Goal: Task Accomplishment & Management: Complete application form

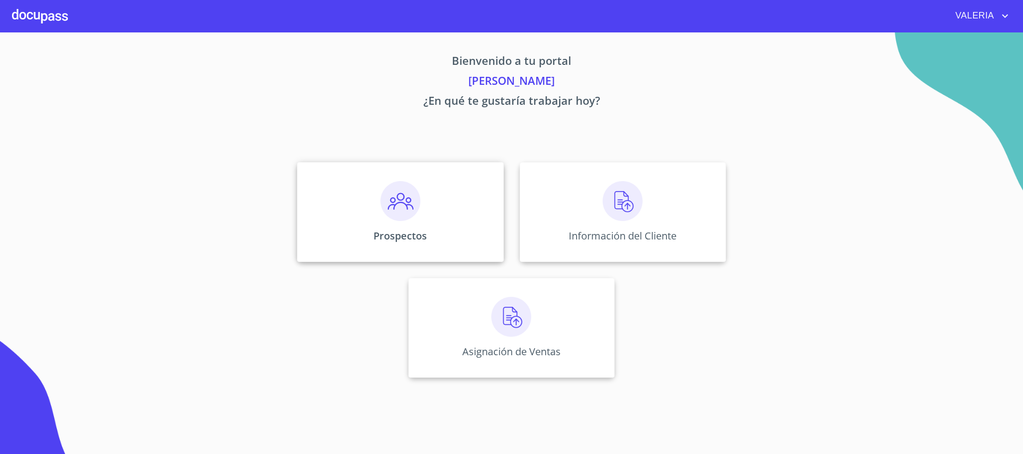
click at [354, 205] on div "Prospectos" at bounding box center [400, 212] width 206 height 100
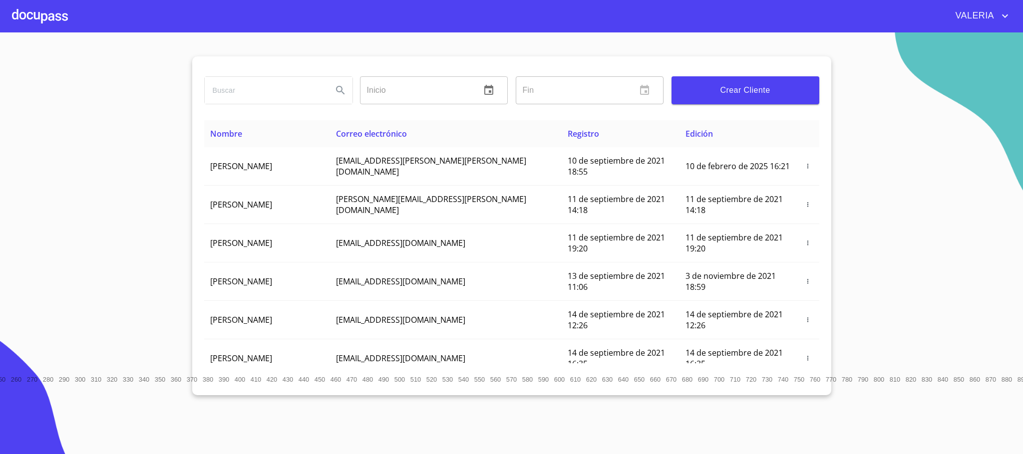
click at [746, 92] on span "Crear Cliente" at bounding box center [746, 90] width 132 height 14
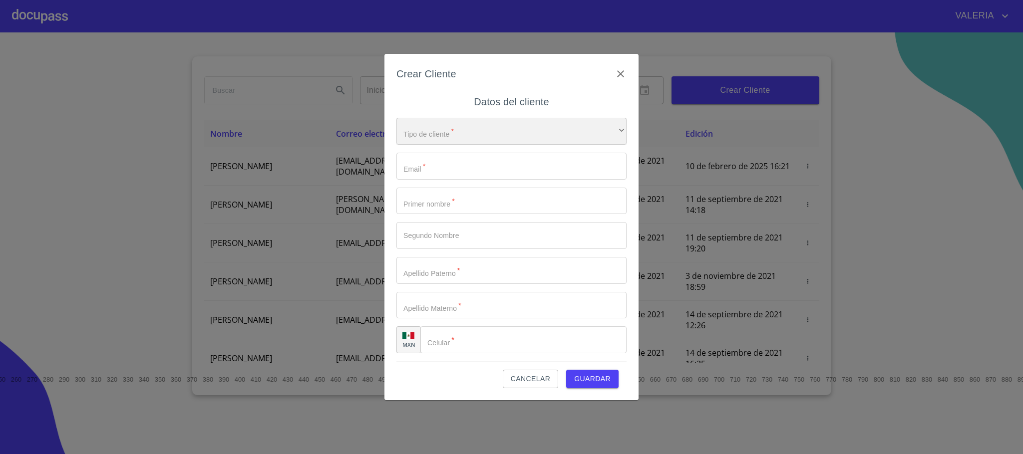
click at [422, 126] on div "​" at bounding box center [512, 131] width 230 height 27
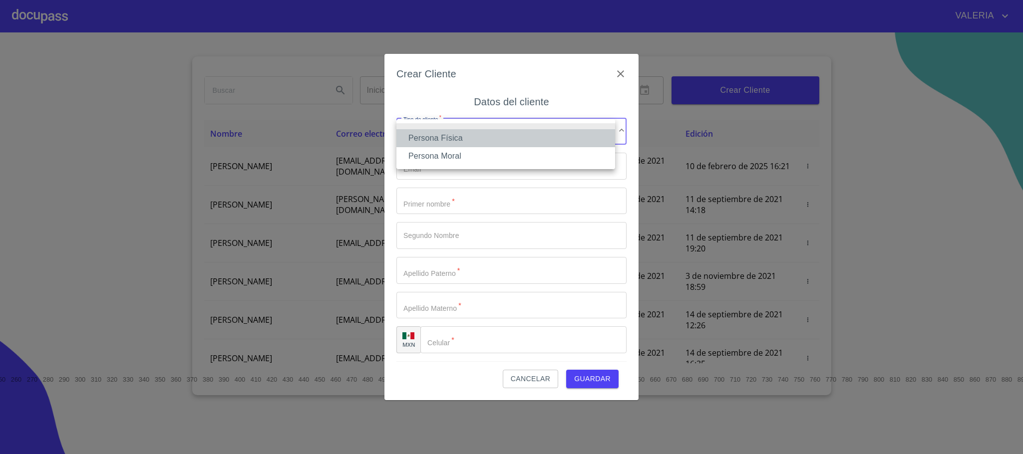
click at [437, 133] on li "Persona Física" at bounding box center [506, 138] width 219 height 18
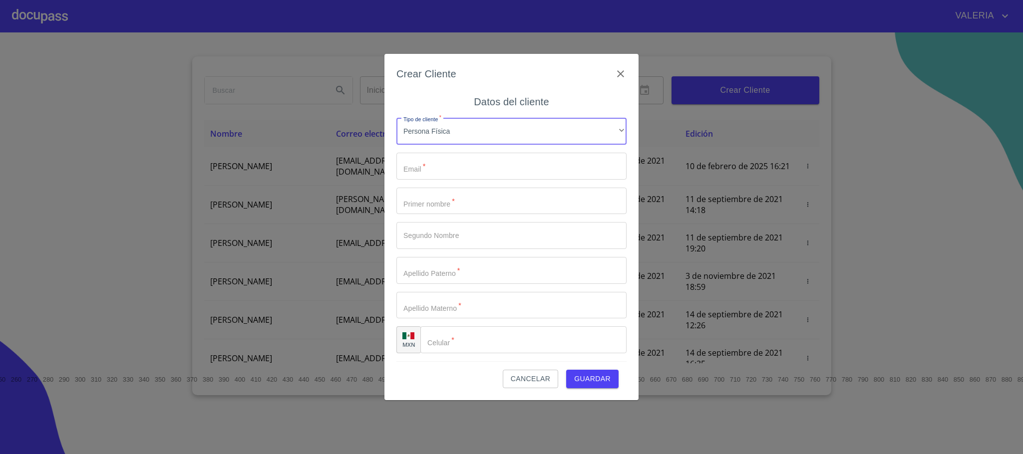
click at [433, 166] on input "Tipo de cliente   *" at bounding box center [512, 166] width 230 height 27
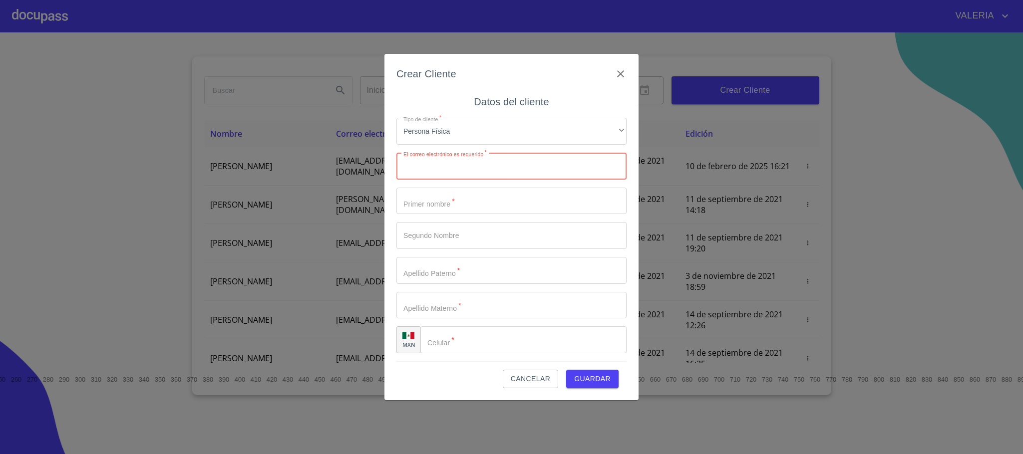
paste input "dennyse.ds@gmail.com"
type input "dennyse.ds@gmail.com"
click at [427, 204] on input "Tipo de cliente   *" at bounding box center [512, 201] width 230 height 27
type input "VERONICA"
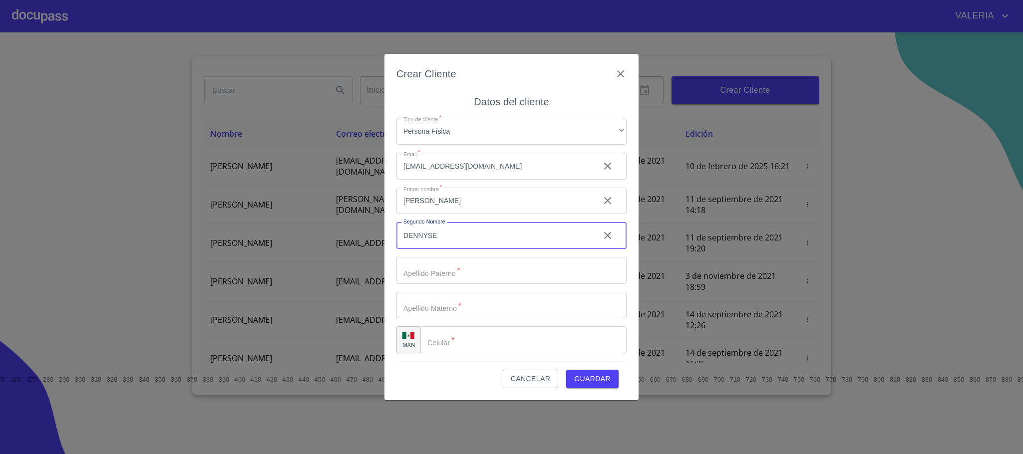
type input "DENNYSE"
type input "SANCHEZ"
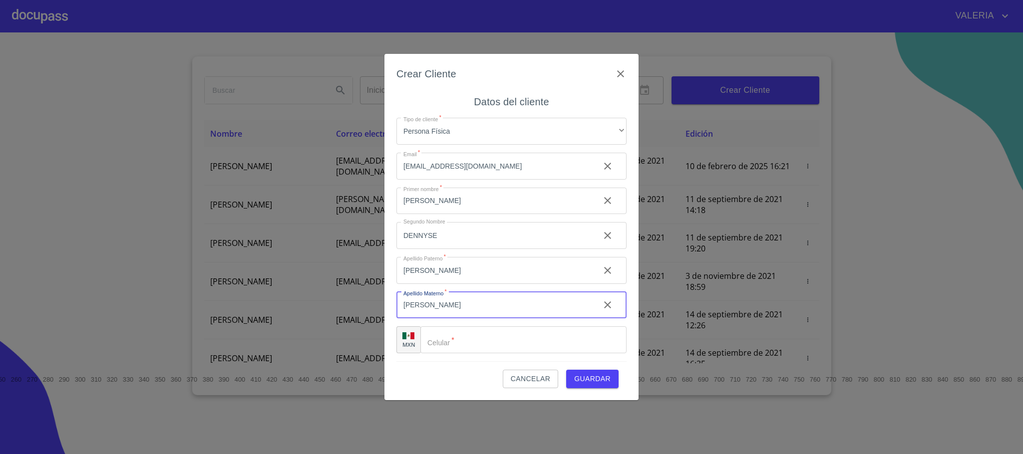
type input "SAMANIEGO"
drag, startPoint x: 470, startPoint y: 345, endPoint x: 339, endPoint y: 351, distance: 132.0
click at [339, 351] on div "Crear Cliente Datos del cliente Tipo de cliente   * Persona Física ​ Email   * …" at bounding box center [511, 227] width 1023 height 454
paste input "(sa)sv960327jj"
type input "(sa)sv960327jj"
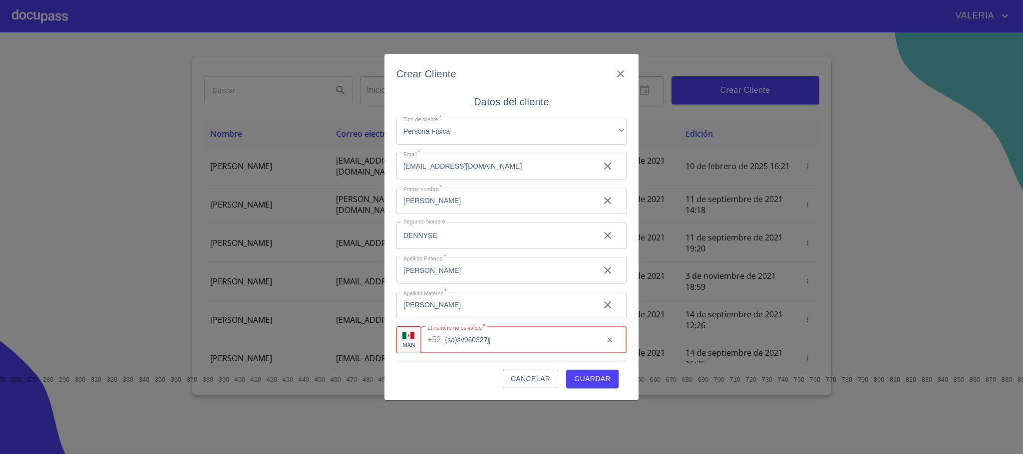
drag, startPoint x: 508, startPoint y: 337, endPoint x: 368, endPoint y: 343, distance: 141.0
click at [368, 343] on div "Crear Cliente Datos del cliente Tipo de cliente   * Persona Física ​ Email   * …" at bounding box center [511, 227] width 1023 height 454
type input "(33)36260648"
click at [442, 373] on div "Cancelar Guardar" at bounding box center [512, 375] width 230 height 27
click at [606, 375] on span "Guardar" at bounding box center [592, 379] width 36 height 12
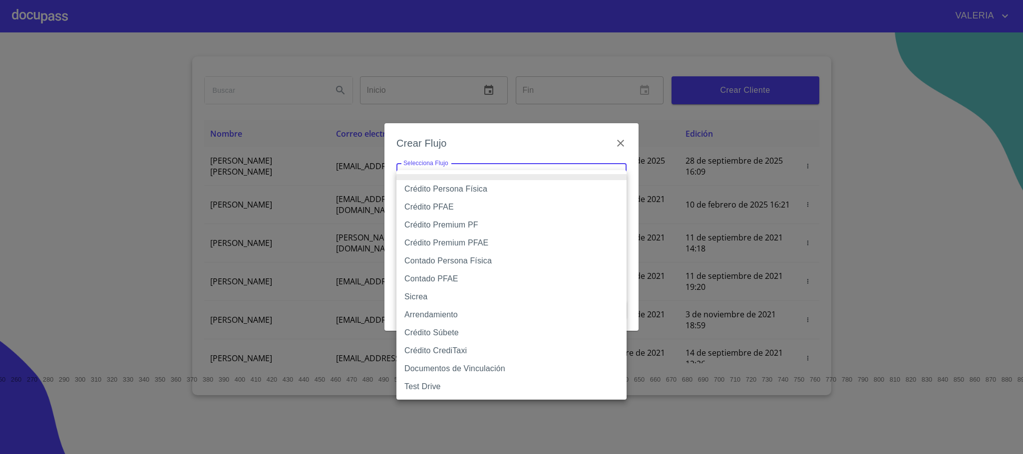
click at [525, 186] on body "VALERIA Inicio ​ Fin ​ Crear Cliente Nombre Correo electrónico Registro Edición…" at bounding box center [511, 227] width 1023 height 454
click at [462, 265] on li "Contado Persona Física" at bounding box center [512, 261] width 230 height 18
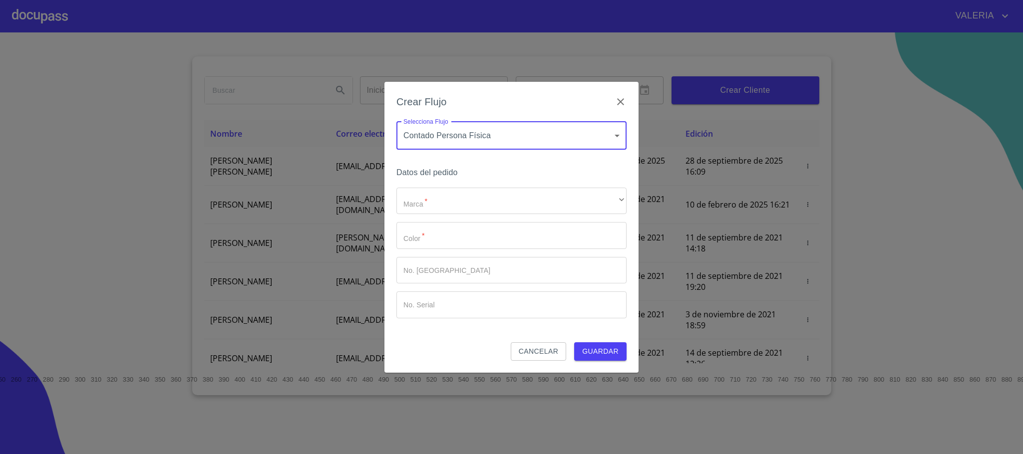
click at [481, 135] on body "VALERIA Inicio ​ Fin ​ Crear Cliente Nombre Correo electrónico Registro Edición…" at bounding box center [511, 227] width 1023 height 454
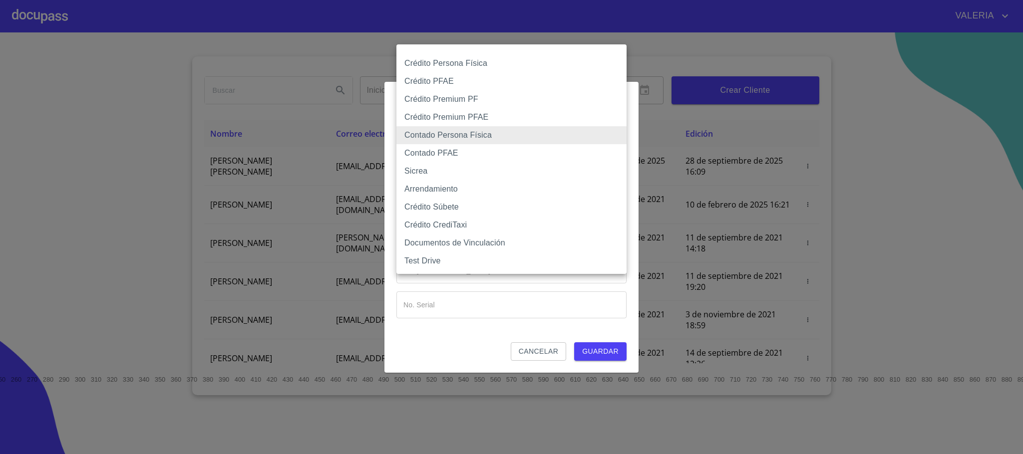
click at [450, 63] on li "Crédito Persona Física" at bounding box center [512, 63] width 230 height 18
type input "6009fb3c7d1714eb8809aa97"
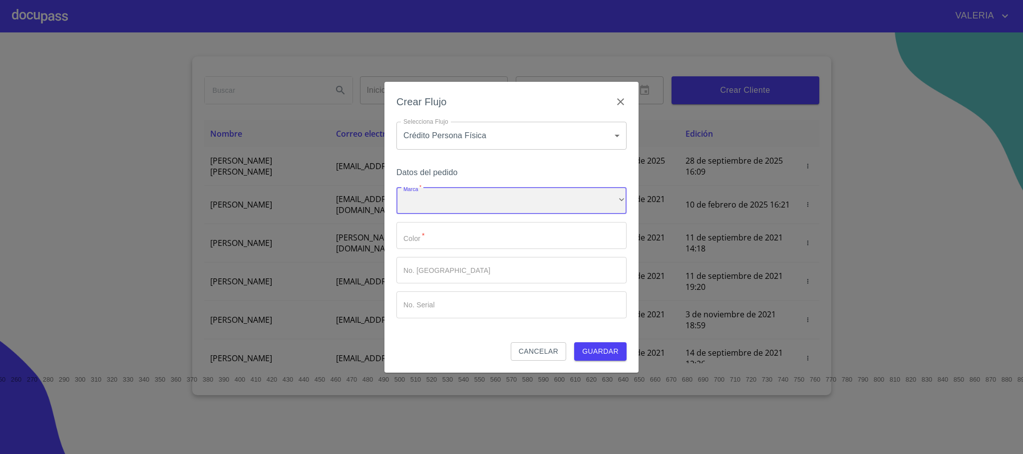
click at [450, 208] on div "​" at bounding box center [512, 201] width 230 height 27
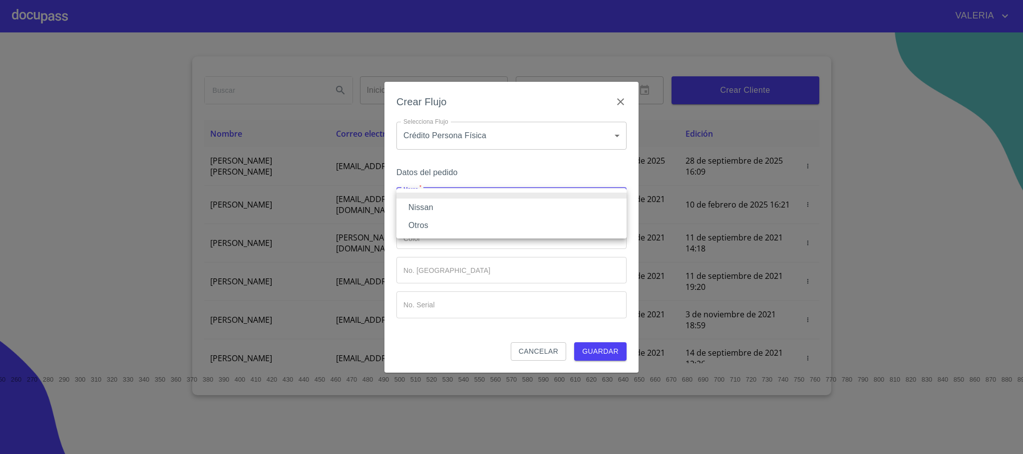
click at [442, 211] on li "Nissan" at bounding box center [512, 208] width 230 height 18
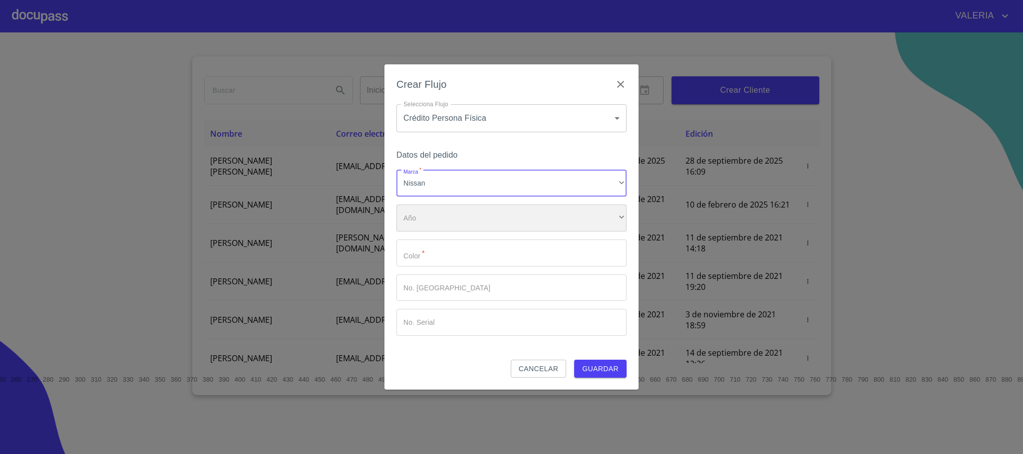
click at [445, 214] on div "​" at bounding box center [512, 218] width 230 height 27
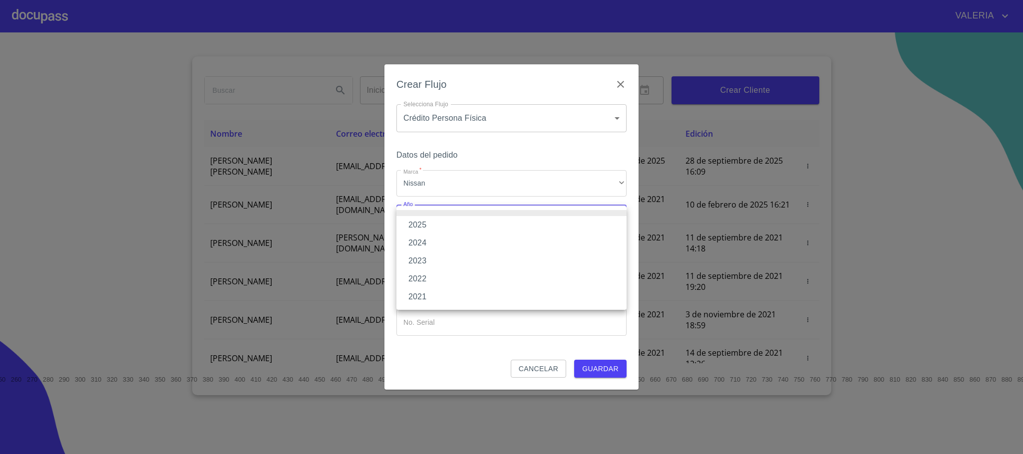
click at [436, 237] on li "2024" at bounding box center [512, 243] width 230 height 18
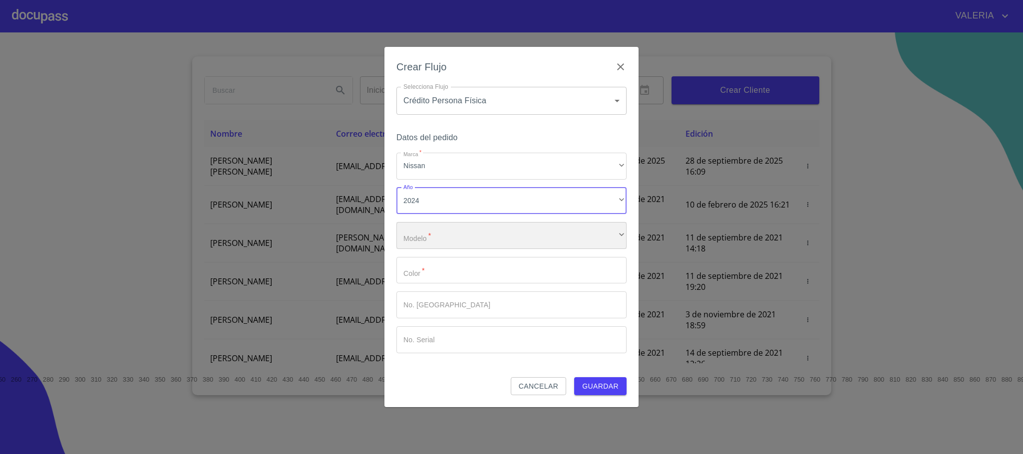
click at [436, 239] on div "​" at bounding box center [512, 235] width 230 height 27
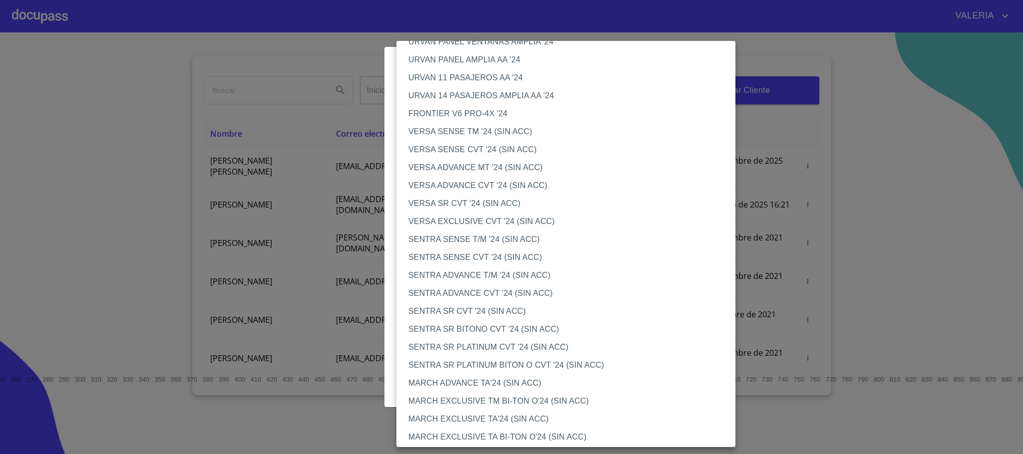
scroll to position [824, 0]
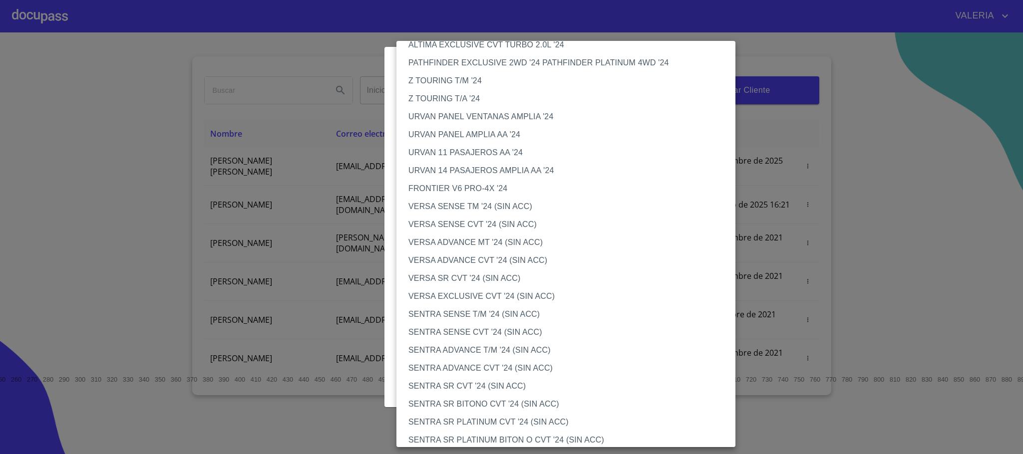
click at [491, 212] on li "VERSA SENSE TM '24 (SIN ACC)" at bounding box center [572, 207] width 350 height 18
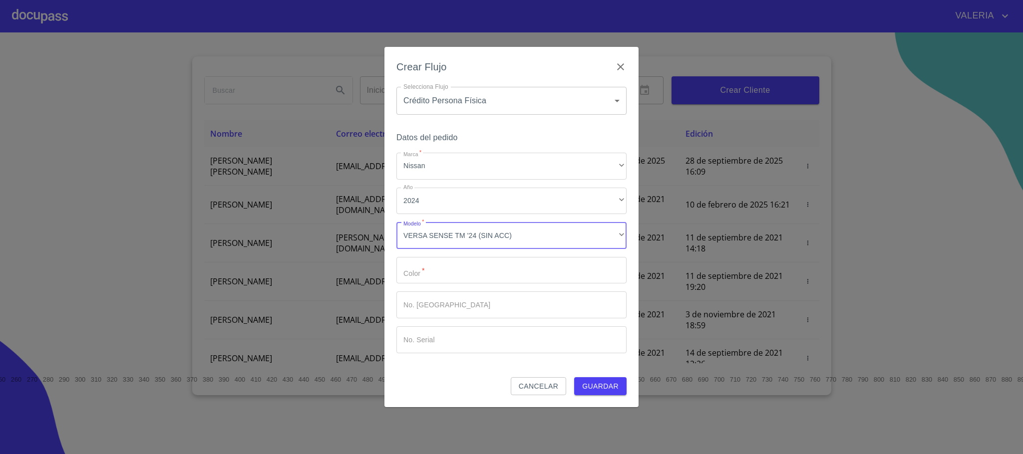
click at [462, 273] on input "Marca   *" at bounding box center [512, 270] width 230 height 27
type input "PLATA"
type input "617151"
click at [614, 387] on span "Guardar" at bounding box center [600, 387] width 36 height 12
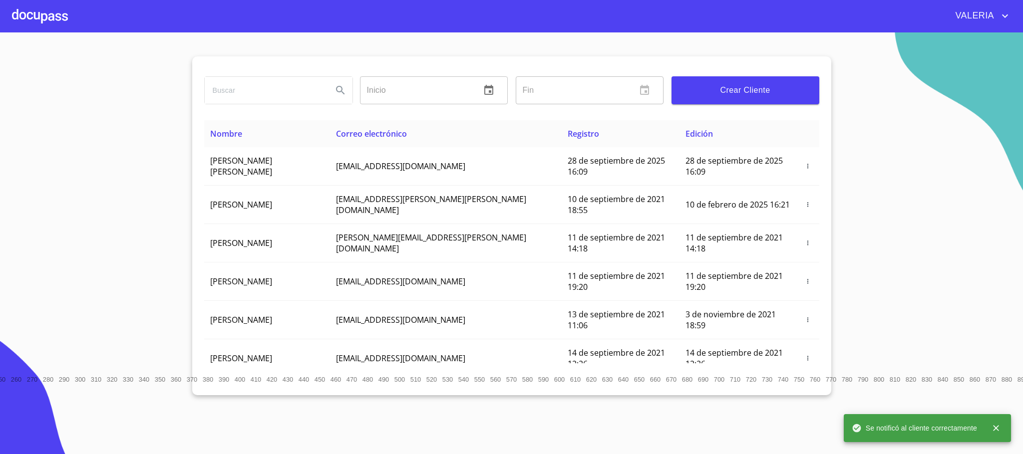
click at [28, 8] on div at bounding box center [40, 16] width 56 height 32
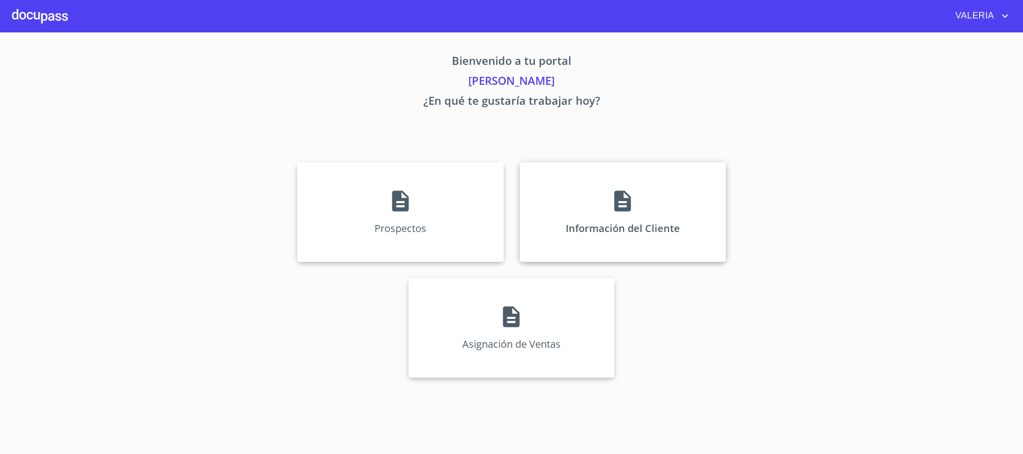
click at [626, 232] on p "Información del Cliente" at bounding box center [623, 228] width 114 height 13
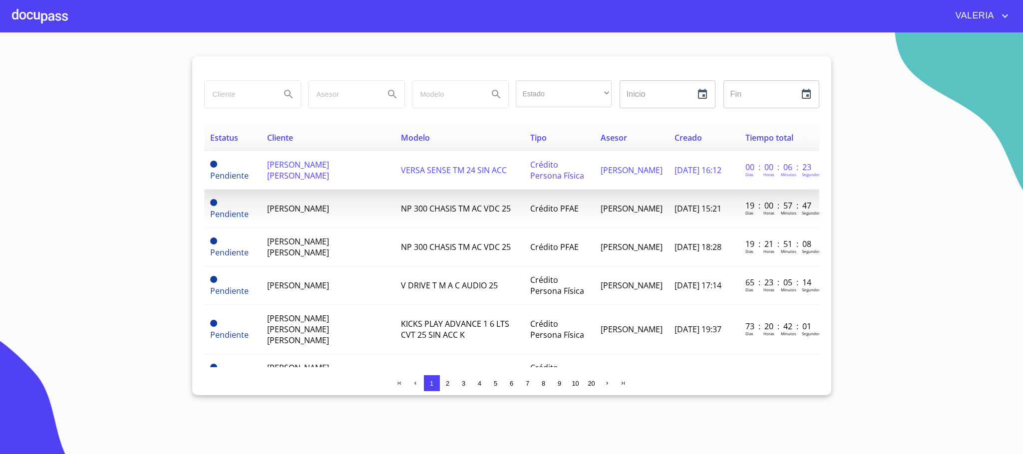
click at [329, 179] on span "[PERSON_NAME] [PERSON_NAME]" at bounding box center [298, 170] width 62 height 22
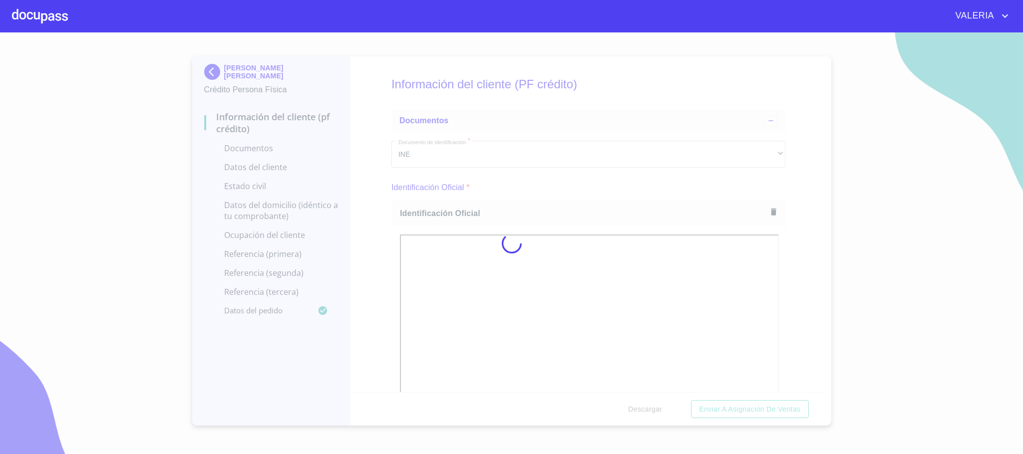
click at [387, 295] on div at bounding box center [511, 243] width 1023 height 422
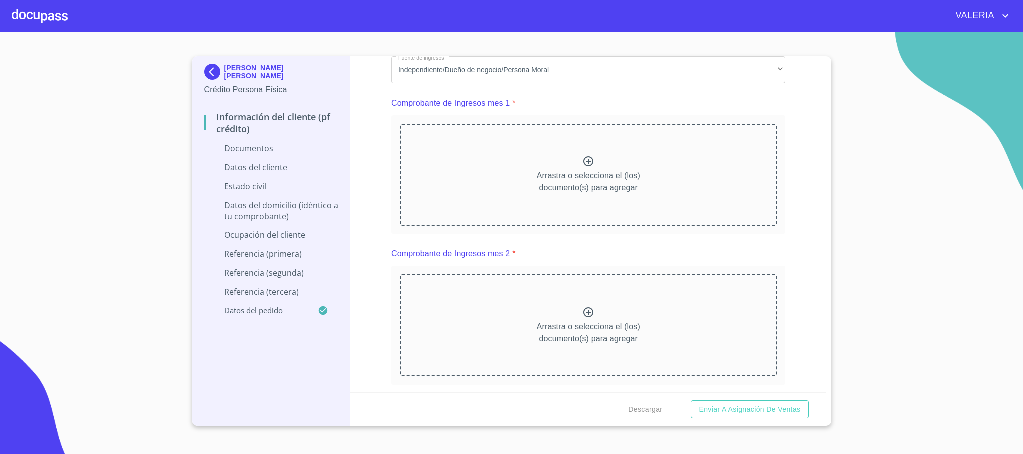
scroll to position [1049, 0]
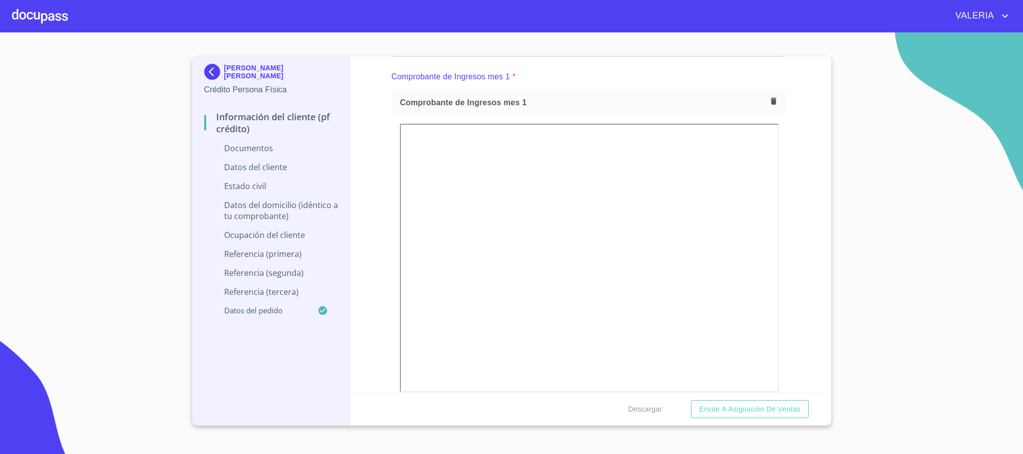
click at [366, 249] on div "Información del cliente (PF crédito) Documentos Documento de identificación.   …" at bounding box center [589, 224] width 476 height 336
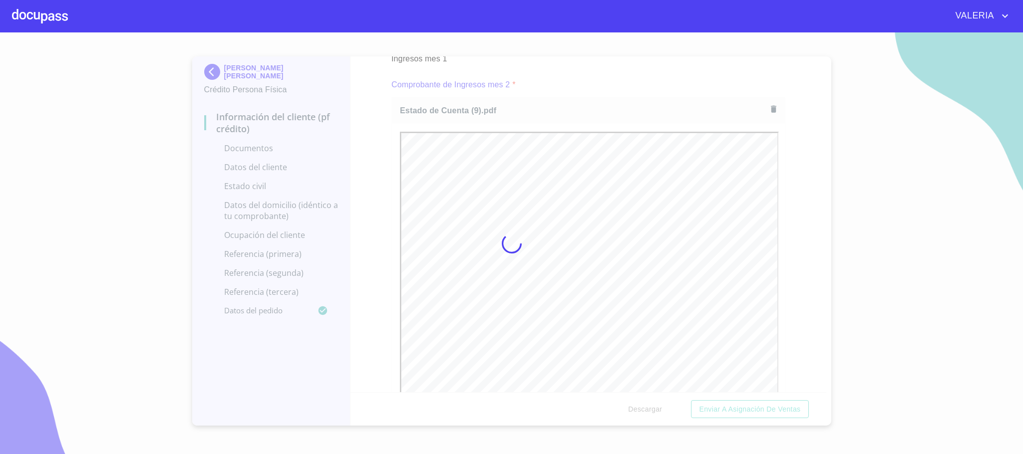
scroll to position [0, 0]
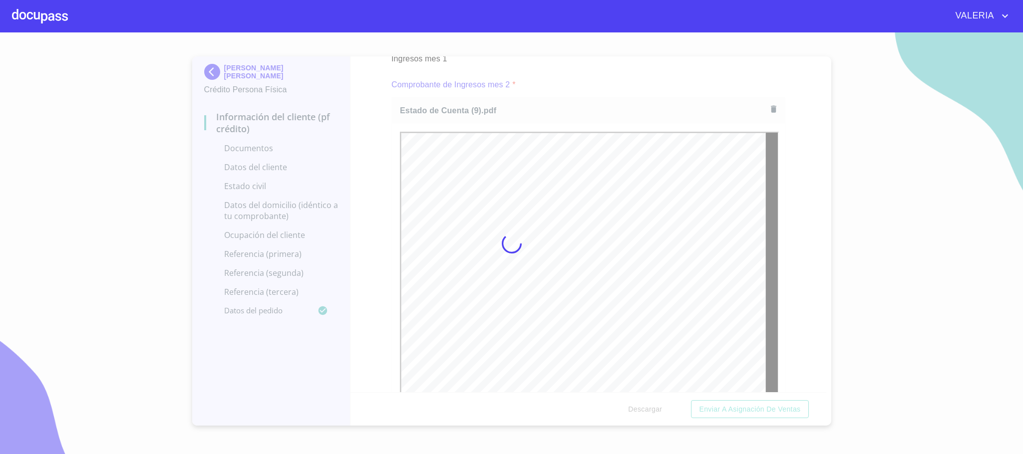
click at [383, 294] on div at bounding box center [511, 243] width 1023 height 422
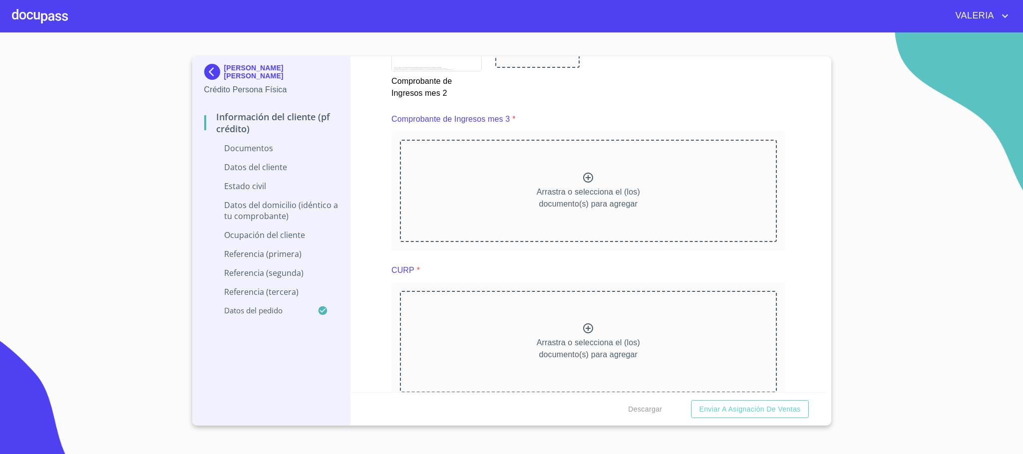
scroll to position [1948, 0]
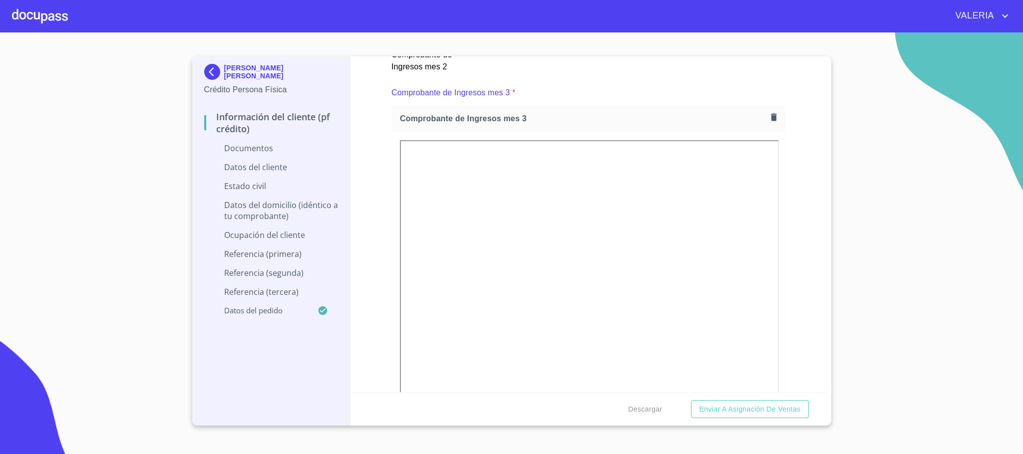
click at [375, 293] on div "Información del cliente (PF crédito) Documentos Documento de identificación.   …" at bounding box center [589, 224] width 476 height 336
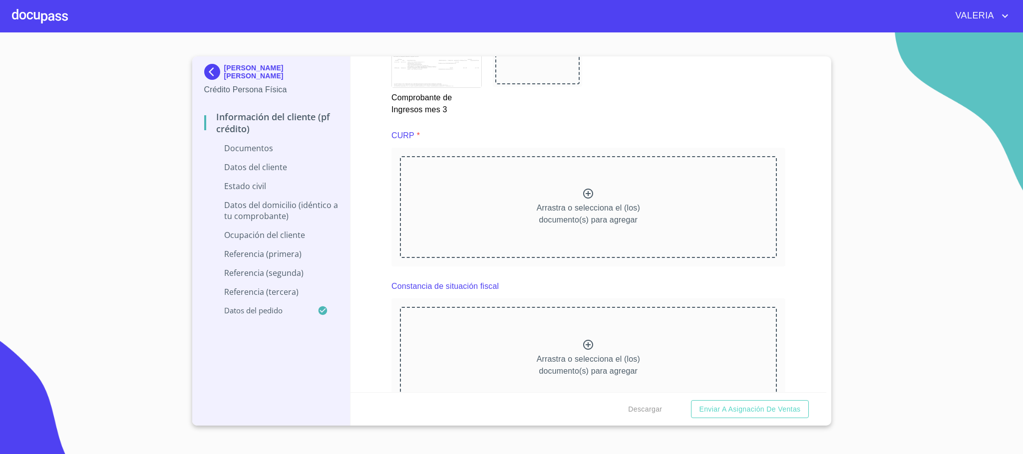
scroll to position [2322, 0]
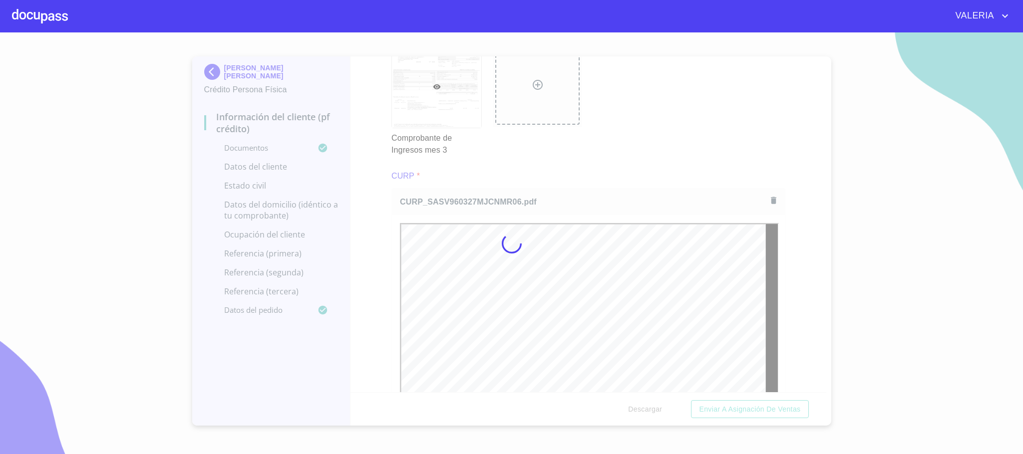
click at [377, 261] on div at bounding box center [511, 243] width 1023 height 422
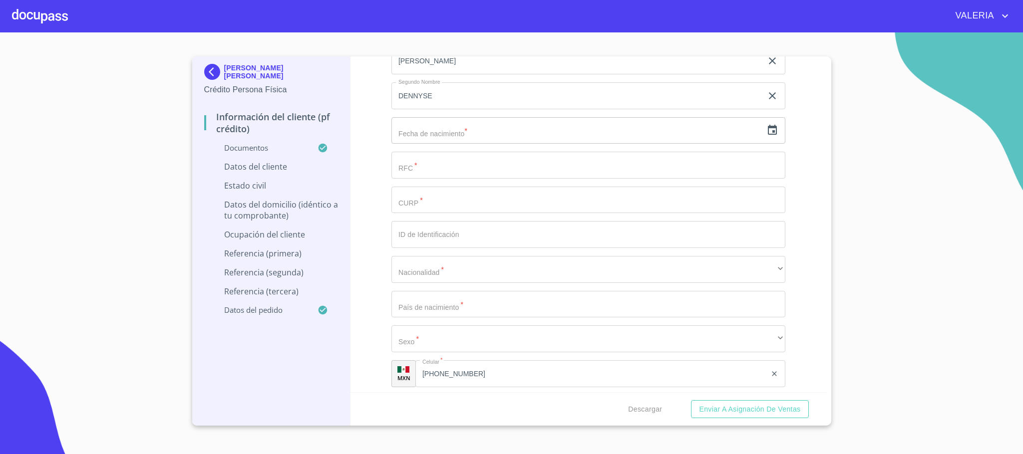
scroll to position [3146, 0]
click at [445, 132] on input "text" at bounding box center [577, 129] width 371 height 27
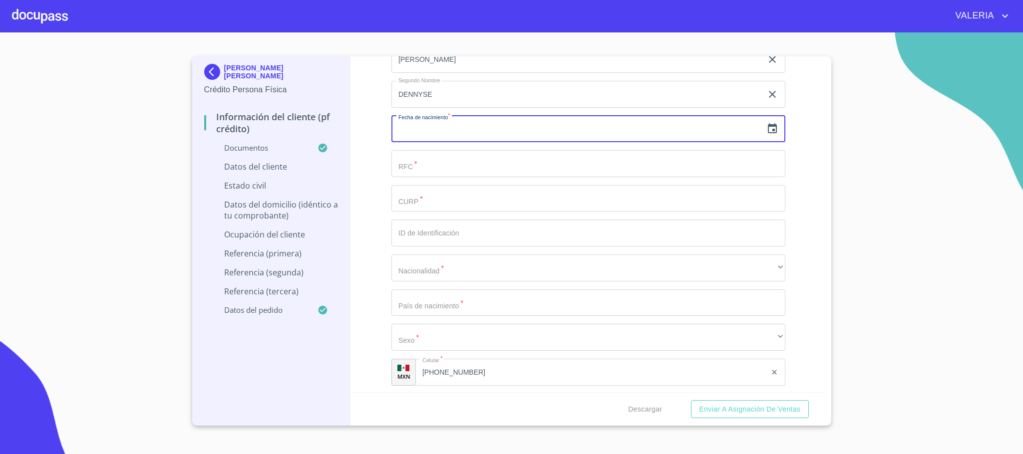
click at [768, 126] on icon "button" at bounding box center [772, 128] width 9 height 10
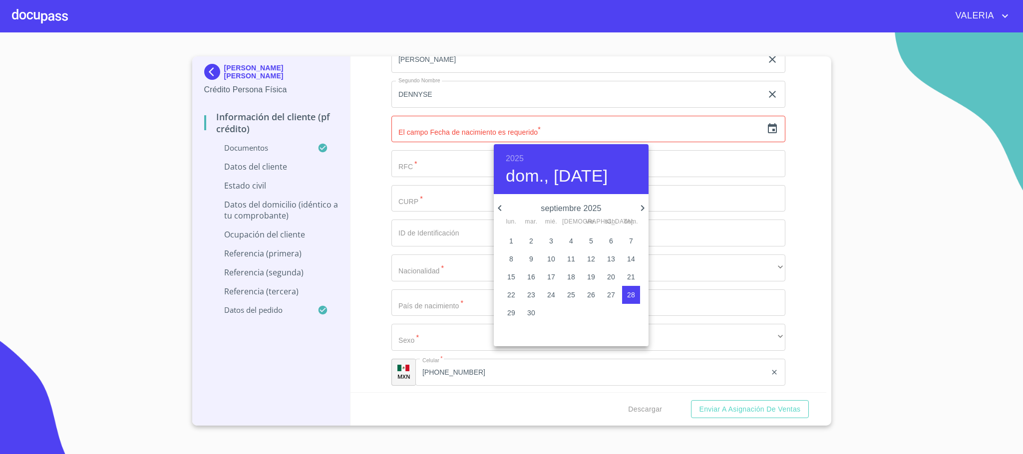
click at [508, 154] on h6 "2025" at bounding box center [515, 159] width 18 height 14
click at [568, 213] on div "1996" at bounding box center [571, 211] width 155 height 20
click at [499, 207] on icon "button" at bounding box center [499, 208] width 3 height 6
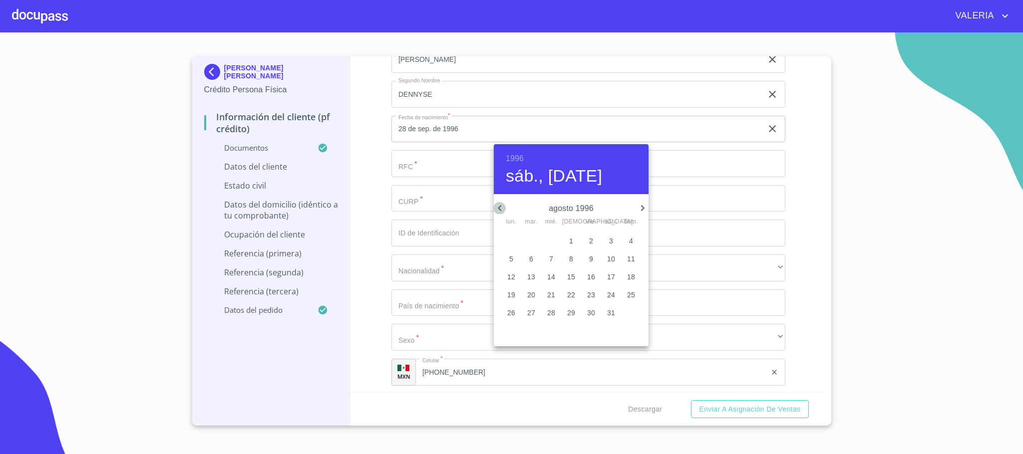
click at [499, 207] on icon "button" at bounding box center [499, 208] width 3 height 6
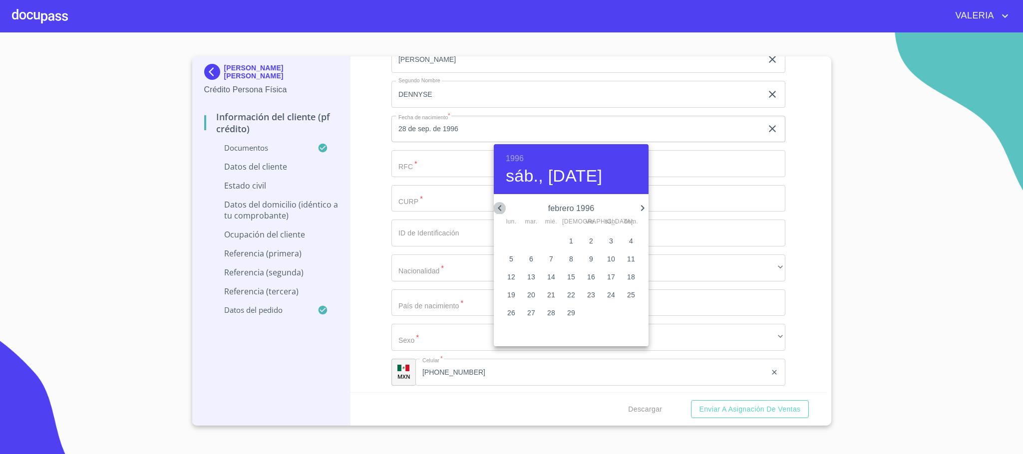
click at [499, 207] on icon "button" at bounding box center [499, 208] width 3 height 6
click at [643, 205] on icon "button" at bounding box center [643, 208] width 12 height 12
click at [501, 210] on icon "button" at bounding box center [500, 208] width 12 height 12
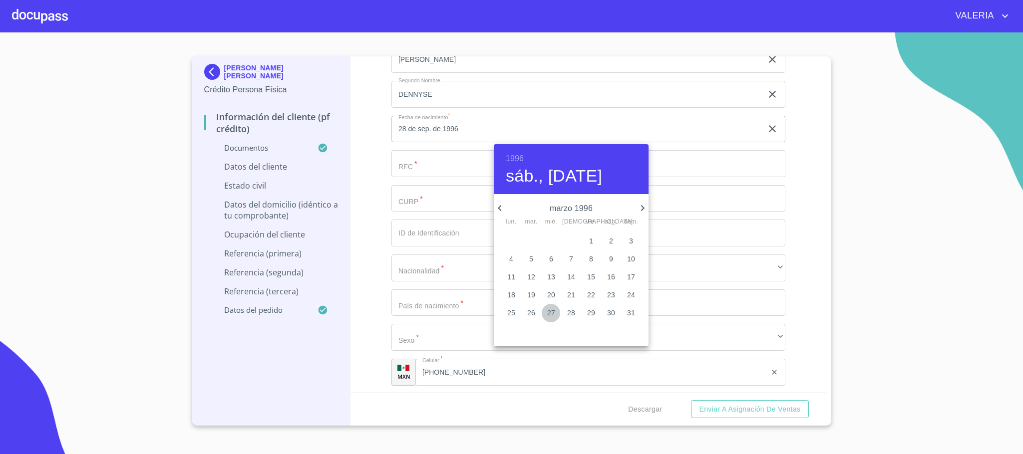
click at [556, 309] on span "27" at bounding box center [551, 313] width 18 height 10
type input "27 de mar. de 1996"
click at [396, 177] on div at bounding box center [511, 227] width 1023 height 454
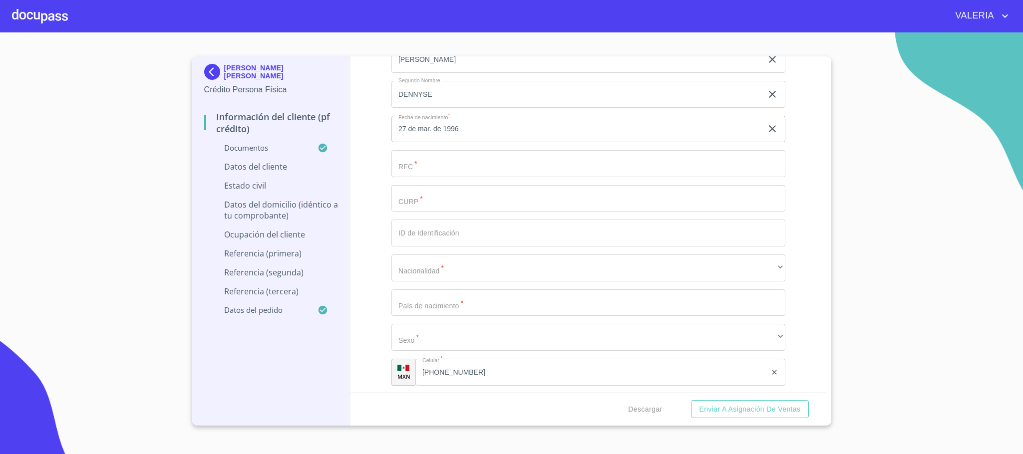
click at [449, 171] on input "Documento de identificación.   *" at bounding box center [589, 163] width 394 height 27
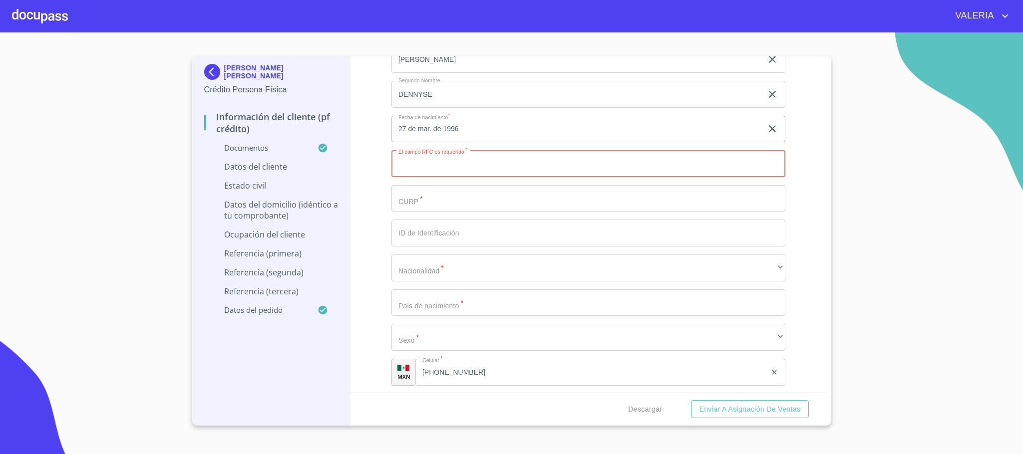
click at [438, 167] on input "Documento de identificación.   *" at bounding box center [589, 163] width 394 height 27
paste input "SASV960327JJ3"
type input "SASV960327JJ3"
click at [429, 209] on input "Documento de identificación.   *" at bounding box center [589, 198] width 394 height 27
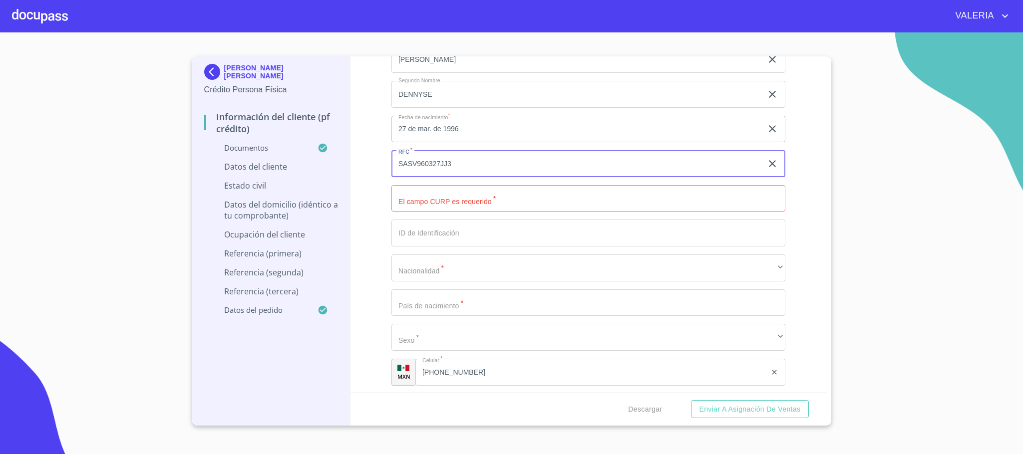
click at [469, 169] on input "SASV960327JJ3" at bounding box center [577, 163] width 371 height 27
click at [443, 203] on input "Documento de identificación.   *" at bounding box center [589, 198] width 394 height 27
paste input "SASV960327MJCNMR06"
type input "SASV960327MJCNMR06"
click at [432, 239] on input "Documento de identificación.   *" at bounding box center [589, 233] width 394 height 27
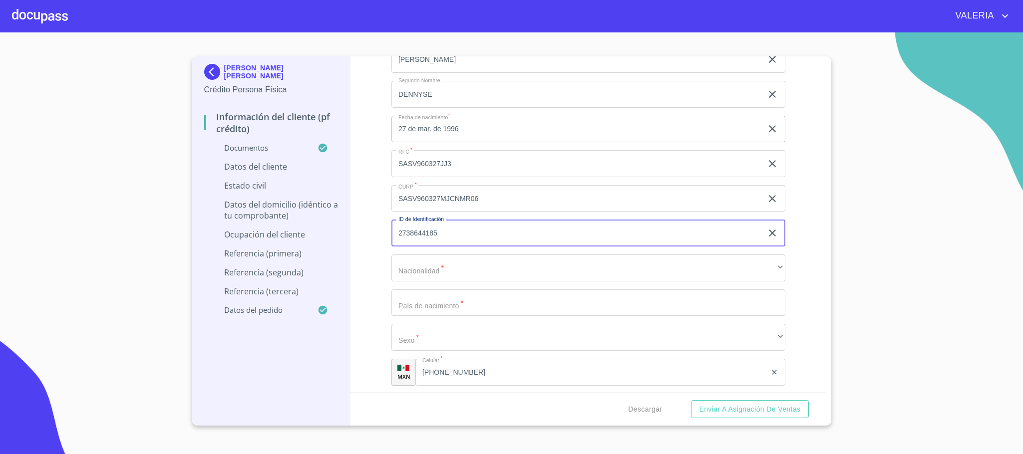
type input "2738644185"
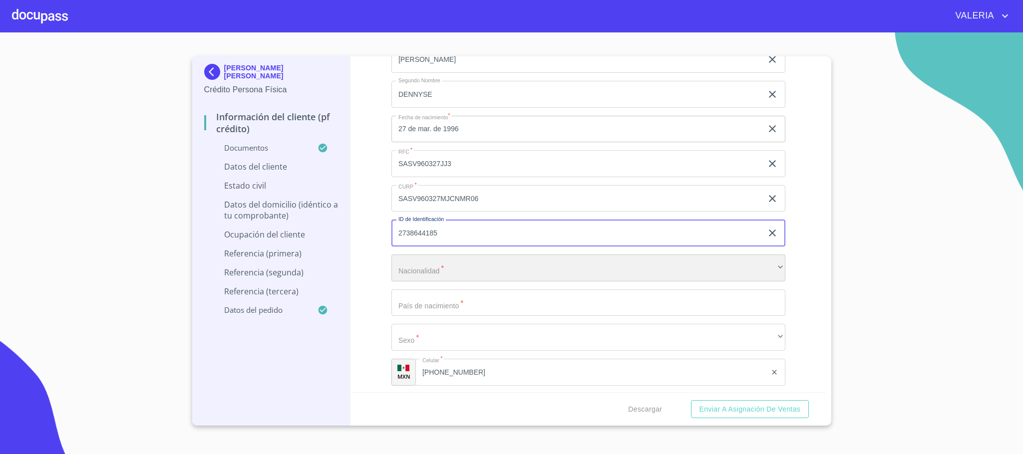
click at [440, 268] on div "​" at bounding box center [589, 268] width 394 height 27
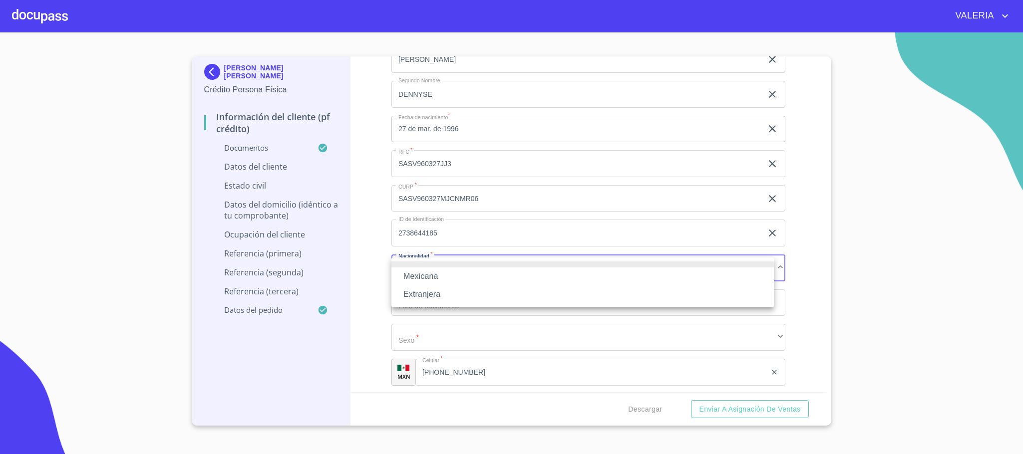
click at [412, 231] on div at bounding box center [511, 227] width 1023 height 454
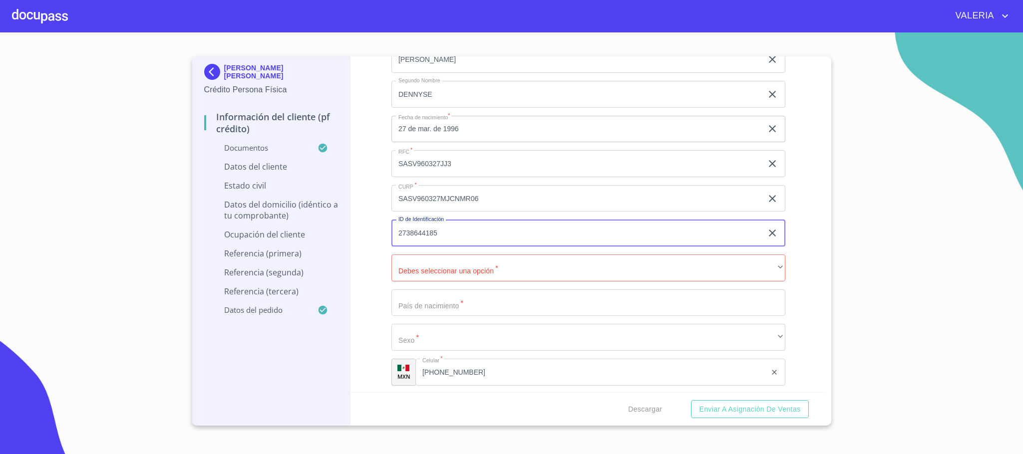
click at [408, 236] on input "2738644185" at bounding box center [577, 233] width 371 height 27
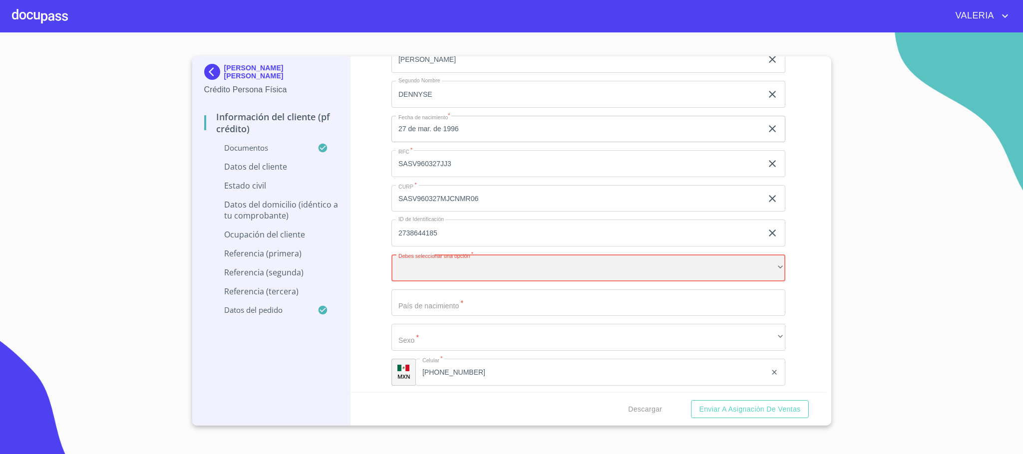
click at [467, 274] on div "​" at bounding box center [589, 268] width 394 height 27
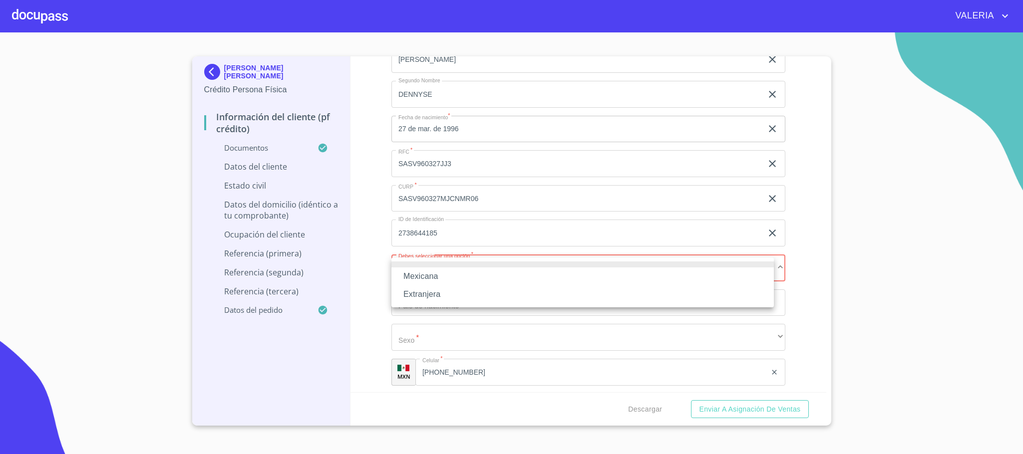
click at [434, 281] on li "Mexicana" at bounding box center [583, 277] width 383 height 18
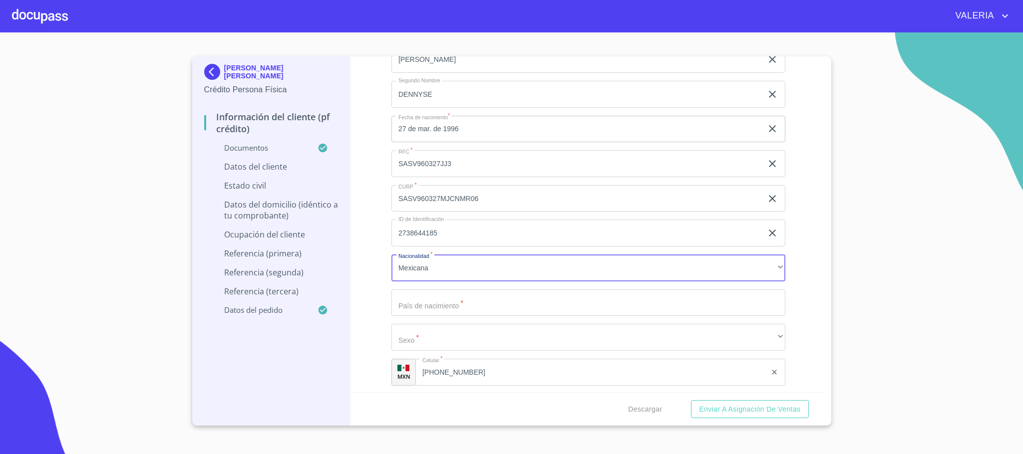
click at [438, 304] on input "Documento de identificación.   *" at bounding box center [589, 303] width 394 height 27
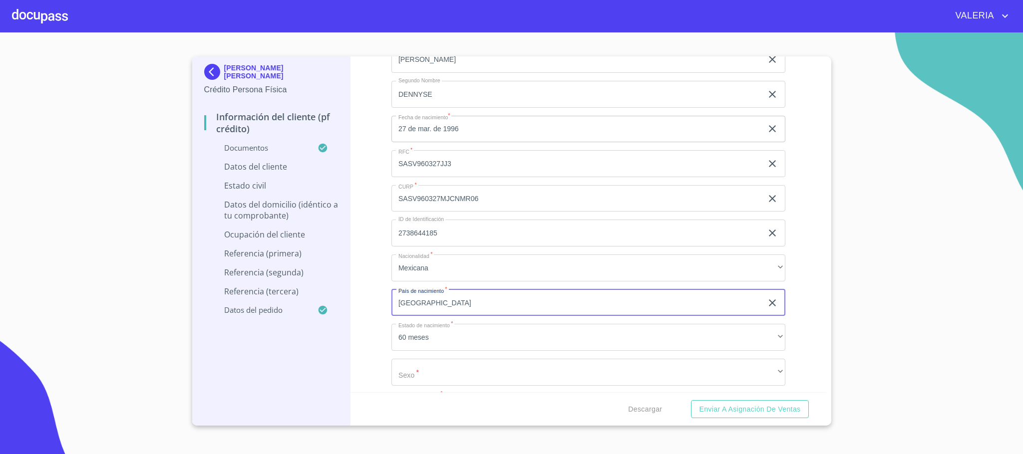
type input "MEXICO"
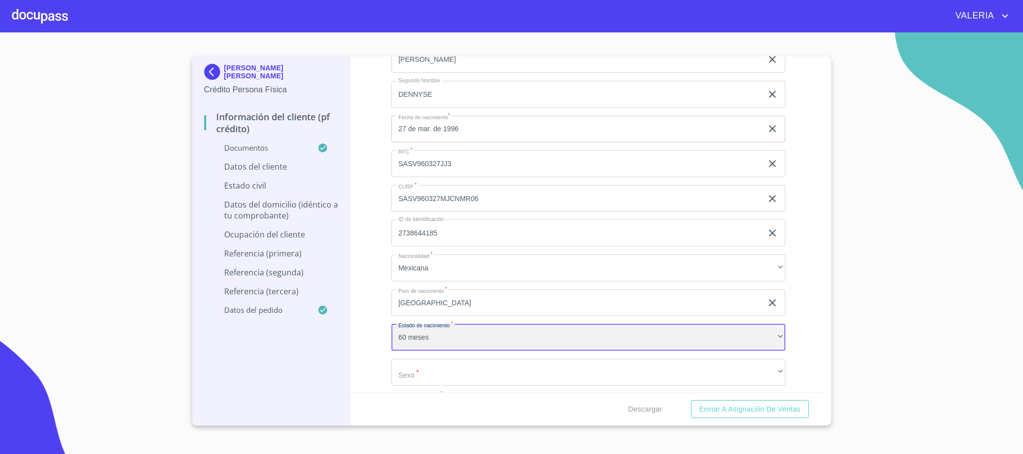
click at [422, 340] on div "60 meses" at bounding box center [589, 337] width 394 height 27
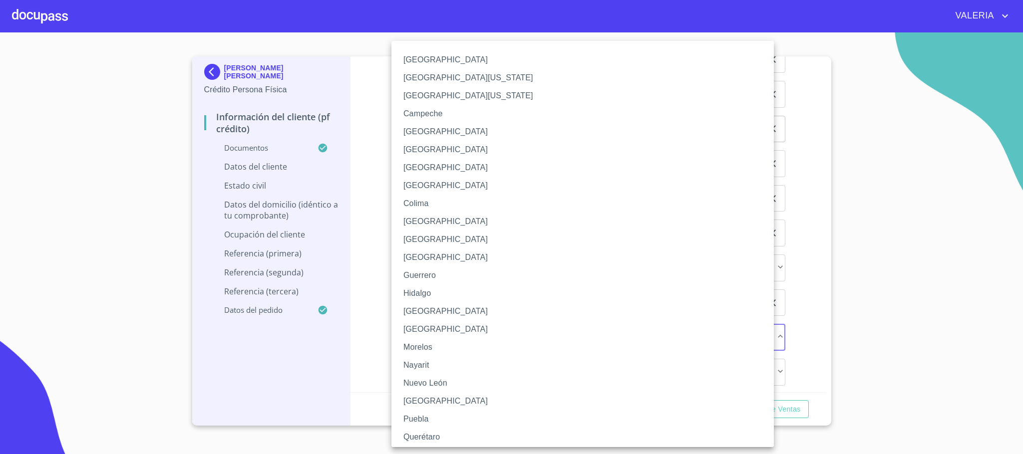
click at [410, 307] on li "Jalisco" at bounding box center [589, 312] width 394 height 18
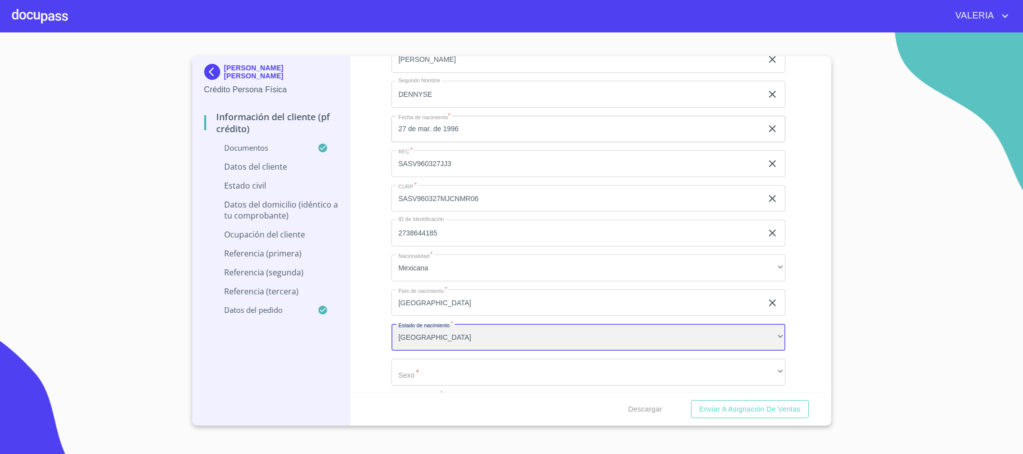
scroll to position [3296, 0]
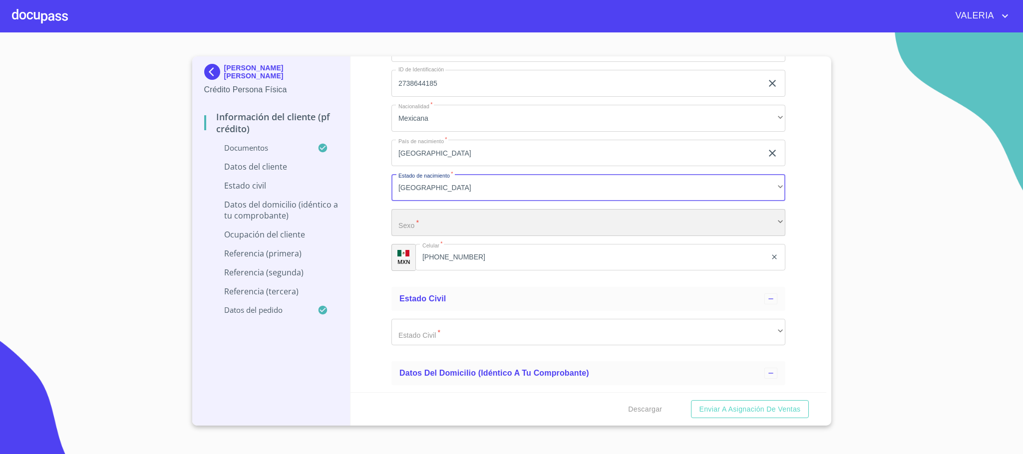
click at [438, 229] on div "​" at bounding box center [589, 222] width 394 height 27
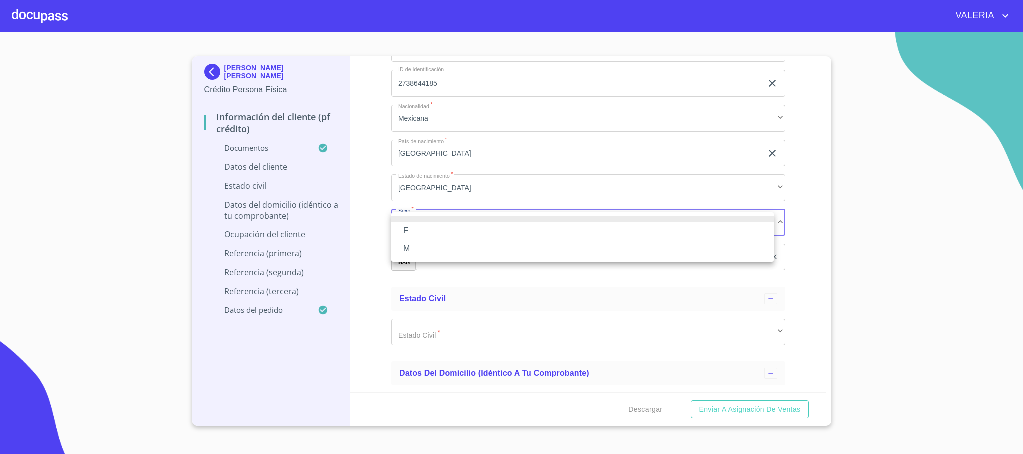
click at [434, 234] on li "F" at bounding box center [583, 231] width 383 height 18
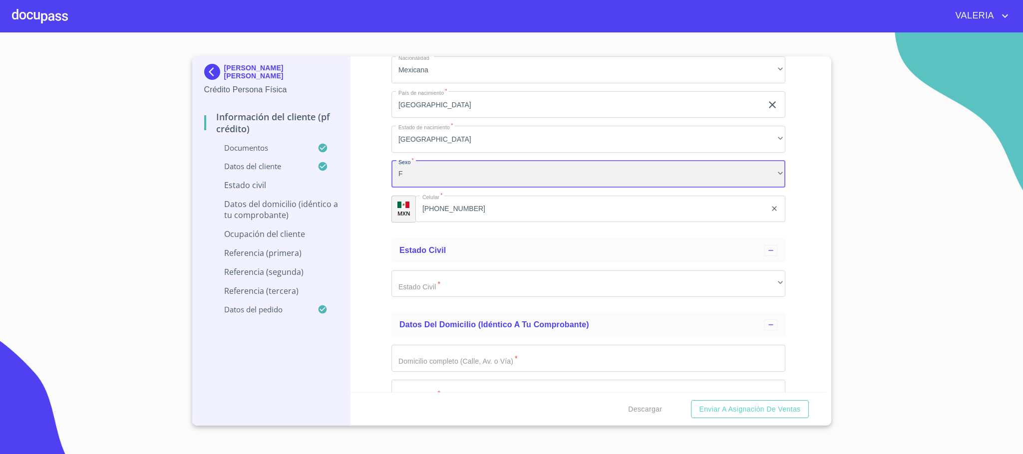
scroll to position [3371, 0]
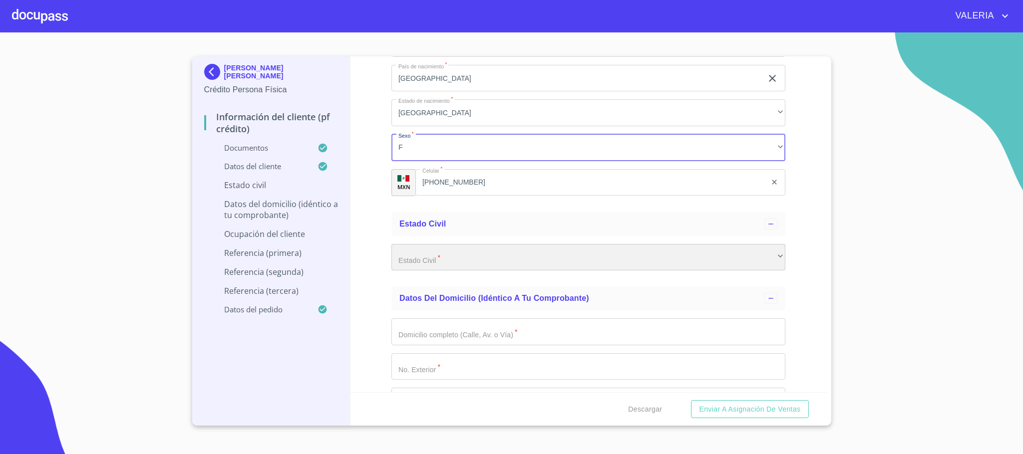
click at [447, 250] on div "​" at bounding box center [589, 257] width 394 height 27
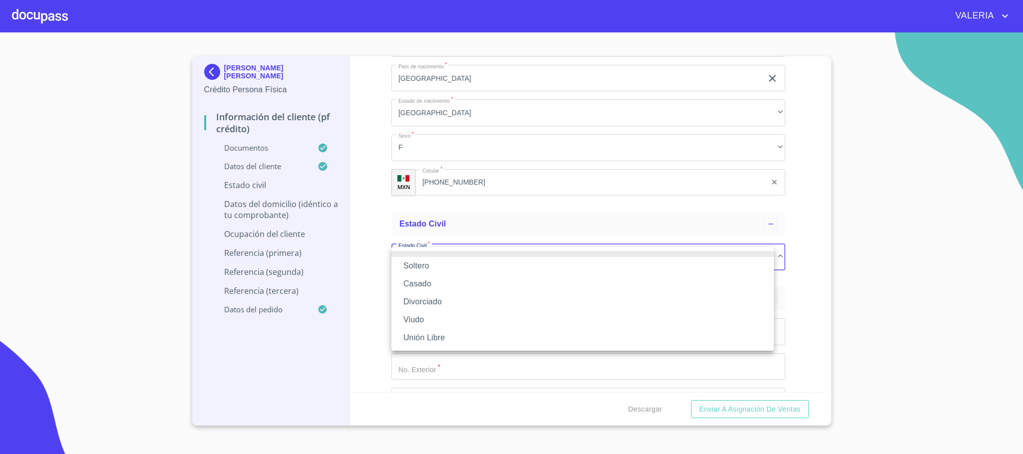
click at [439, 266] on li "Soltero" at bounding box center [583, 266] width 383 height 18
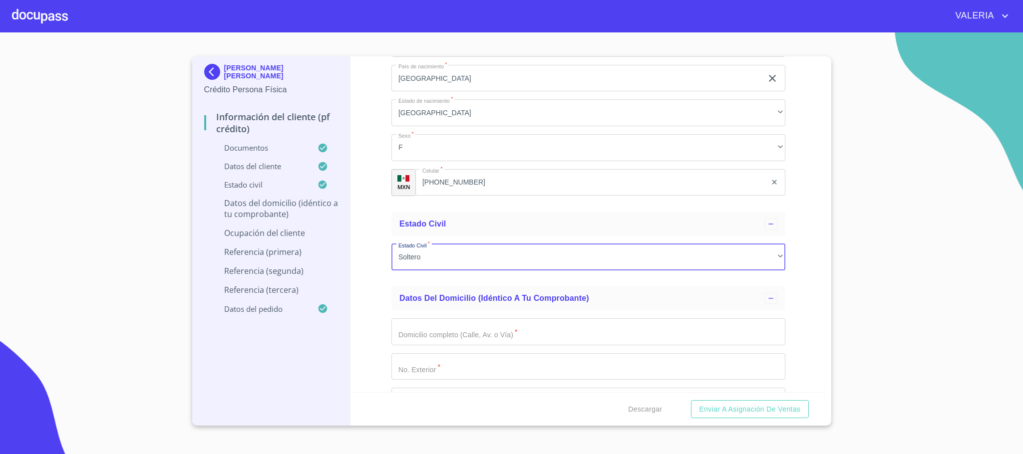
click at [380, 245] on div "Información del cliente (PF crédito) Documentos Documento de identificación.   …" at bounding box center [589, 224] width 476 height 336
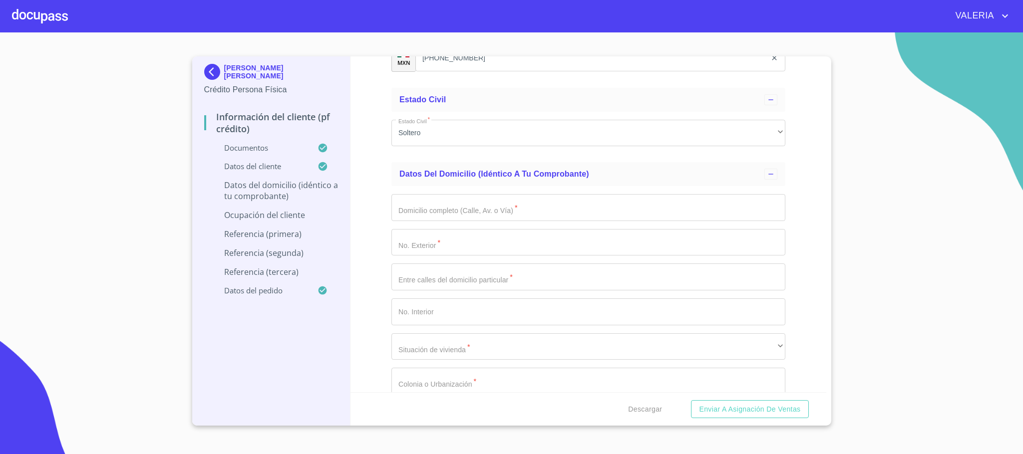
scroll to position [3521, 0]
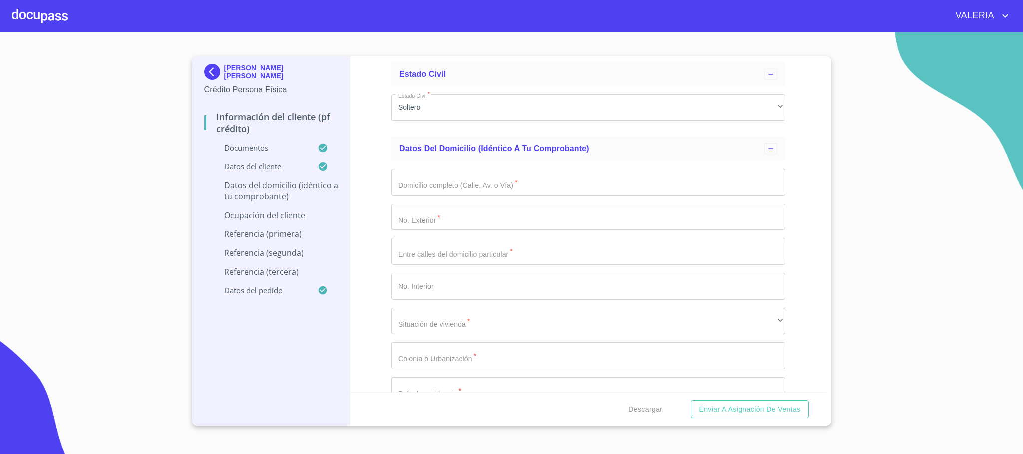
click at [493, 188] on input "Documento de identificación.   *" at bounding box center [589, 182] width 394 height 27
type input "LAZARO CARDENAS N"
click at [469, 219] on input "Documento de identificación.   *" at bounding box center [589, 217] width 394 height 27
type input "575"
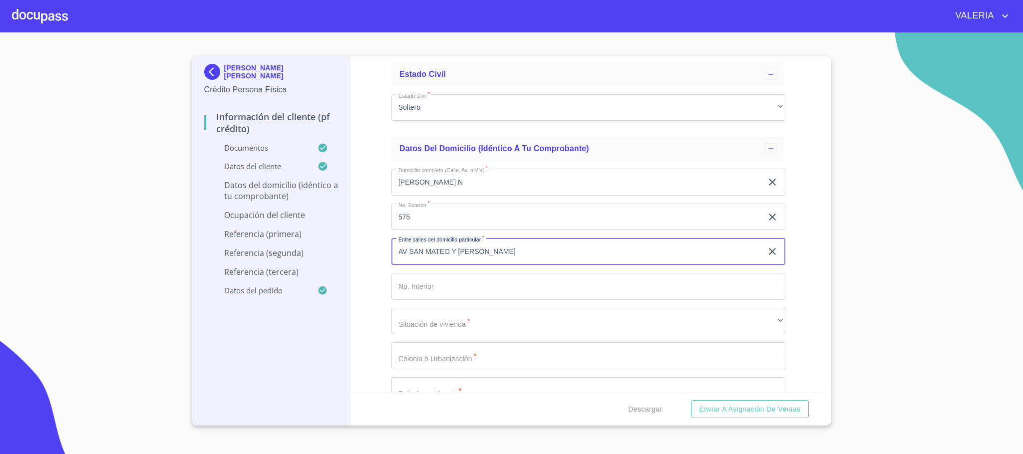
type input "AV SAN MATEO Y FRAY DOMINGO J"
type input "CASA 52"
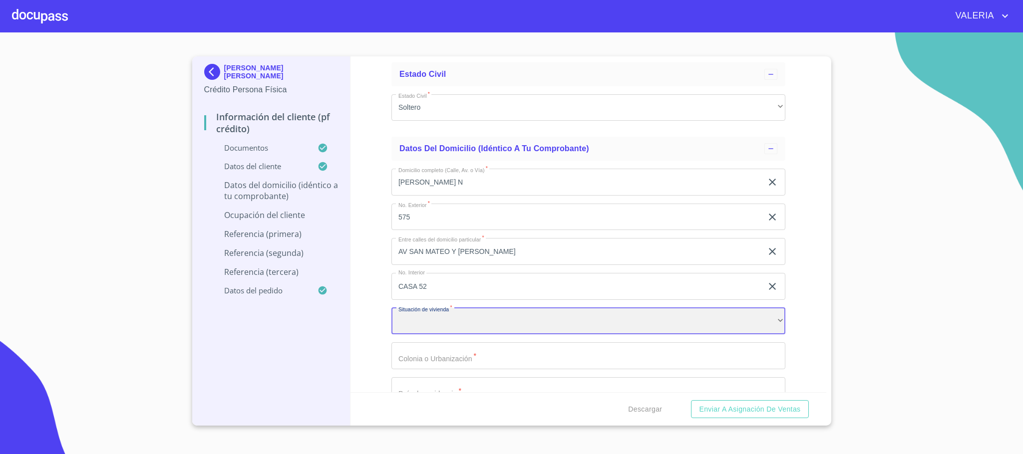
click at [436, 322] on div "​" at bounding box center [589, 321] width 394 height 27
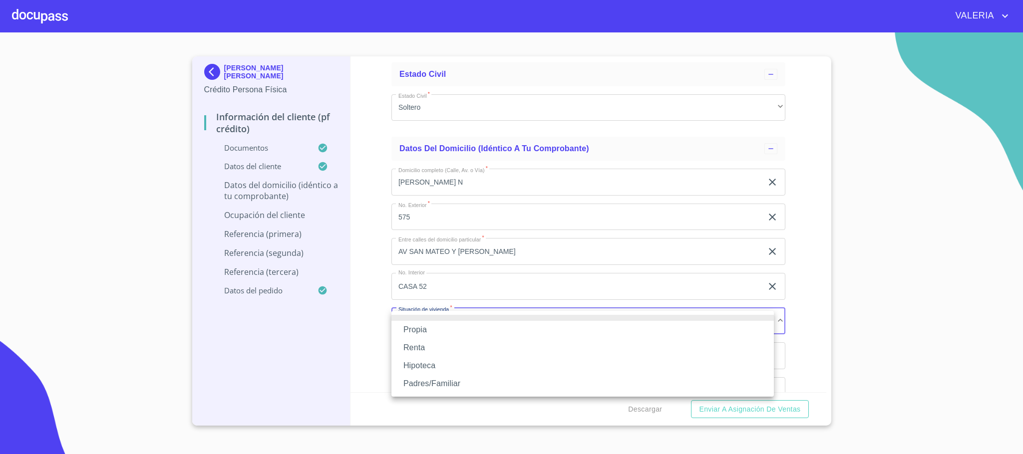
click at [439, 333] on li "Propia" at bounding box center [583, 330] width 383 height 18
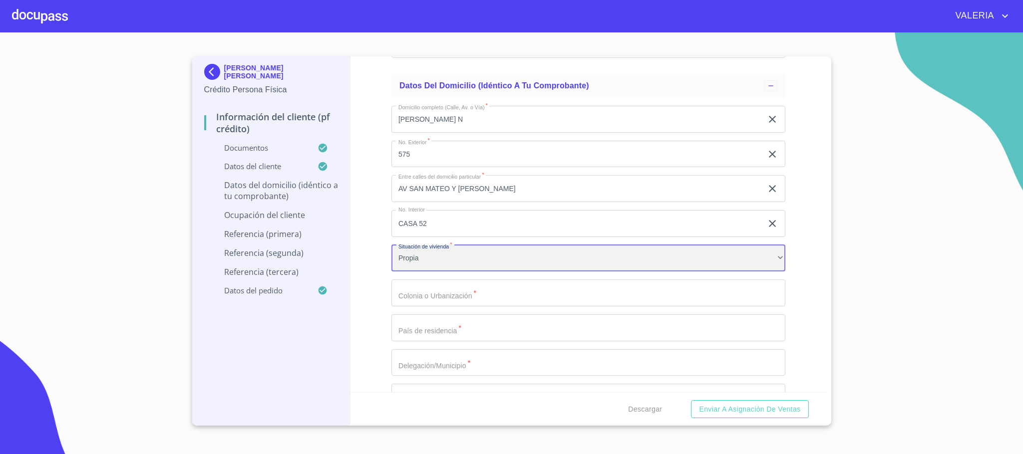
scroll to position [3670, 0]
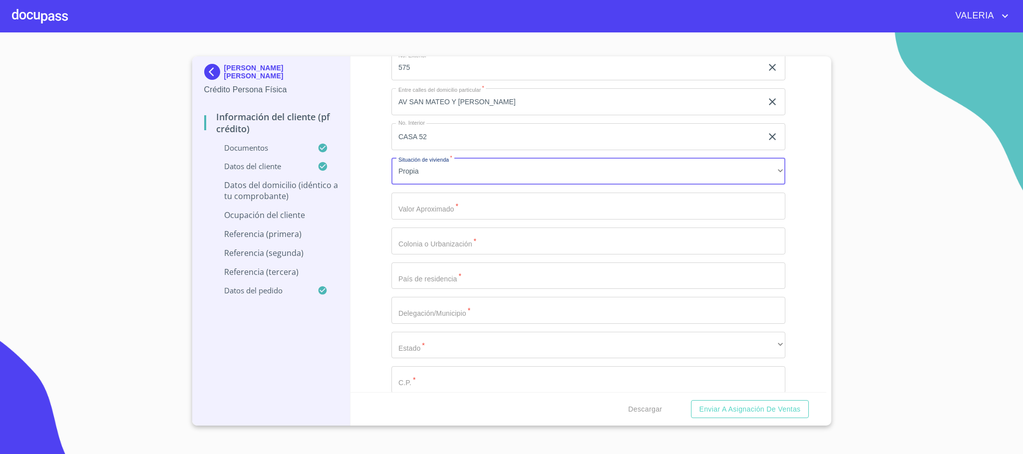
click at [453, 211] on input "Documento de identificación.   *" at bounding box center [589, 206] width 394 height 27
type input "$2,000,000"
click at [436, 241] on input "Documento de identificación.   *" at bounding box center [589, 241] width 394 height 27
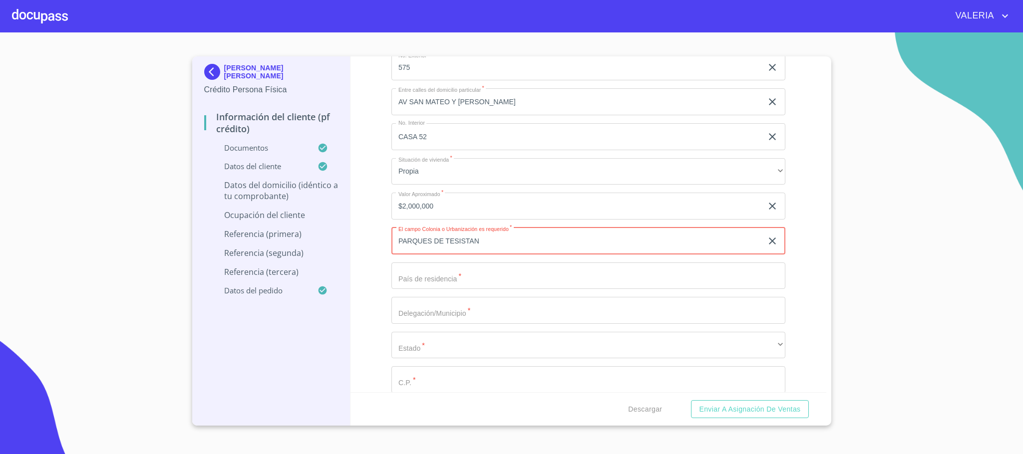
type input "PARQUES DE TESISTAN"
type input "MEXICO"
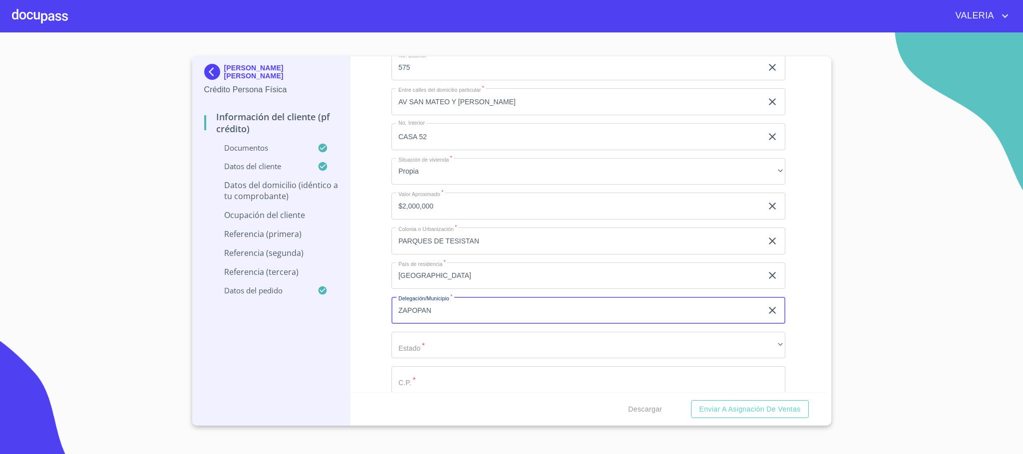
type input "ZAPOPAN"
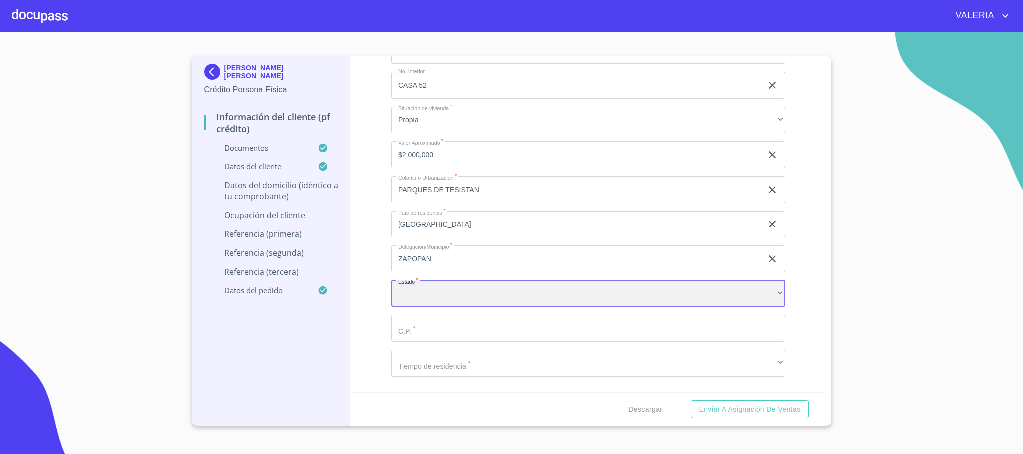
scroll to position [3820, 0]
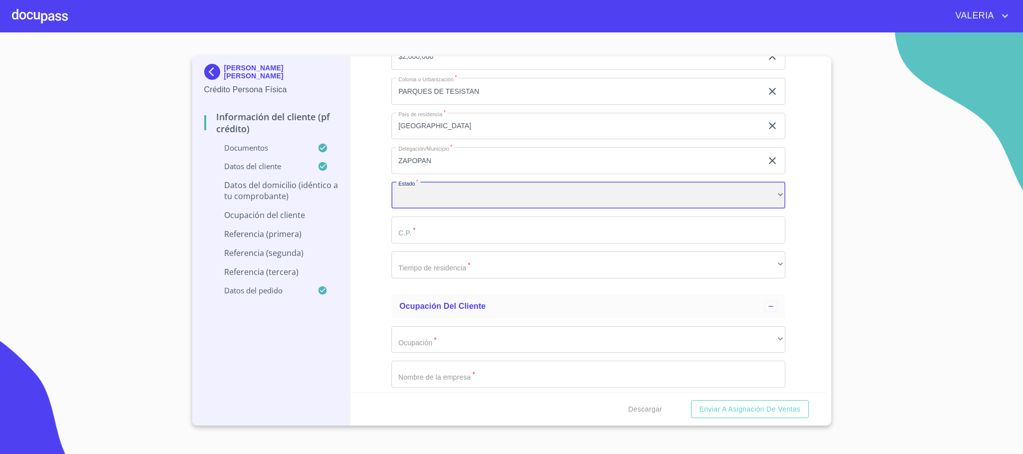
click at [445, 201] on div "​" at bounding box center [589, 195] width 394 height 27
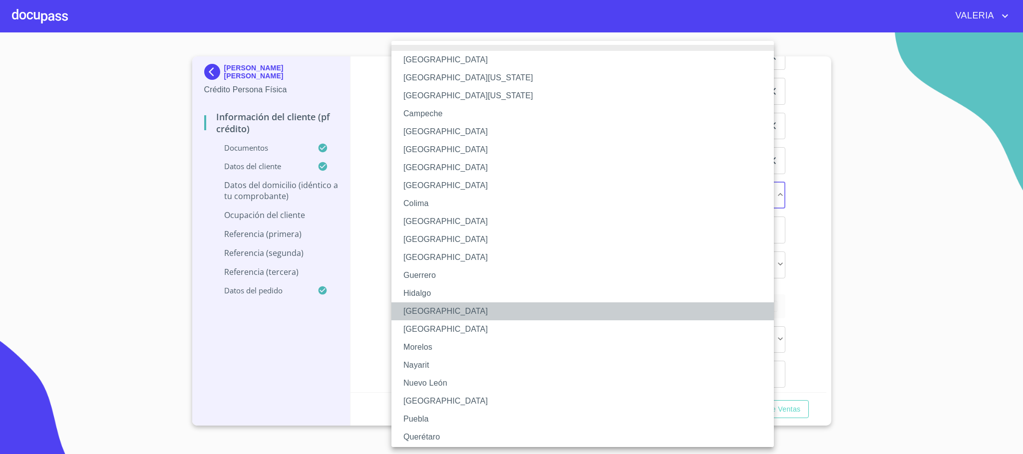
click at [427, 306] on li "Jalisco" at bounding box center [589, 312] width 394 height 18
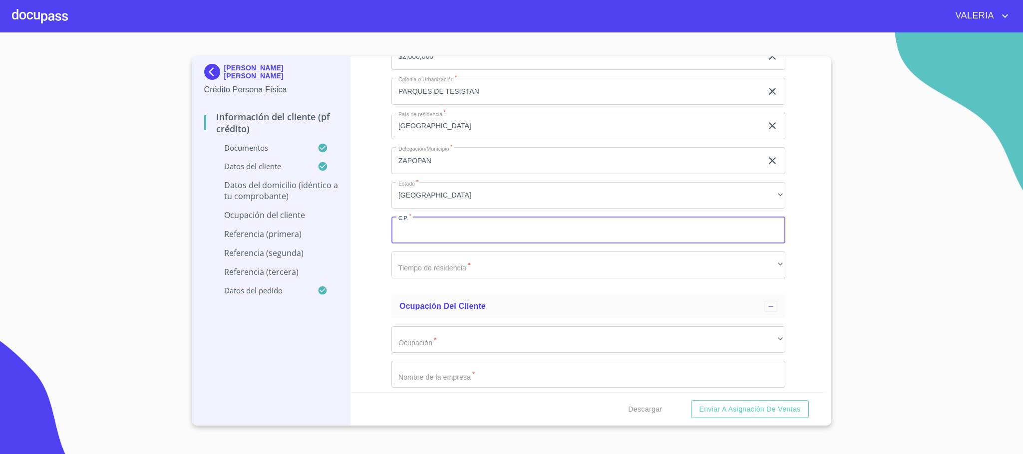
click at [430, 234] on input "Documento de identificación.   *" at bounding box center [589, 230] width 394 height 27
type input "45200"
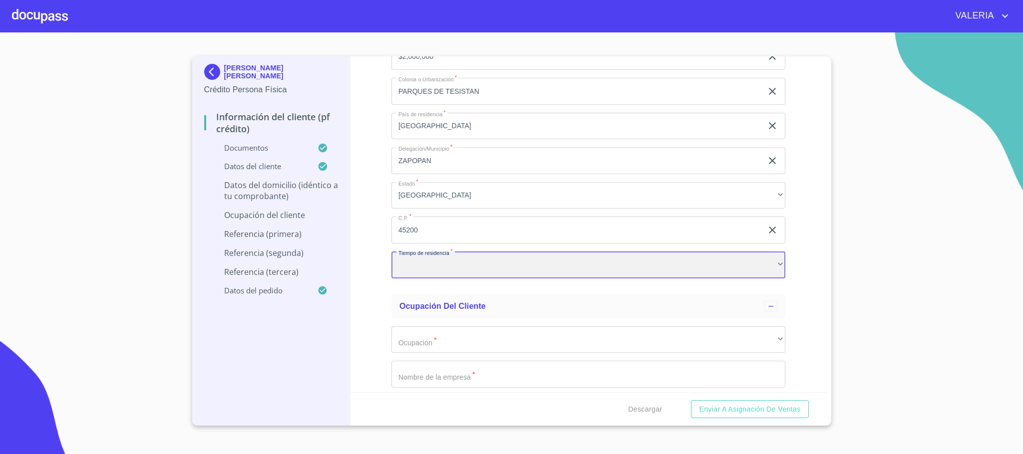
click at [426, 264] on div "​" at bounding box center [589, 265] width 394 height 27
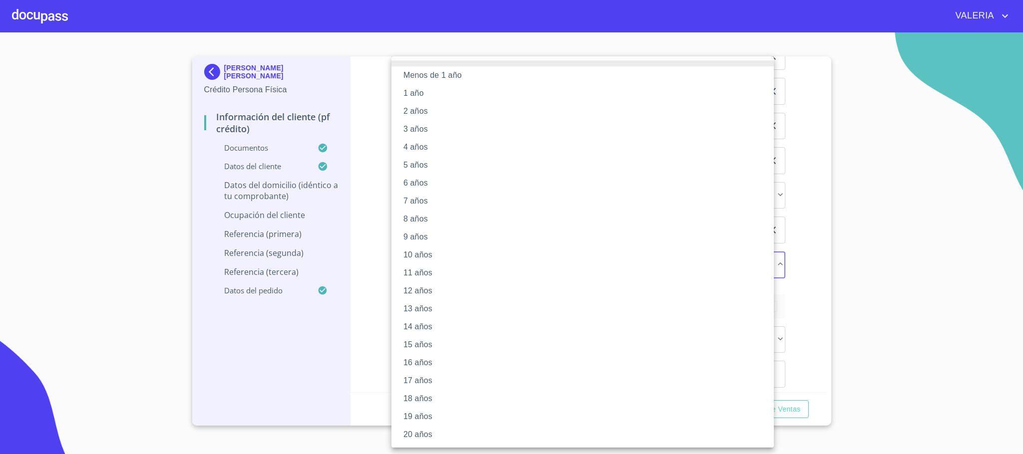
click at [429, 439] on li "20 años" at bounding box center [583, 435] width 383 height 18
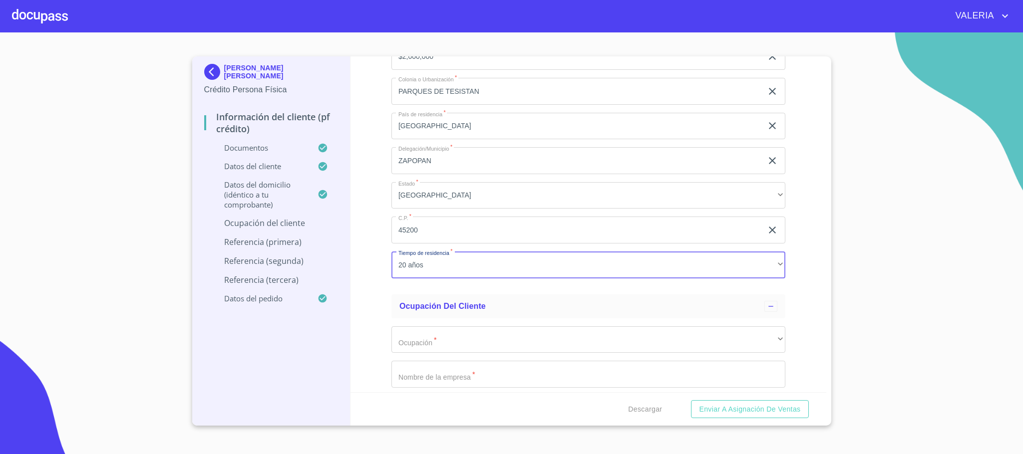
click at [390, 262] on div "Información del cliente (PF crédito) Documentos Documento de identificación.   …" at bounding box center [589, 224] width 476 height 336
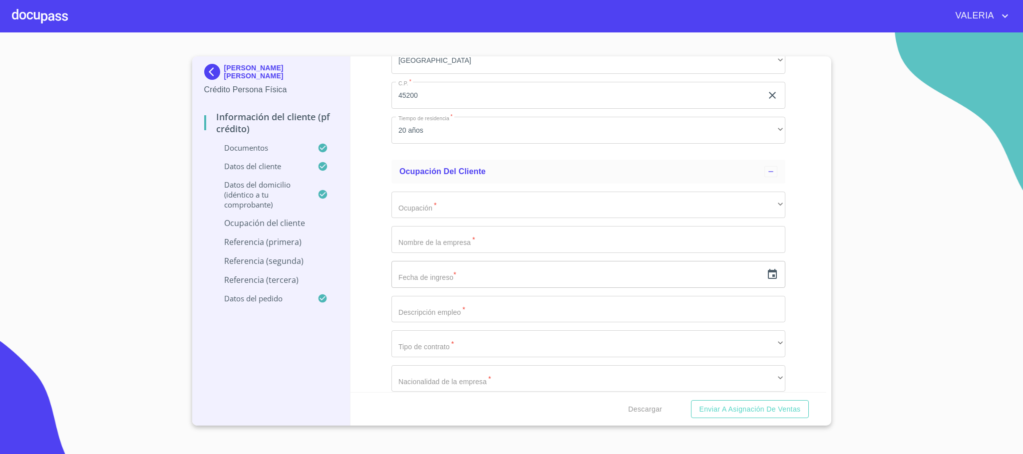
scroll to position [3970, 0]
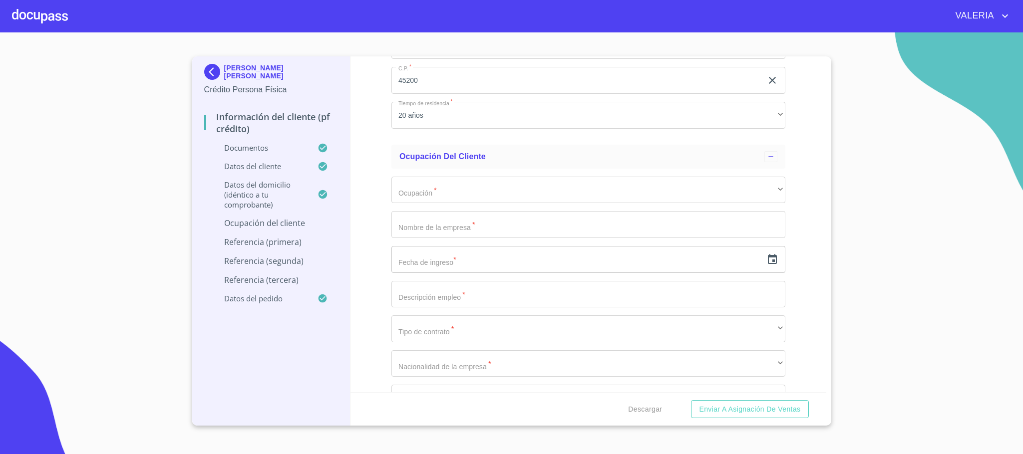
click at [437, 234] on input "Documento de identificación.   *" at bounding box center [589, 224] width 394 height 27
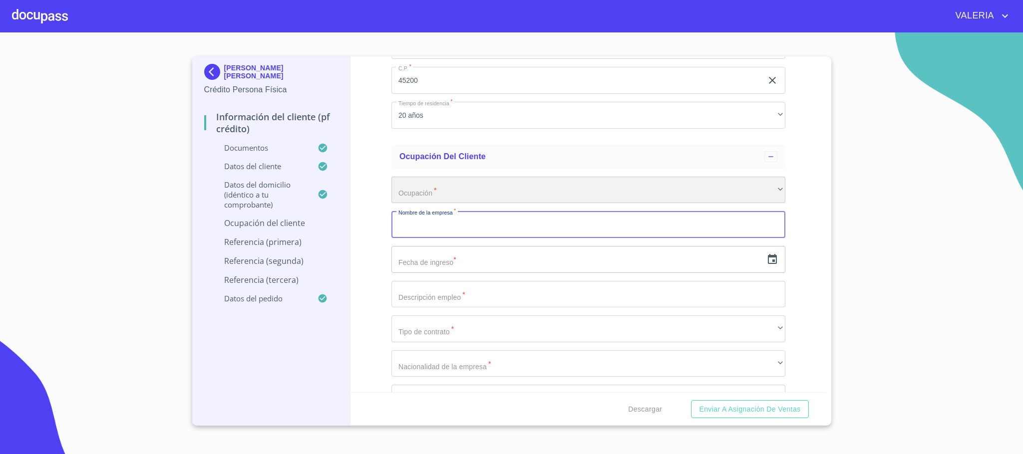
click at [428, 191] on div "​" at bounding box center [589, 190] width 394 height 27
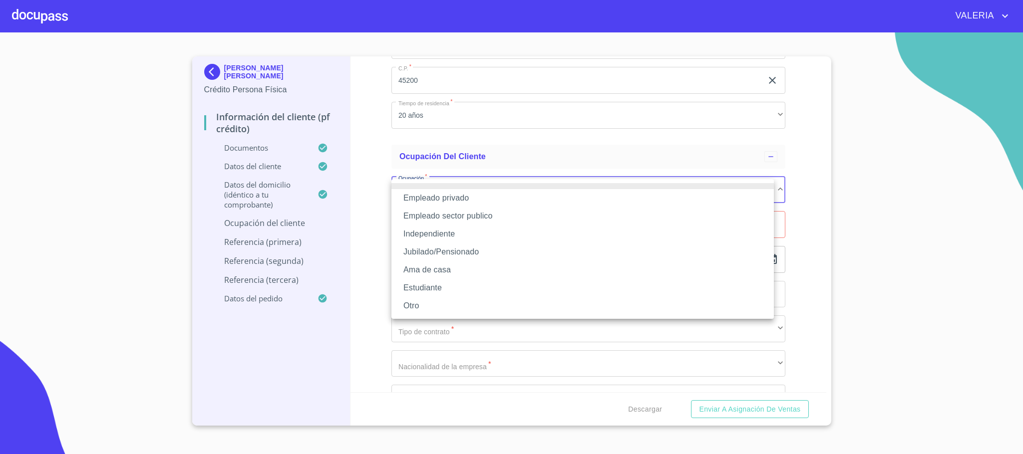
click at [467, 217] on li "Empleado sector publico" at bounding box center [583, 216] width 383 height 18
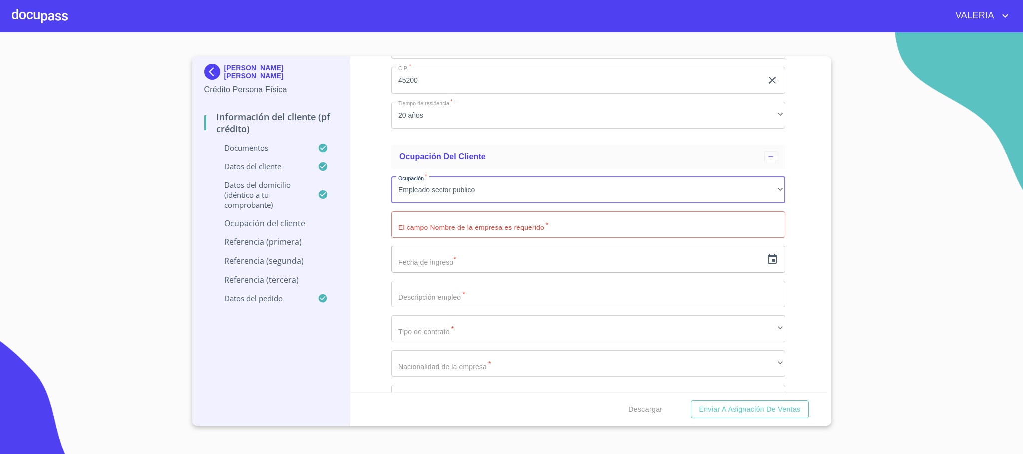
click at [449, 225] on input "Documento de identificación.   *" at bounding box center [589, 224] width 394 height 27
type input "CONAFOR"
click at [450, 263] on input "text" at bounding box center [577, 259] width 371 height 27
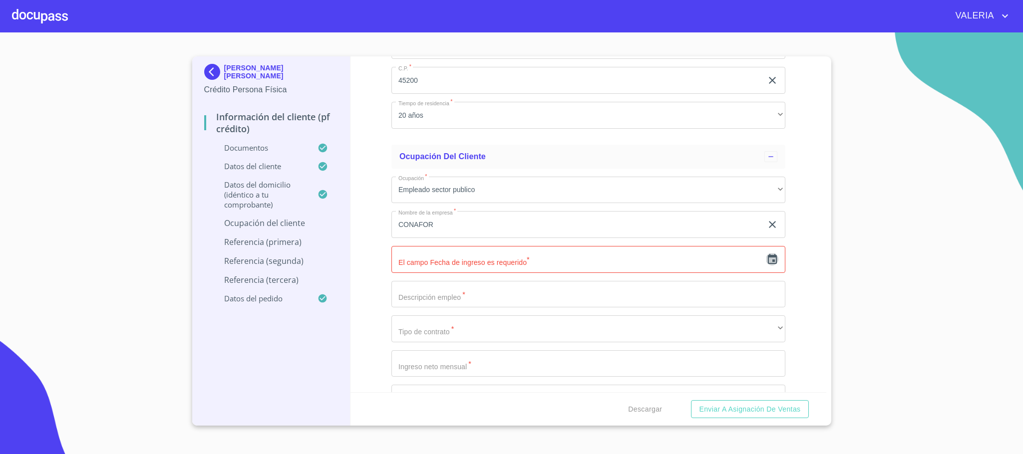
click at [767, 260] on icon "button" at bounding box center [773, 260] width 12 height 12
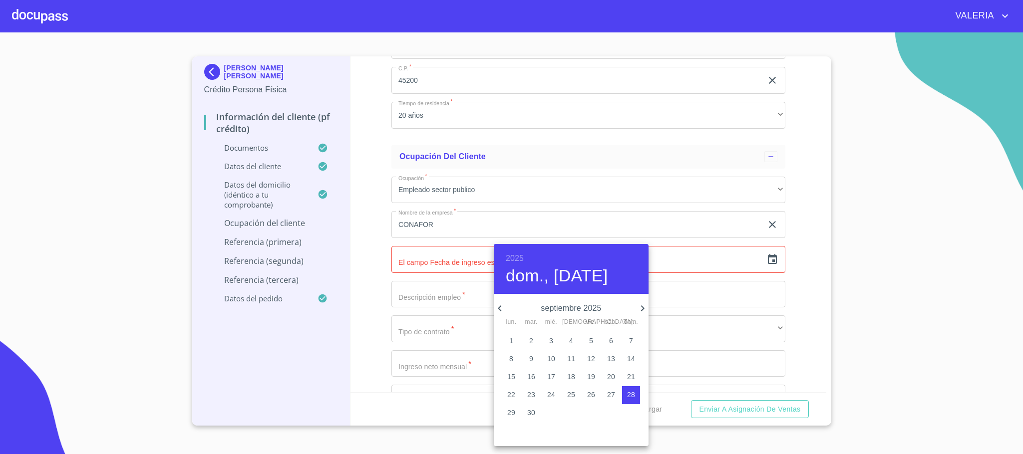
click at [510, 258] on h6 "2025" at bounding box center [515, 259] width 18 height 14
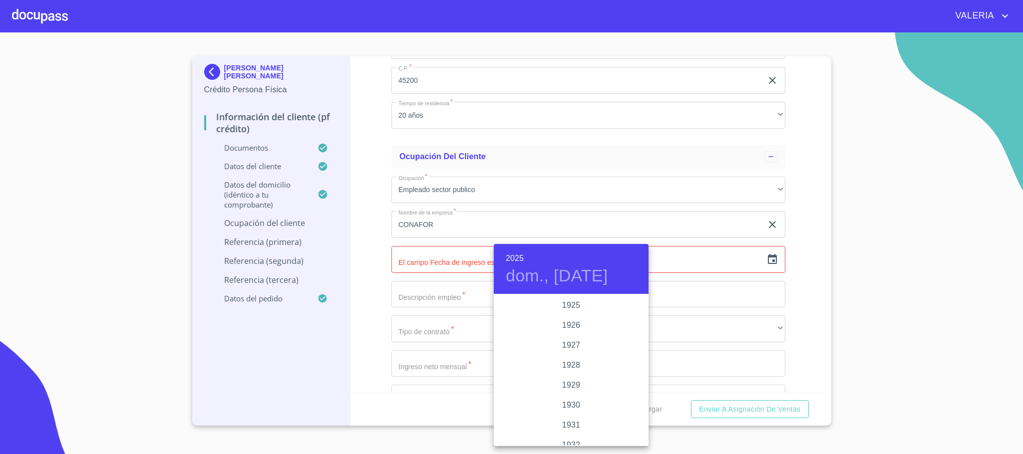
scroll to position [1937, 0]
click at [567, 310] on div "2022" at bounding box center [571, 306] width 155 height 20
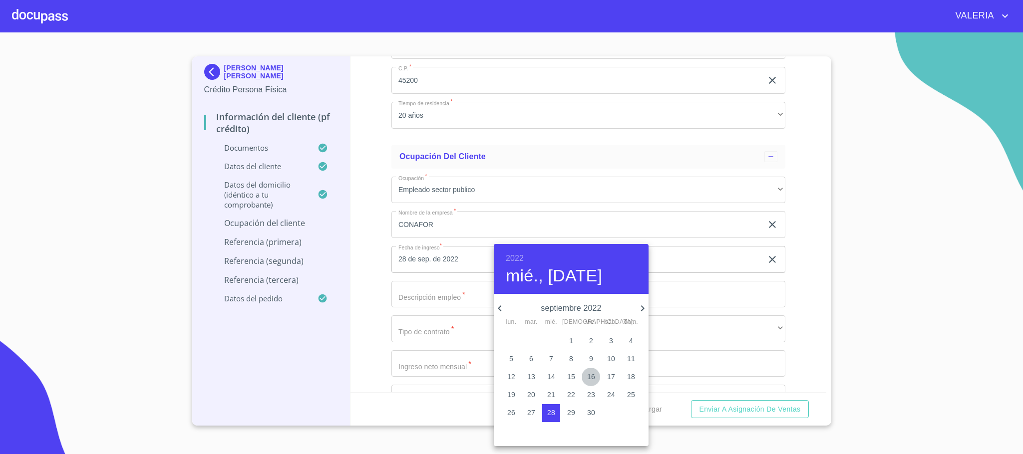
click at [589, 377] on p "16" at bounding box center [591, 377] width 8 height 10
type input "16 de sep. de 2022"
click at [676, 341] on div at bounding box center [511, 227] width 1023 height 454
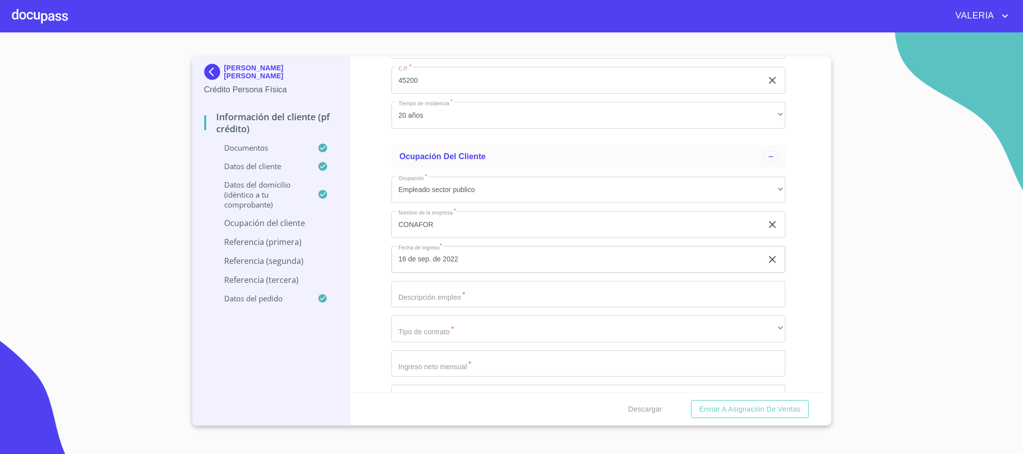
click at [434, 296] on input "Documento de identificación.   *" at bounding box center [589, 294] width 394 height 27
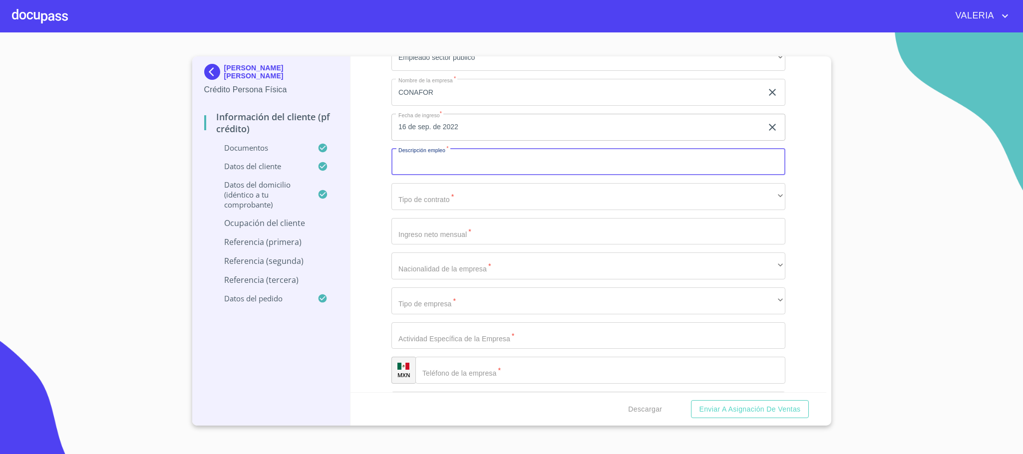
scroll to position [4120, 0]
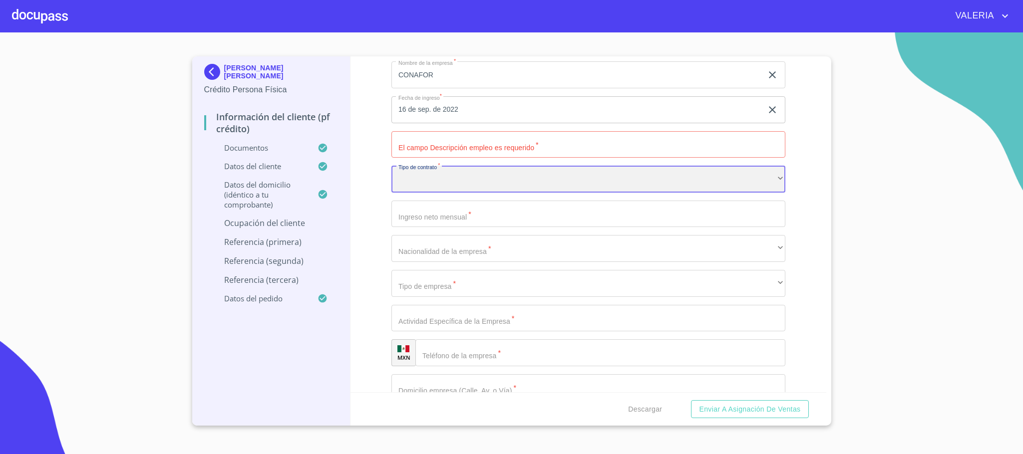
click at [443, 184] on div "​" at bounding box center [589, 179] width 394 height 27
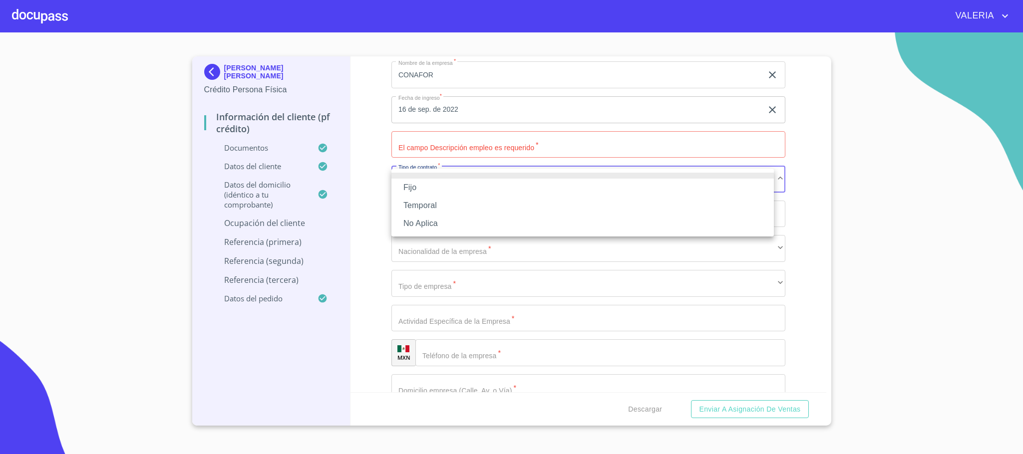
click at [439, 188] on li "Fijo" at bounding box center [583, 188] width 383 height 18
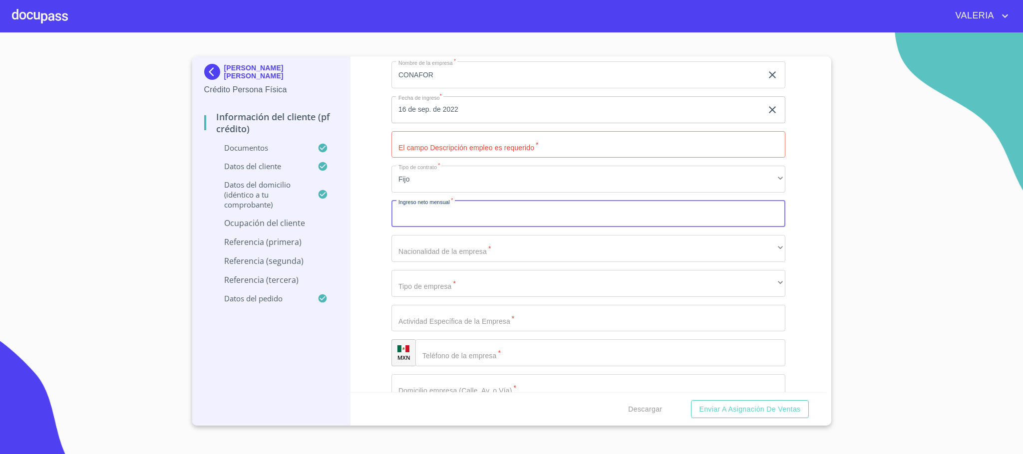
click at [451, 218] on input "Documento de identificación.   *" at bounding box center [589, 214] width 394 height 27
paste input "16819.30"
type input "16819.30"
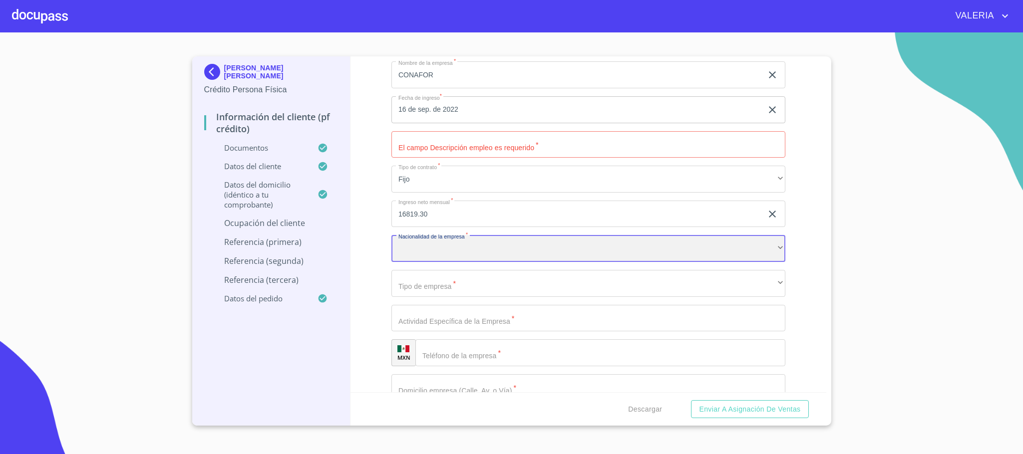
click at [441, 252] on div "​" at bounding box center [589, 248] width 394 height 27
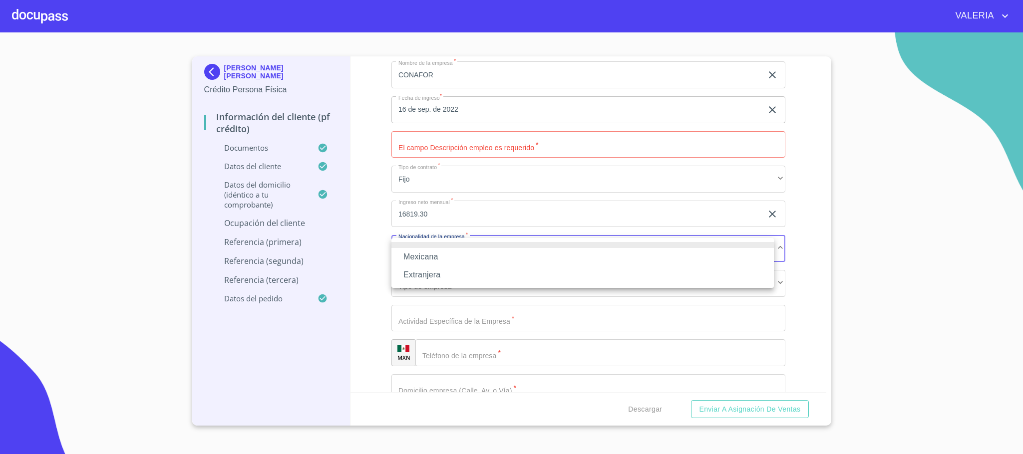
click at [441, 258] on li "Mexicana" at bounding box center [583, 257] width 383 height 18
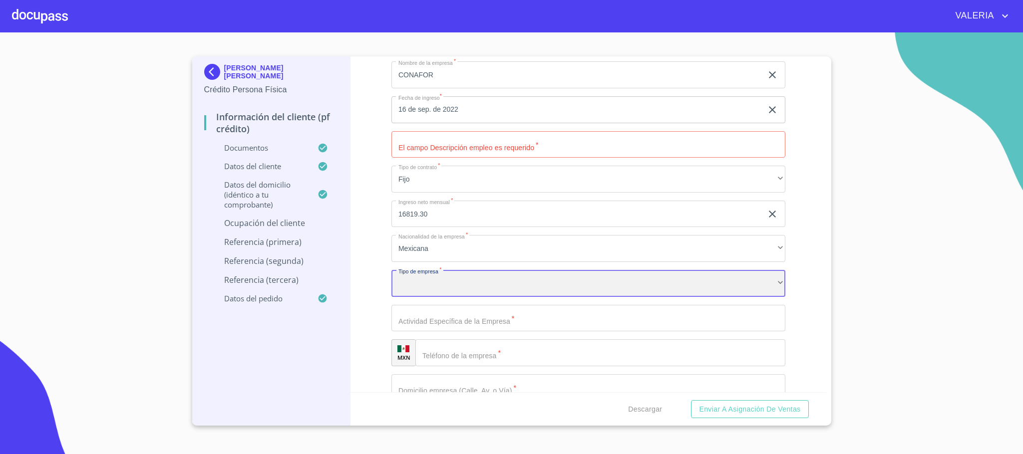
click at [427, 278] on div "​" at bounding box center [589, 283] width 394 height 27
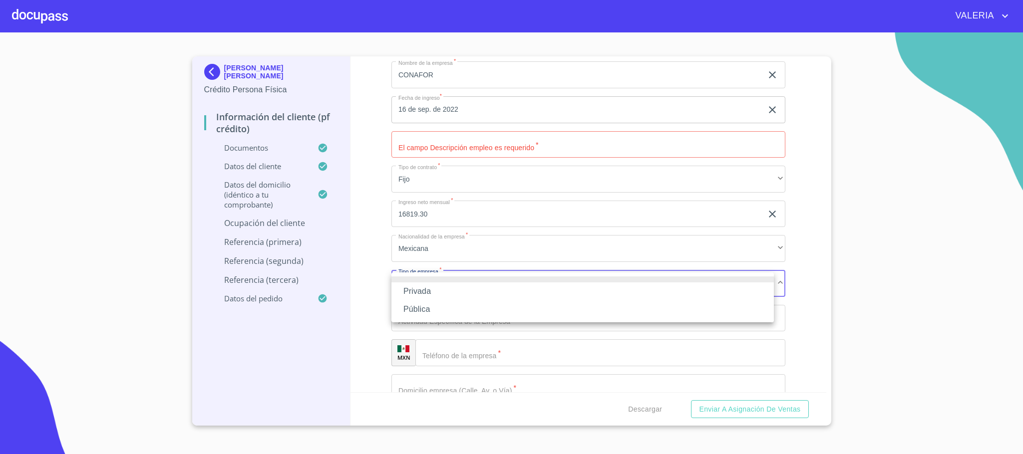
click at [437, 294] on li "Privada" at bounding box center [583, 292] width 383 height 18
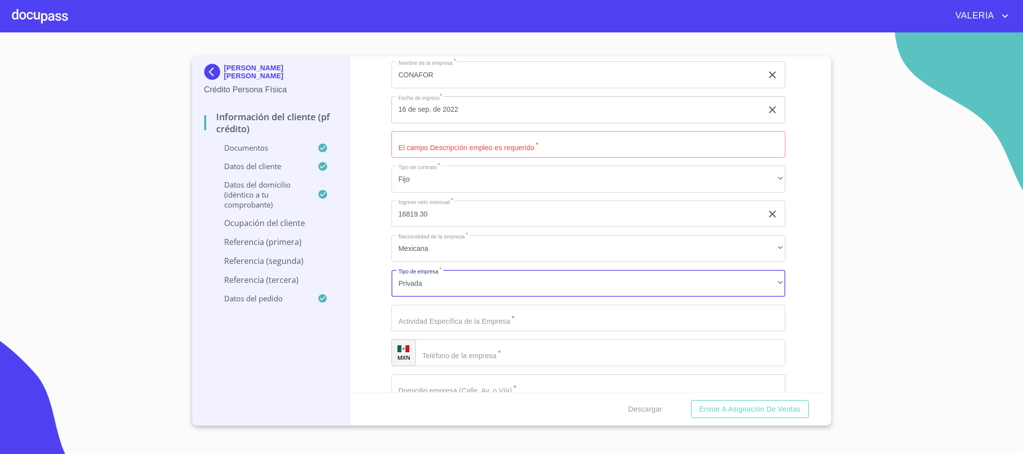
click at [454, 324] on input "Documento de identificación.   *" at bounding box center [589, 318] width 394 height 27
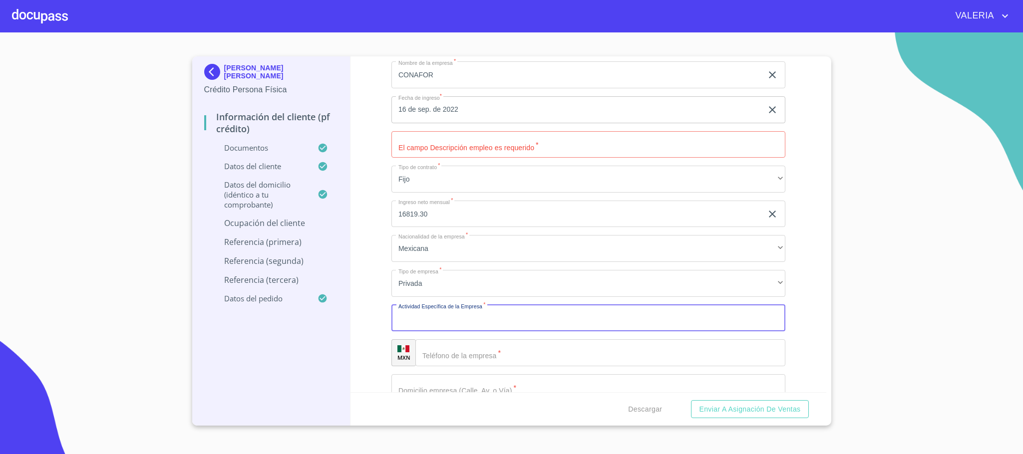
click at [490, 153] on input "Documento de identificación.   *" at bounding box center [589, 144] width 394 height 27
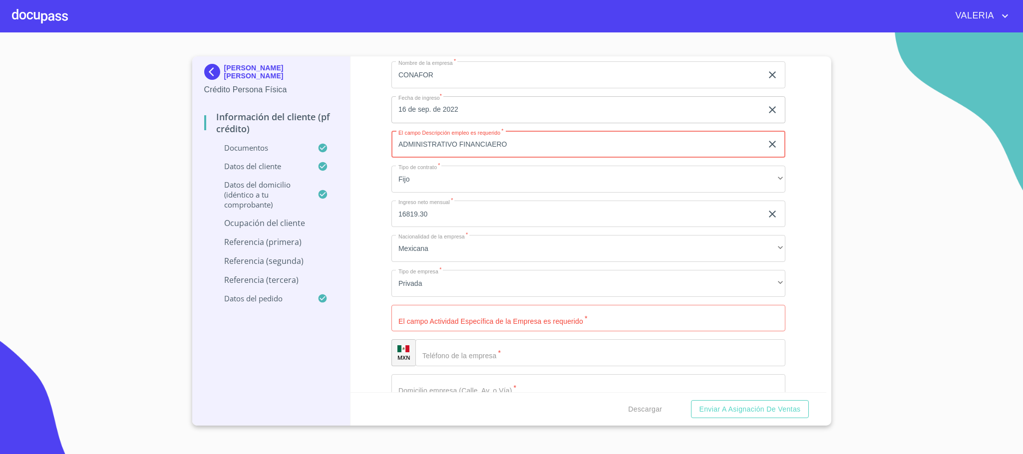
type input "ADMINISTRATIVO FINANCIAERO"
click at [508, 323] on input "Documento de identificación.   *" at bounding box center [589, 318] width 394 height 27
type input "C"
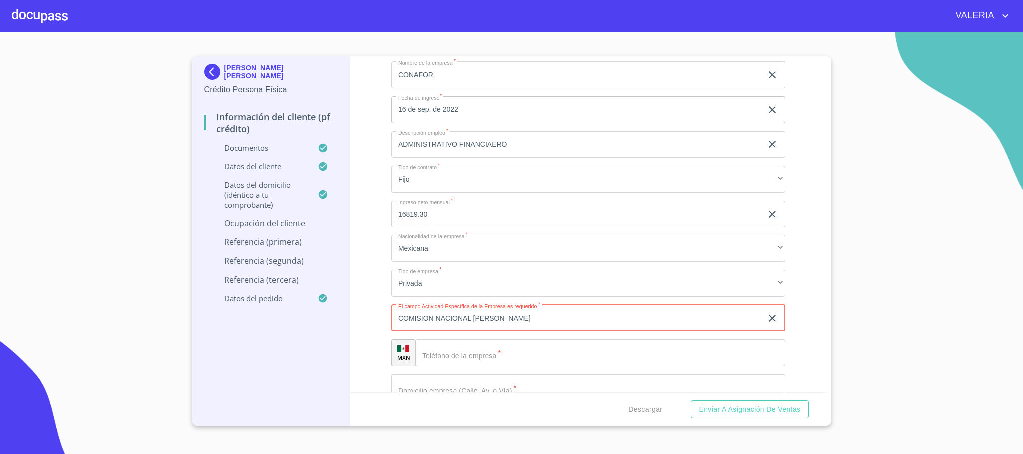
drag, startPoint x: 278, startPoint y: 317, endPoint x: 178, endPoint y: 306, distance: 100.0
click at [178, 306] on section "VERONICA DENNYSE SANCHEZ SAMANIEGO Crédito Persona Física Información del clien…" at bounding box center [511, 243] width 1023 height 422
type input "COMISION NACIONAL FORRESTAL"
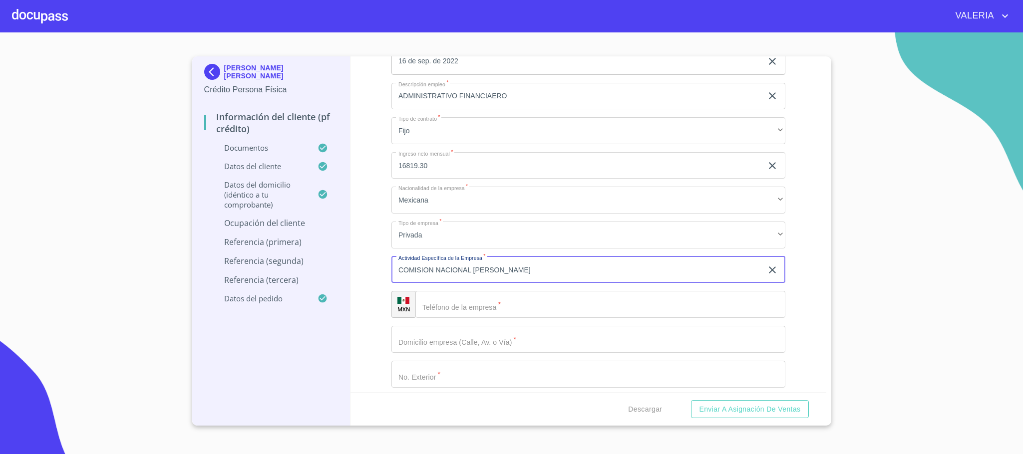
scroll to position [4195, 0]
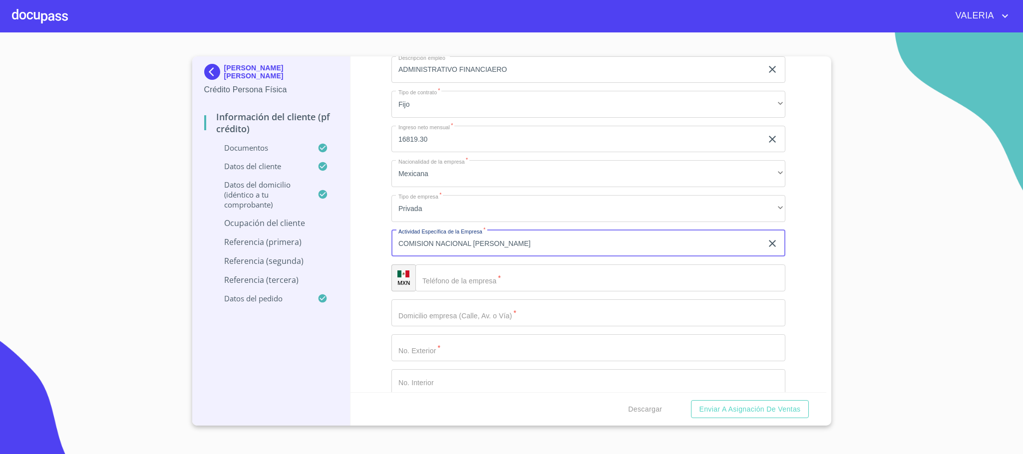
click at [458, 275] on input "Documento de identificación.   *" at bounding box center [600, 278] width 370 height 27
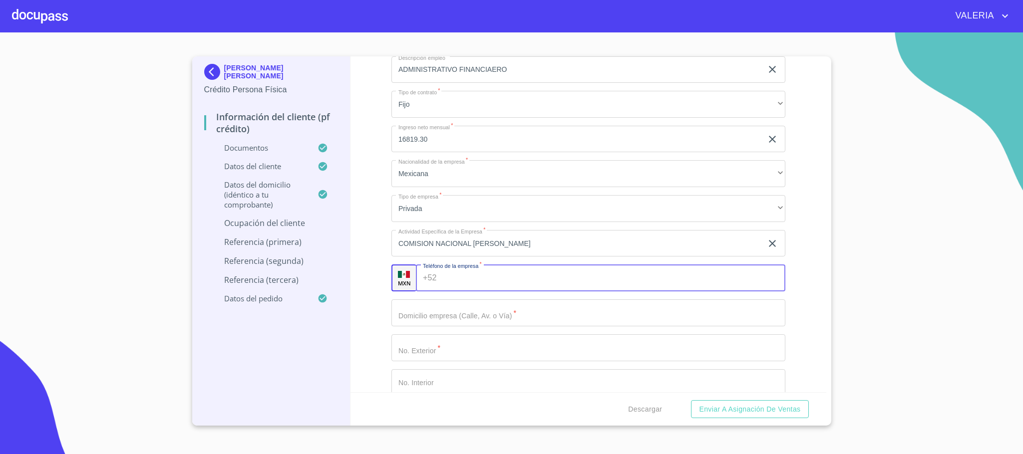
paste input "(33) 3777 7000"
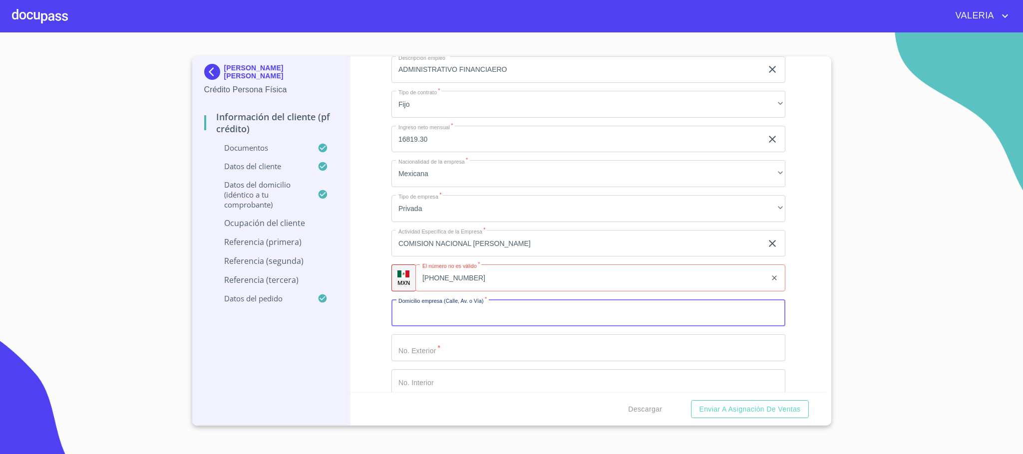
click at [451, 304] on input "Documento de identificación.   *" at bounding box center [589, 313] width 394 height 27
click at [455, 280] on input "(33) 3777 7000" at bounding box center [590, 278] width 351 height 27
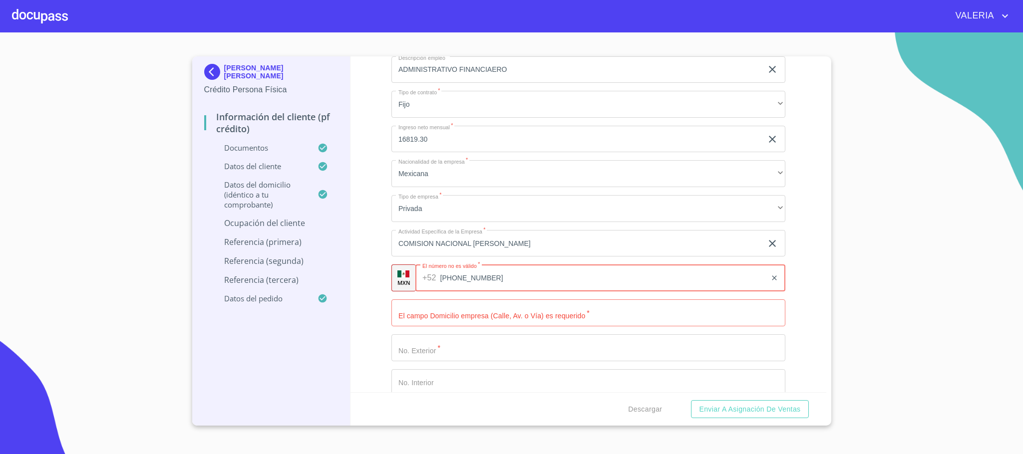
click at [454, 279] on input "(33) 37777000" at bounding box center [603, 278] width 326 height 27
type input "(33)37777000"
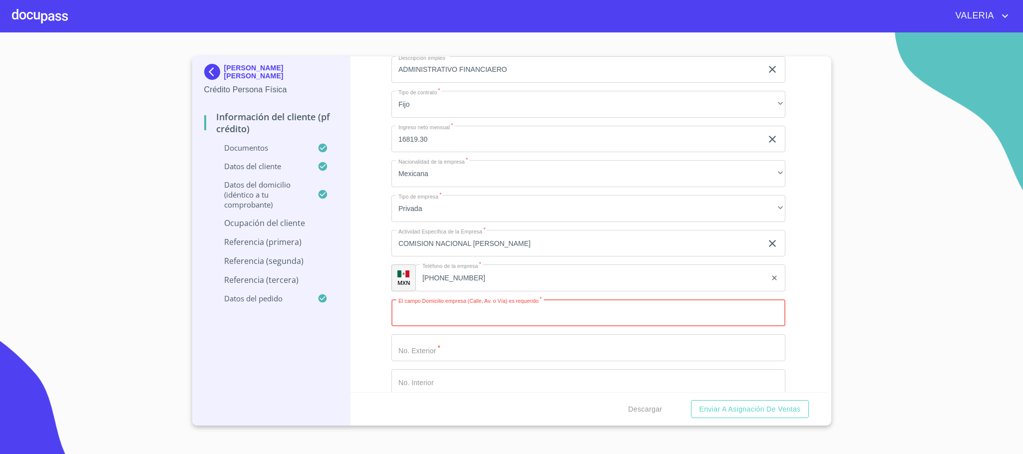
click at [443, 318] on input "Documento de identificación.   *" at bounding box center [589, 313] width 394 height 27
type input "PERIFERICO MANUEL GOMEZ MORI"
click at [691, 400] on button "Enviar a Asignación de Ventas" at bounding box center [749, 409] width 117 height 18
type input "N"
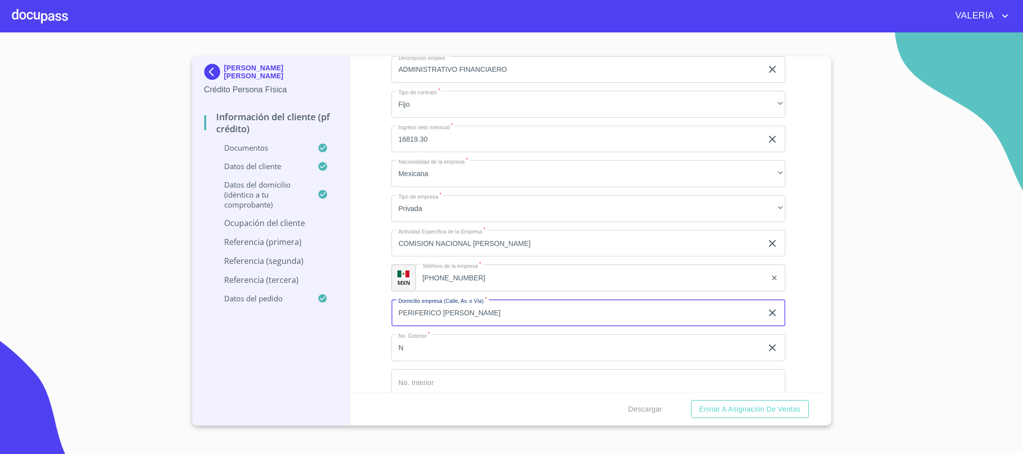
click at [536, 318] on input "PERIFERICO MANUEL GOMEZ MORI" at bounding box center [577, 313] width 371 height 27
type input "PERIFERICO MANUEL GOMEZ MORIN"
click at [472, 355] on input "N" at bounding box center [577, 348] width 371 height 27
click at [360, 344] on div "Información del cliente (PF crédito) Documentos Documento de identificación.   …" at bounding box center [589, 224] width 476 height 336
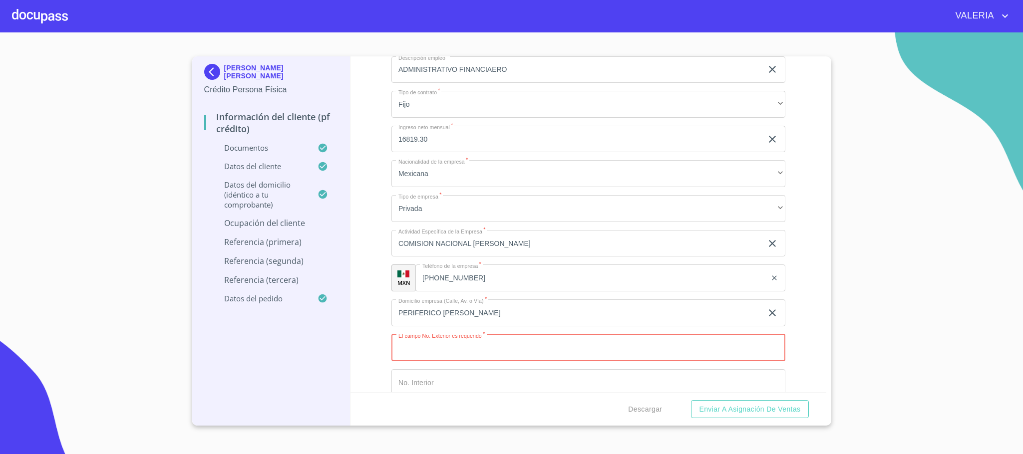
click at [484, 346] on input "Documento de identificación.   *" at bounding box center [589, 348] width 394 height 27
type input "5360"
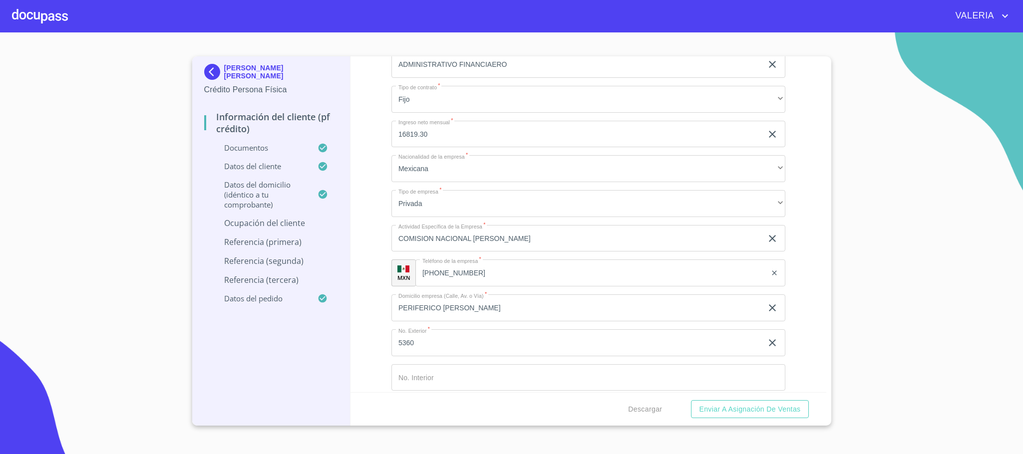
scroll to position [4389, 0]
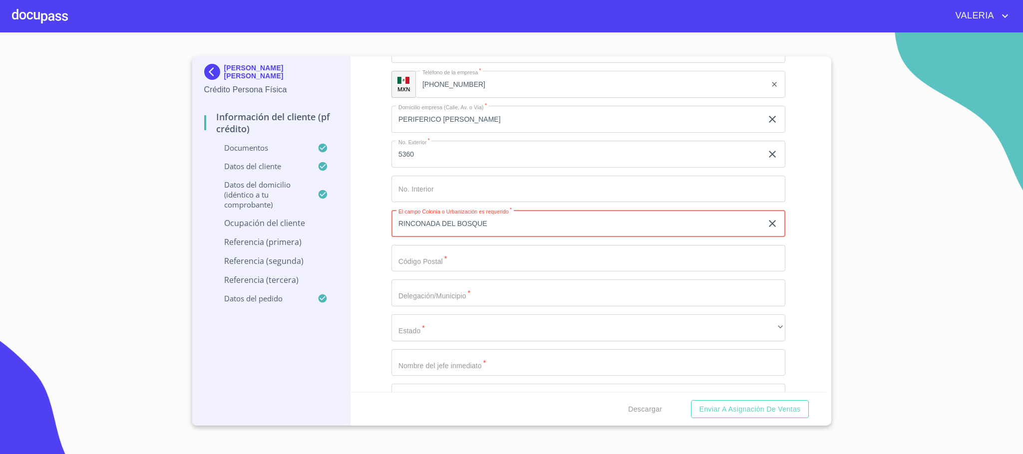
type input "RINCONADA DEL BOSQUE"
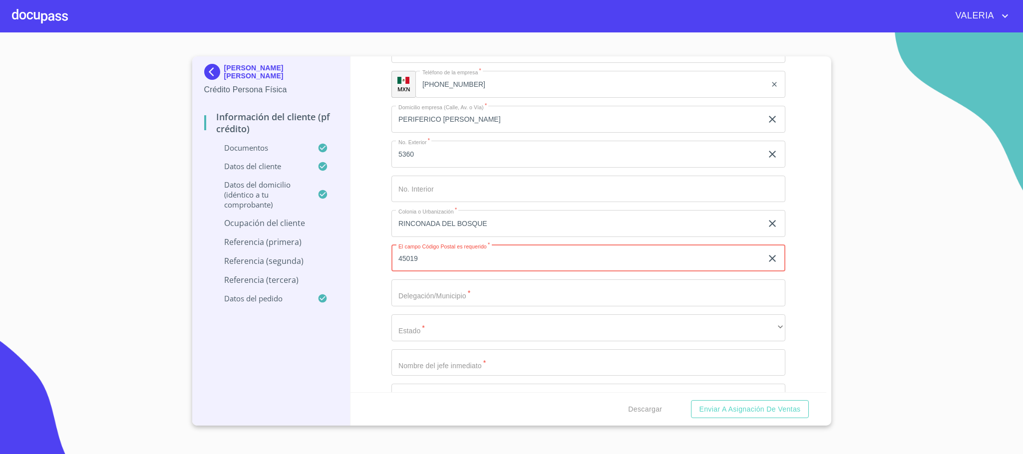
type input "45019"
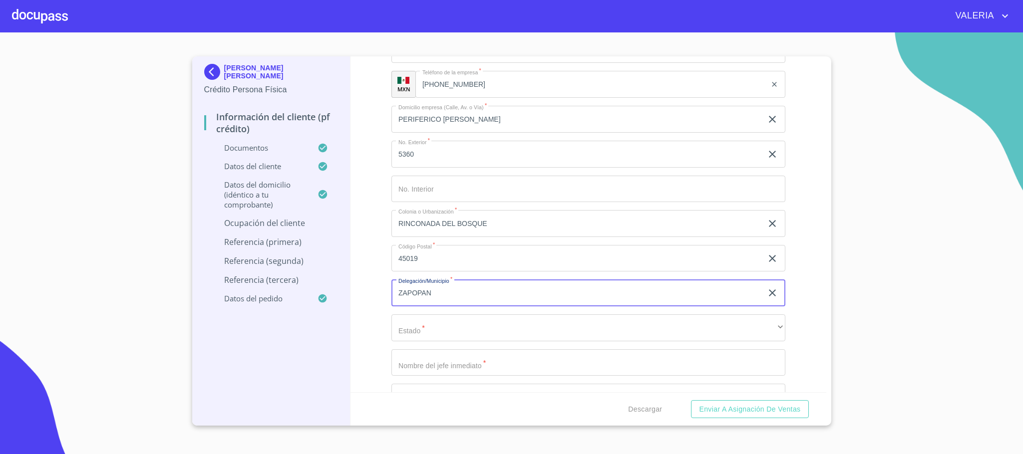
type input "ZAPOPAN"
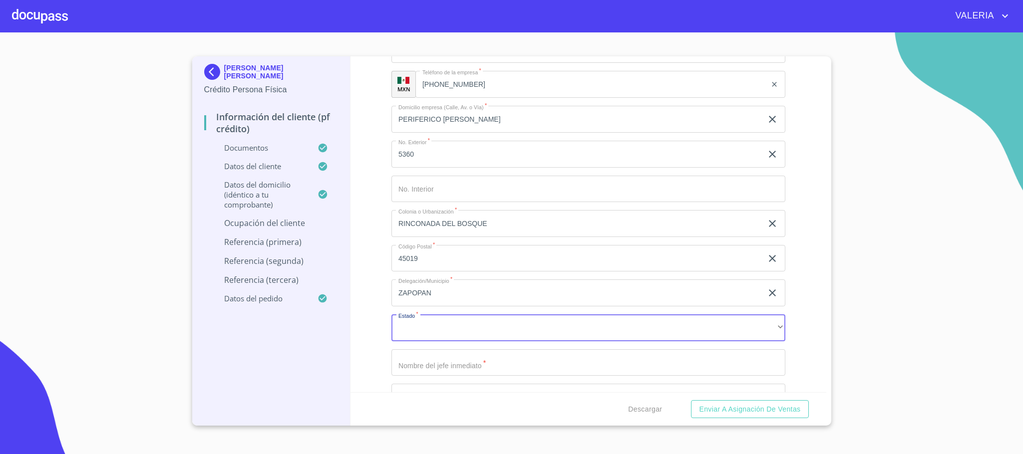
click at [477, 344] on div "Ocupación   * Empleado sector publico ​ Nombre de la empresa   * CONAFOR ​ Fech…" at bounding box center [589, 119] width 394 height 739
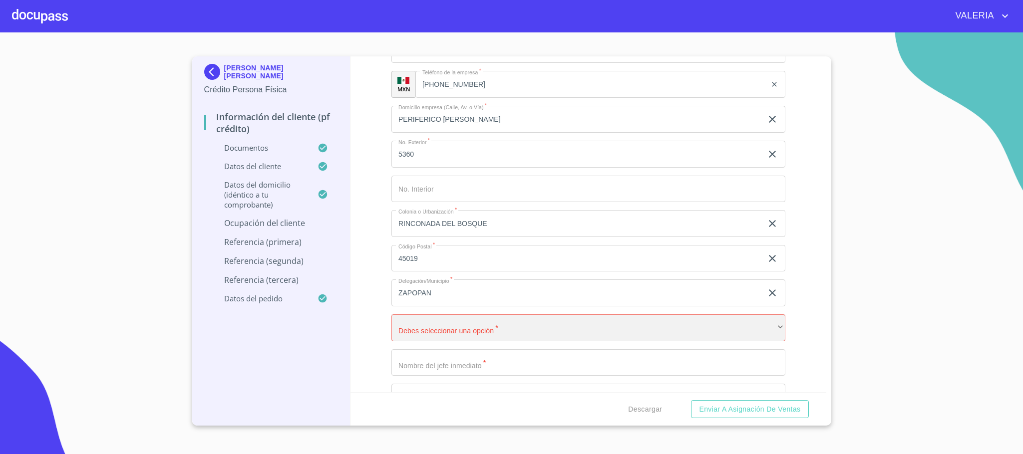
click at [479, 331] on div "​" at bounding box center [589, 328] width 394 height 27
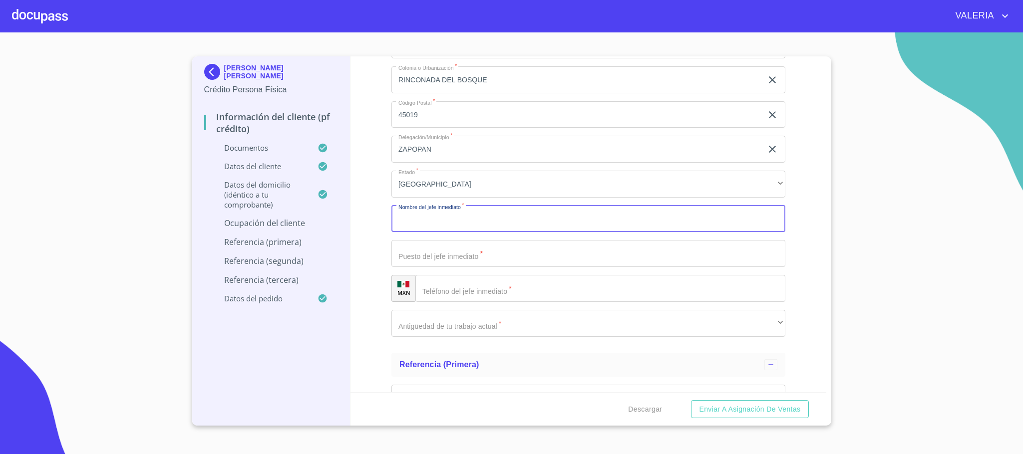
scroll to position [4538, 0]
click at [444, 252] on input "Documento de identificación.   *" at bounding box center [589, 247] width 394 height 27
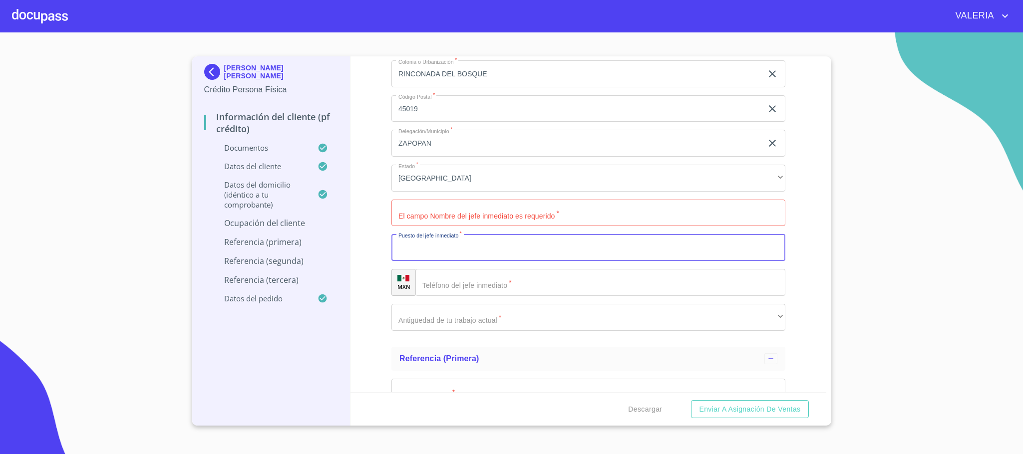
click at [477, 216] on input "Documento de identificación.   *" at bounding box center [589, 213] width 394 height 27
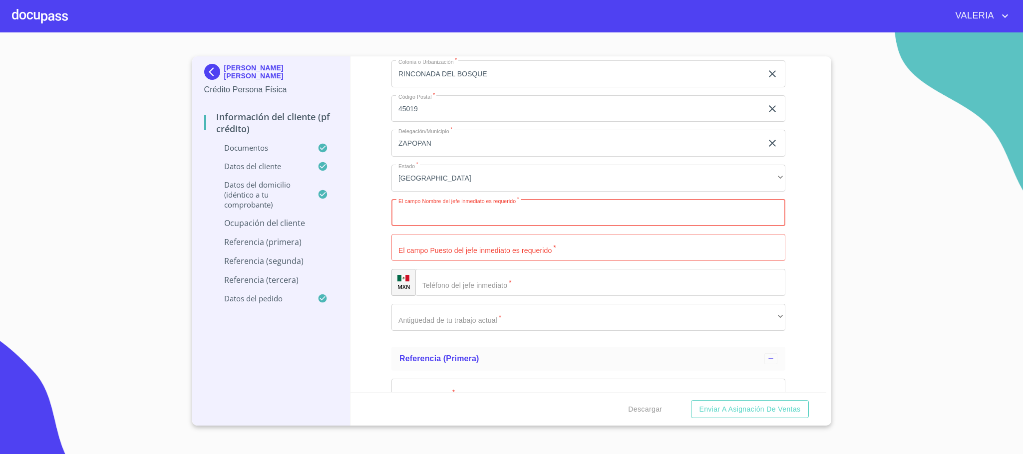
click at [468, 288] on input "Documento de identificación.   *" at bounding box center [600, 282] width 370 height 27
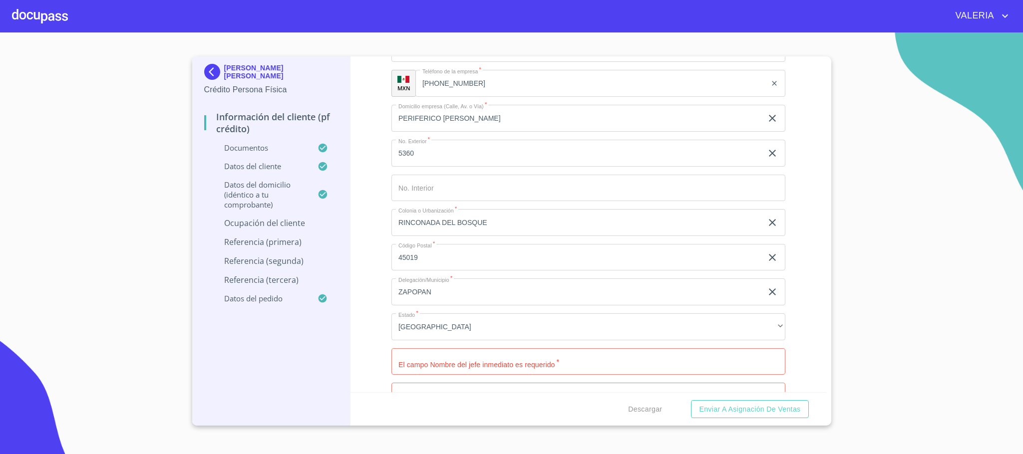
scroll to position [4389, 0]
drag, startPoint x: 502, startPoint y: 90, endPoint x: 333, endPoint y: 88, distance: 169.8
click at [333, 88] on div "VERONICA DENNYSE SANCHEZ SAMANIEGO Crédito Persona Física Información del clien…" at bounding box center [509, 241] width 634 height 370
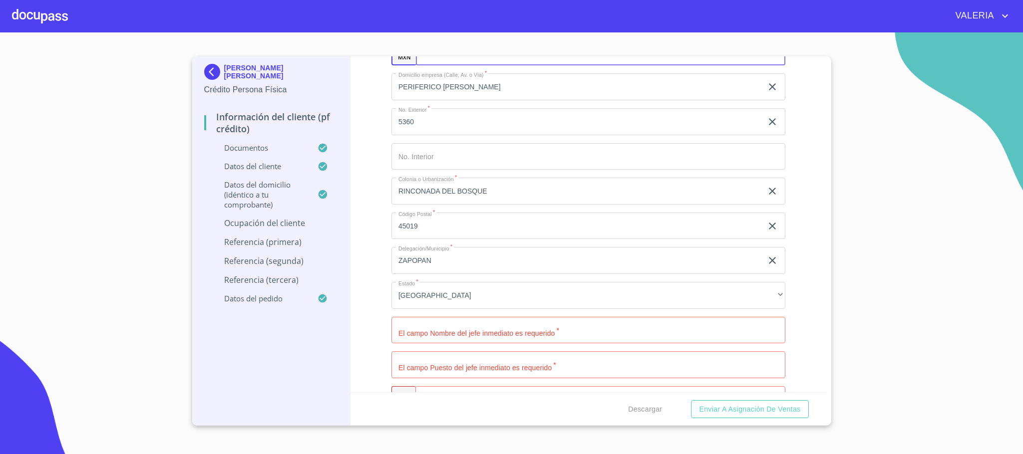
scroll to position [4538, 0]
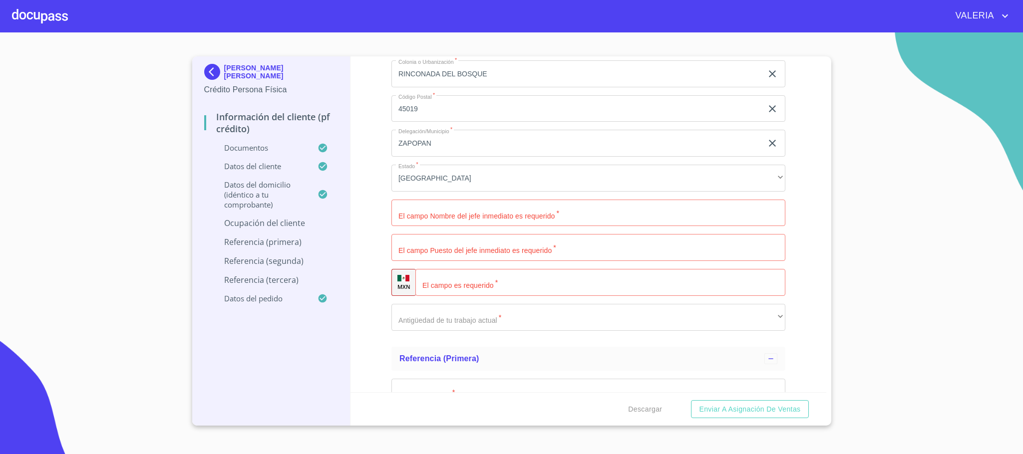
click at [462, 279] on input "Documento de identificación.   *" at bounding box center [600, 282] width 370 height 27
paste input "(33)37777000"
type input "(33)37777000"
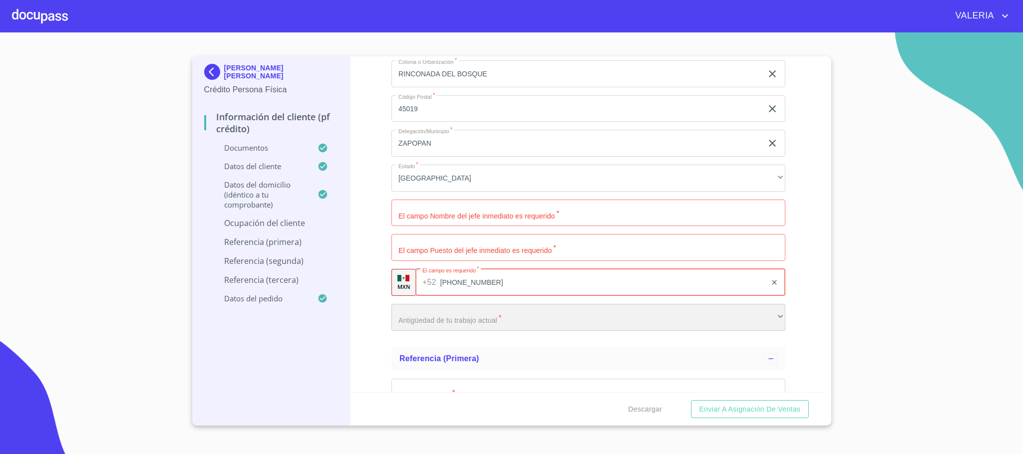
click at [470, 315] on div "​" at bounding box center [589, 317] width 394 height 27
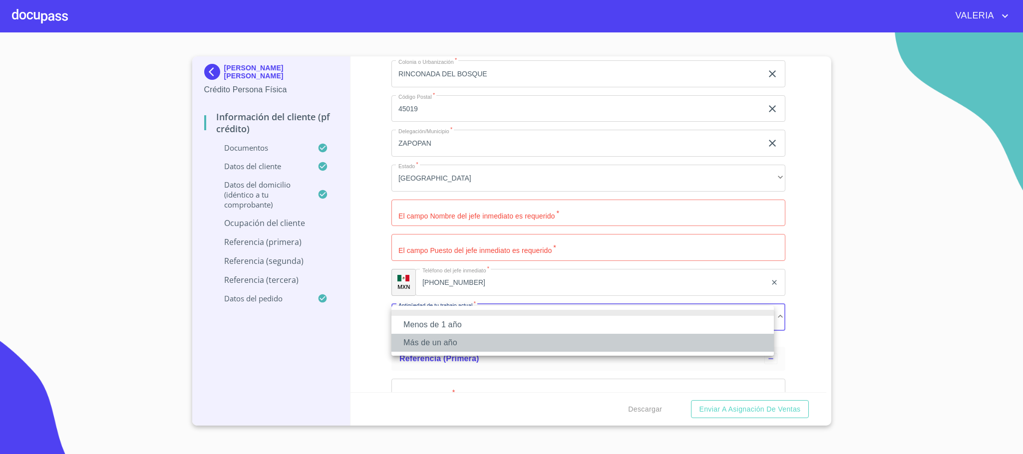
click at [462, 339] on li "Más de un año" at bounding box center [583, 343] width 383 height 18
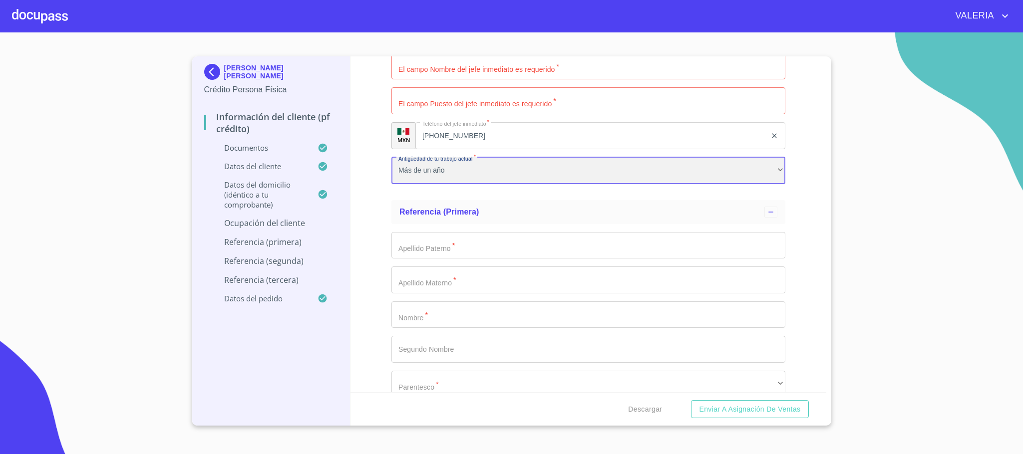
scroll to position [4688, 0]
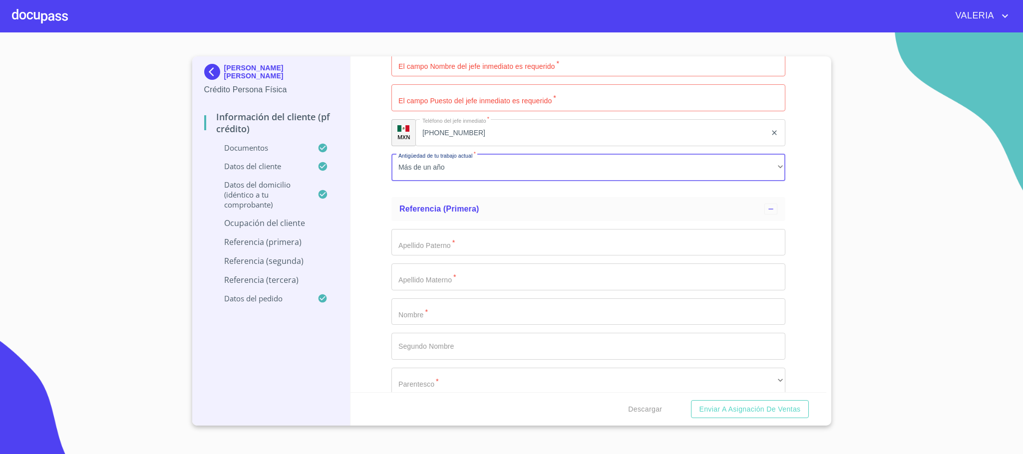
drag, startPoint x: 475, startPoint y: 225, endPoint x: 472, endPoint y: 241, distance: 16.7
click at [475, 229] on div "Apellido Paterno   * ​ Apellido Materno   * ​ Nombre   * ​ Segundo Nombre ​ Par…" at bounding box center [589, 347] width 394 height 252
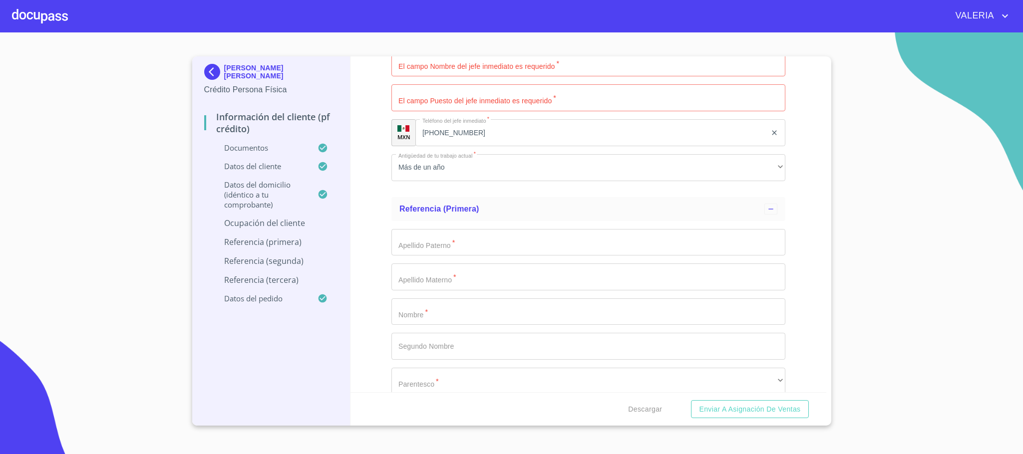
drag, startPoint x: 472, startPoint y: 241, endPoint x: 479, endPoint y: 224, distance: 18.8
click at [472, 242] on input "Documento de identificación.   *" at bounding box center [589, 242] width 394 height 27
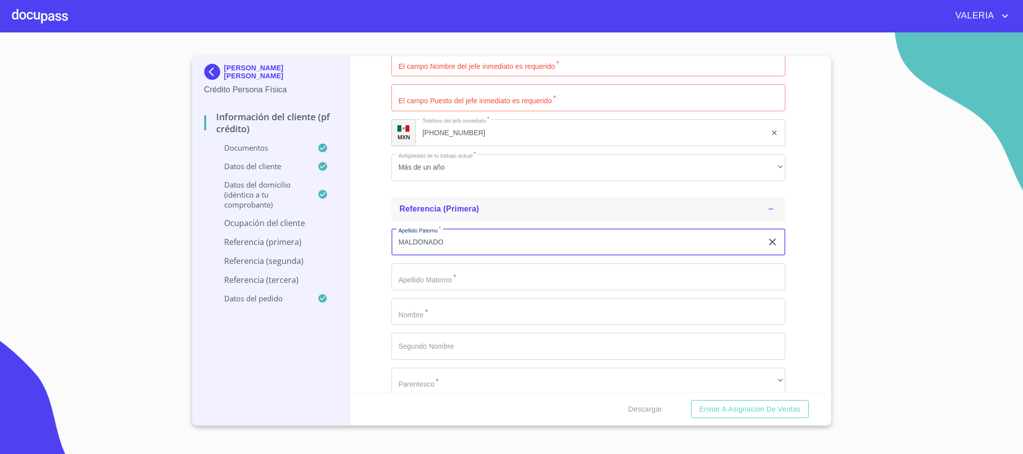
type input "MALDONADO"
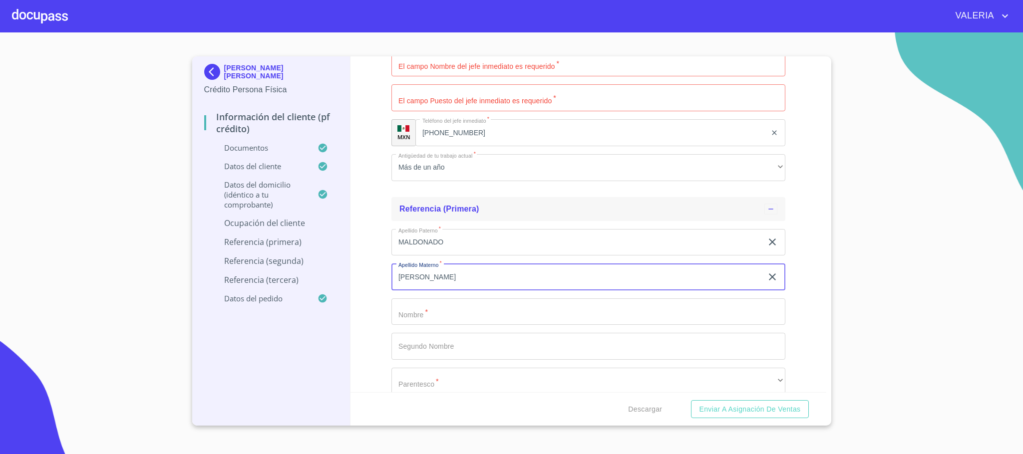
type input "ESPINOZA"
type input "ANDREA"
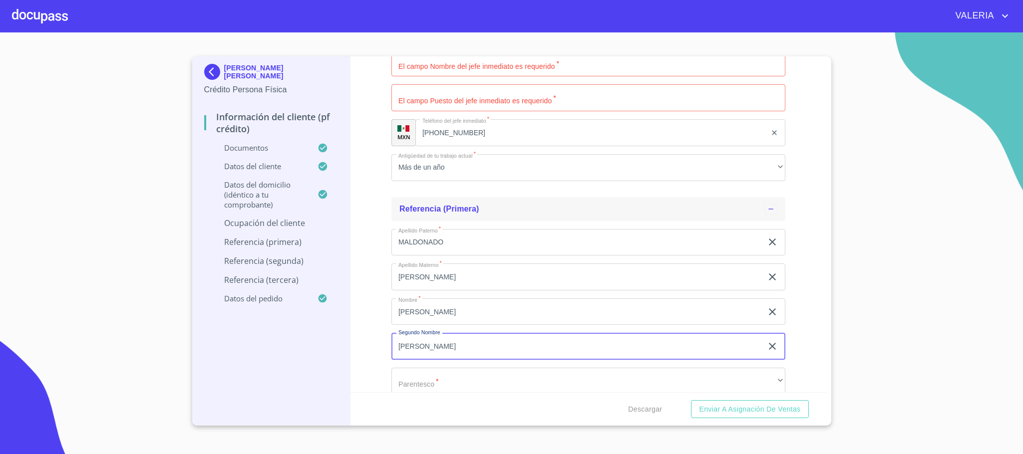
type input "FERNANDA"
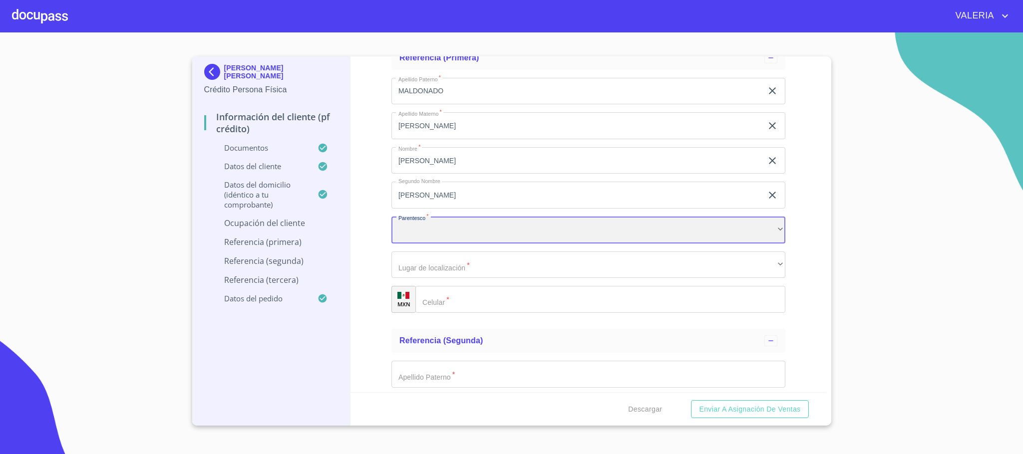
scroll to position [4841, 0]
click at [448, 235] on div "​" at bounding box center [589, 228] width 394 height 27
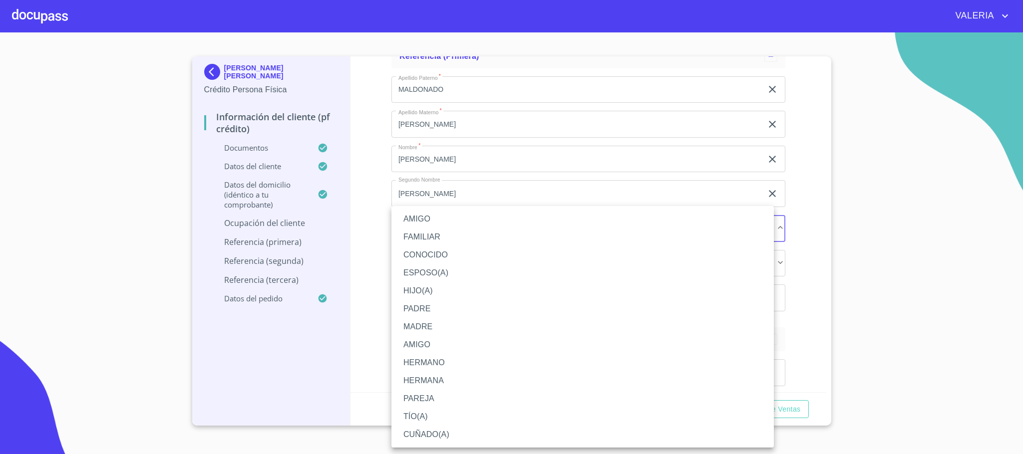
click at [370, 280] on div at bounding box center [511, 227] width 1023 height 454
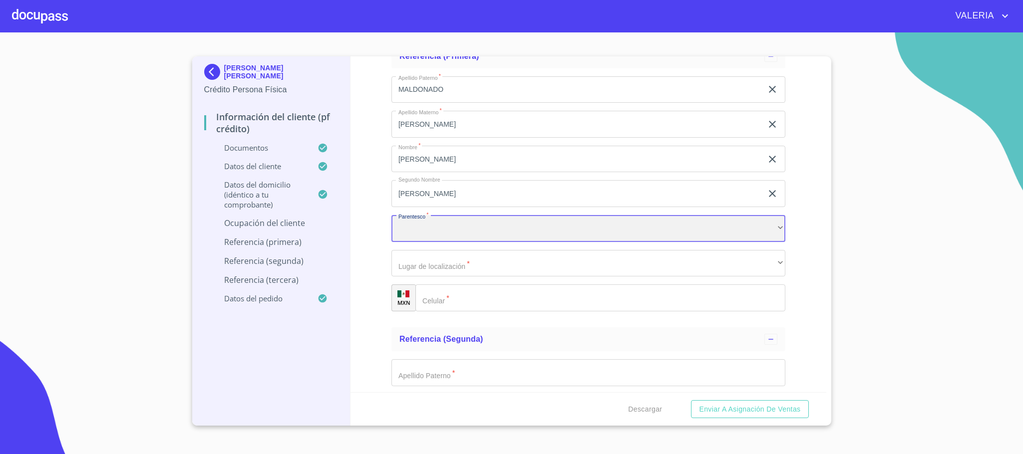
click at [432, 233] on div "​" at bounding box center [589, 228] width 394 height 27
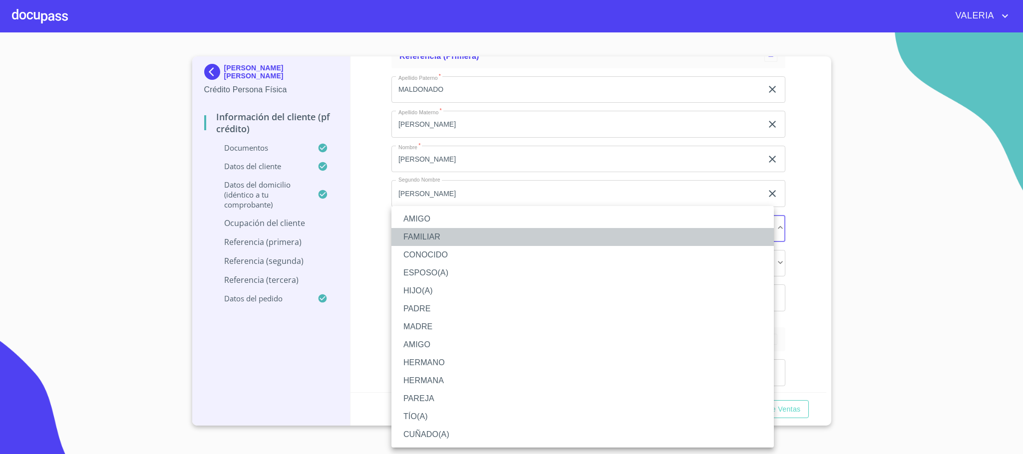
click at [430, 237] on li "FAMILIAR" at bounding box center [583, 237] width 383 height 18
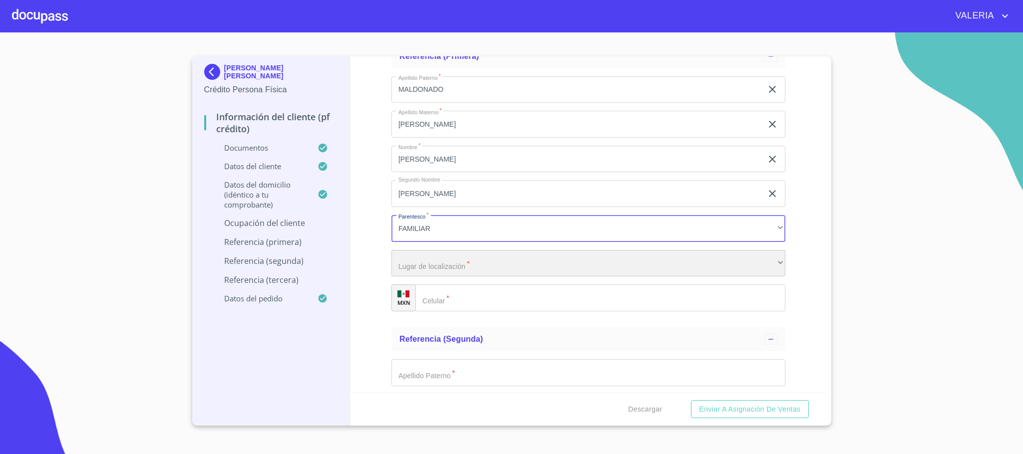
click at [433, 268] on div "​" at bounding box center [589, 263] width 394 height 27
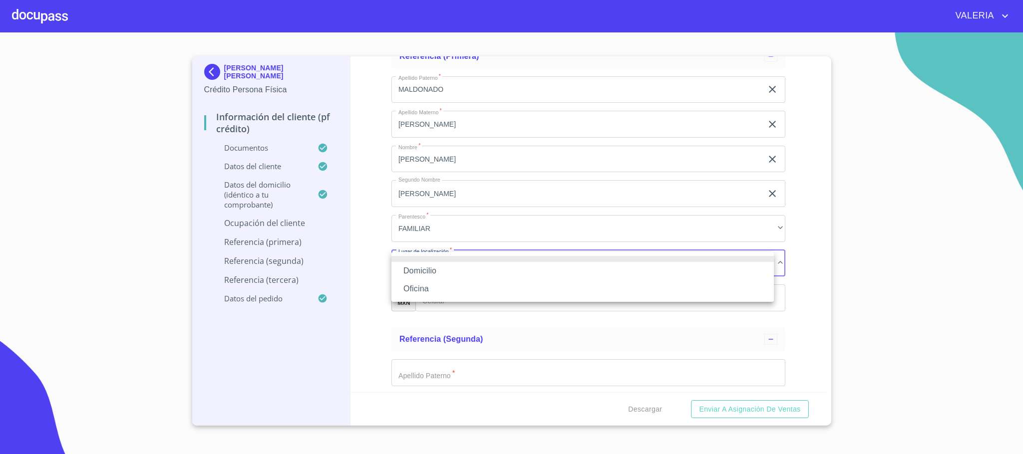
click at [434, 269] on li "Domicilio" at bounding box center [583, 271] width 383 height 18
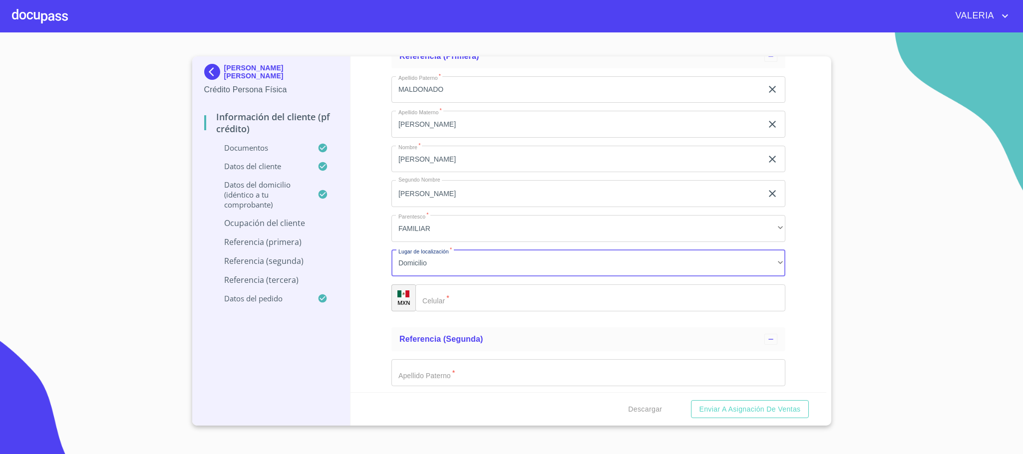
click at [452, 300] on input "Documento de identificación.   *" at bounding box center [600, 298] width 370 height 27
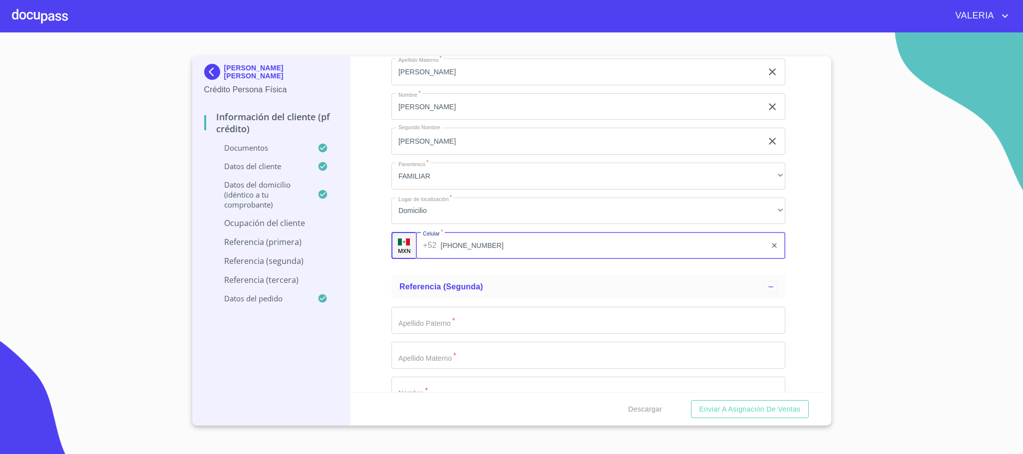
scroll to position [4916, 0]
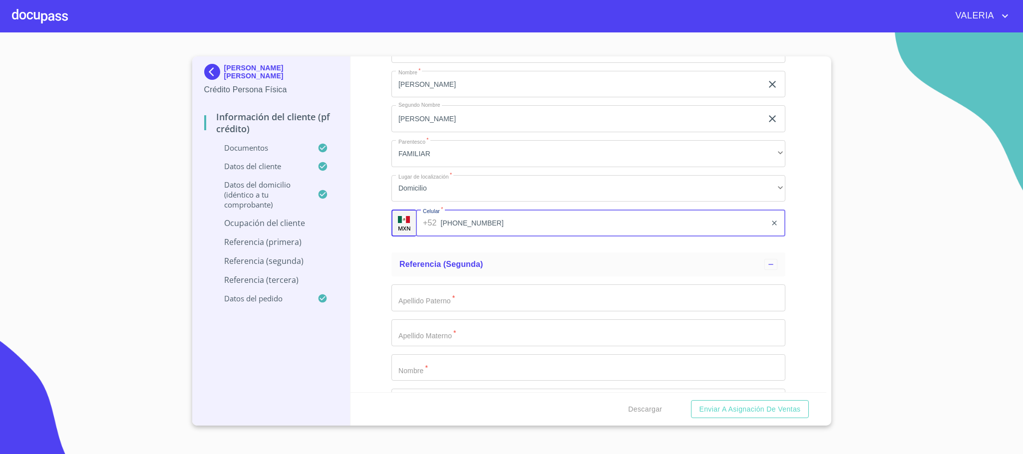
type input "(33)21119888"
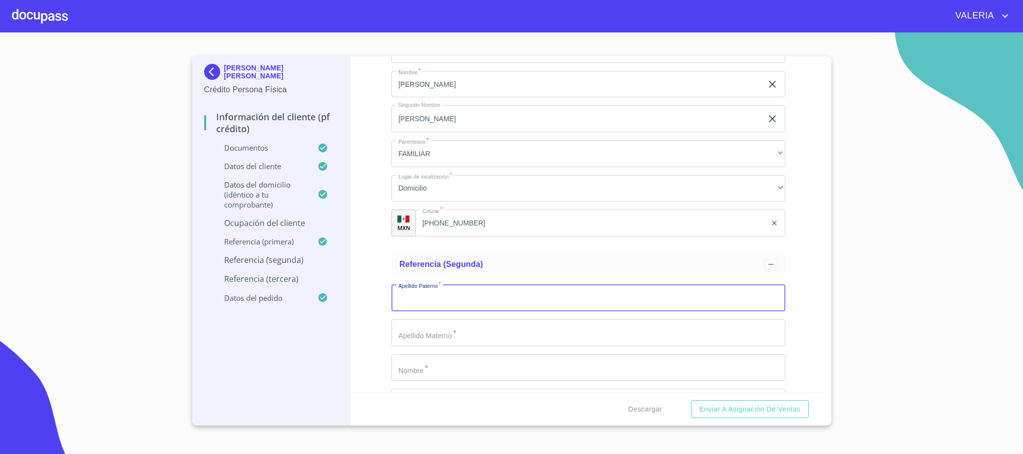
click at [457, 309] on input "Documento de identificación.   *" at bounding box center [589, 298] width 394 height 27
type input "SANCHEZ"
type input "SAMANIEGO"
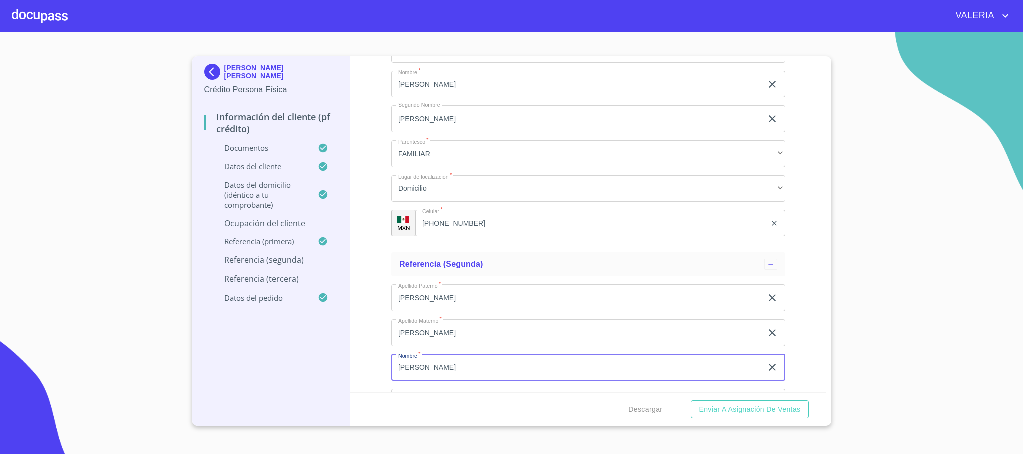
type input "RICARDO"
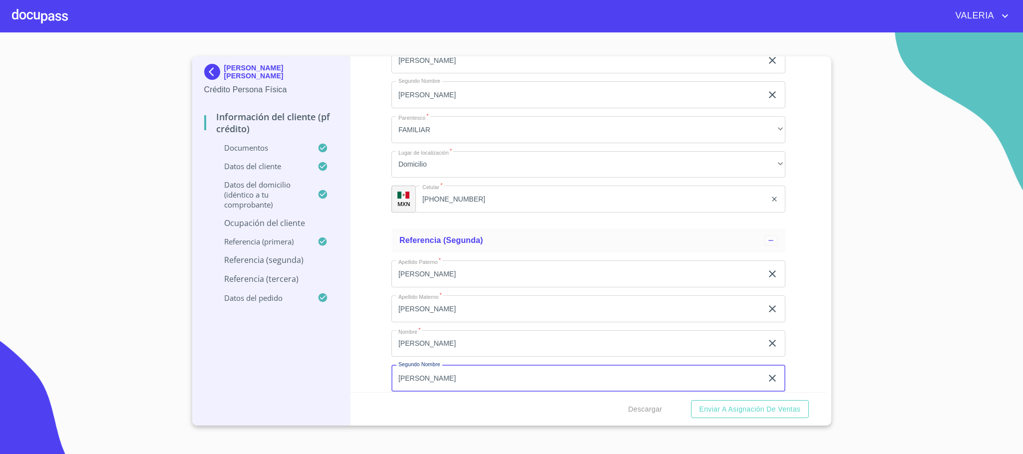
type input "ISAAC"
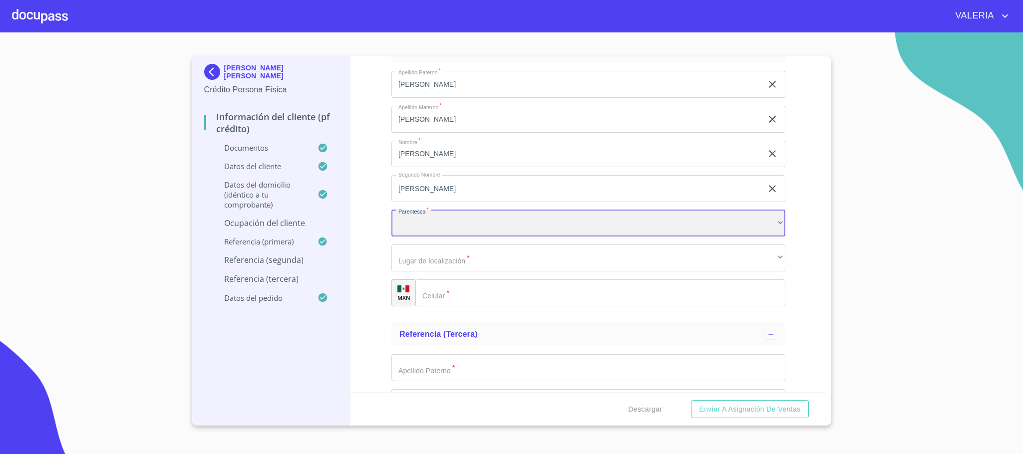
click at [438, 221] on div "​" at bounding box center [589, 223] width 394 height 27
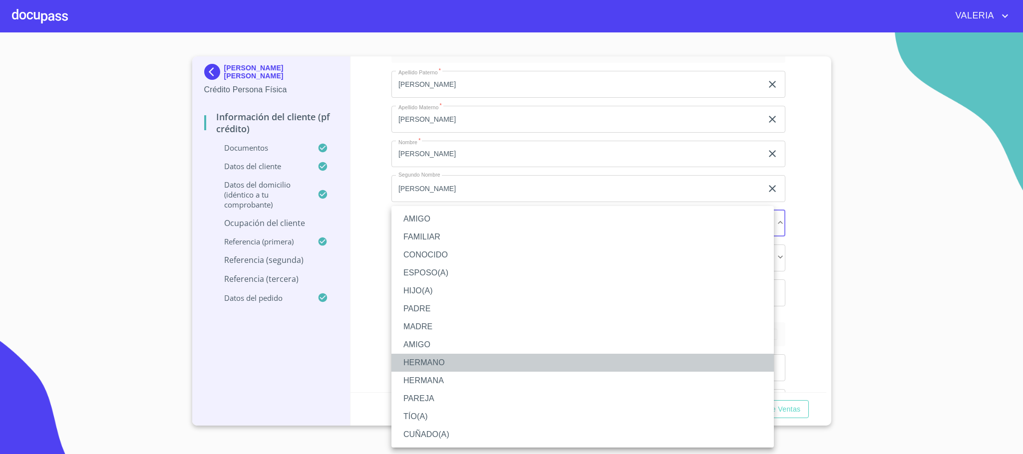
click at [433, 366] on li "HERMANO" at bounding box center [583, 363] width 383 height 18
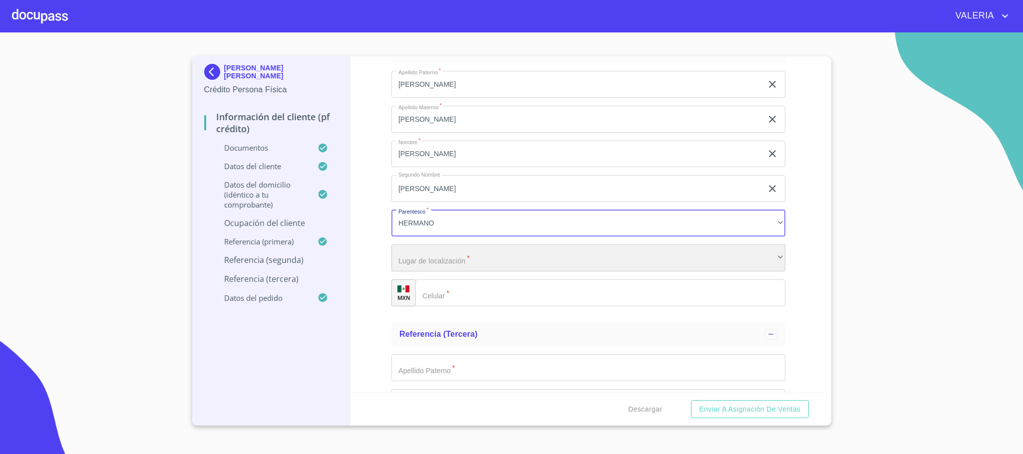
click at [436, 263] on div "​" at bounding box center [589, 258] width 394 height 27
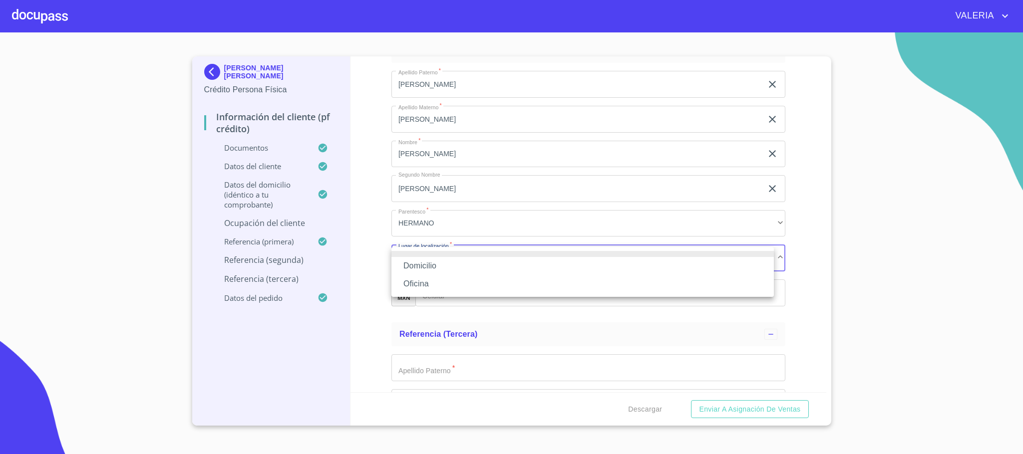
click at [436, 267] on li "Domicilio" at bounding box center [583, 266] width 383 height 18
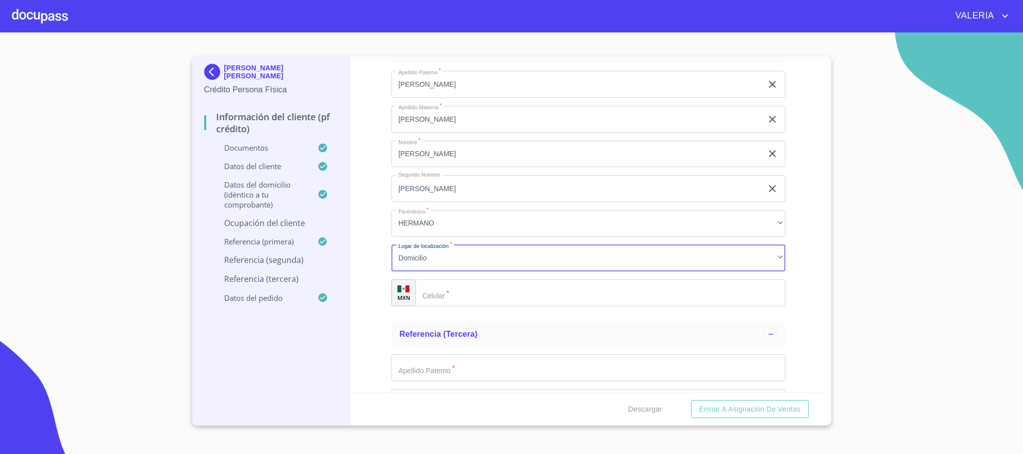
click at [463, 295] on input "Documento de identificación.   *" at bounding box center [600, 293] width 370 height 27
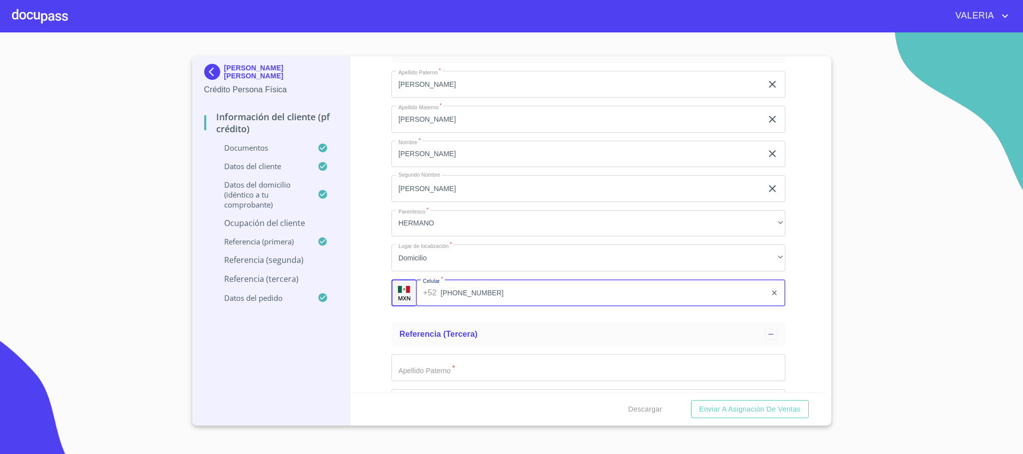
type input "(33)11617672"
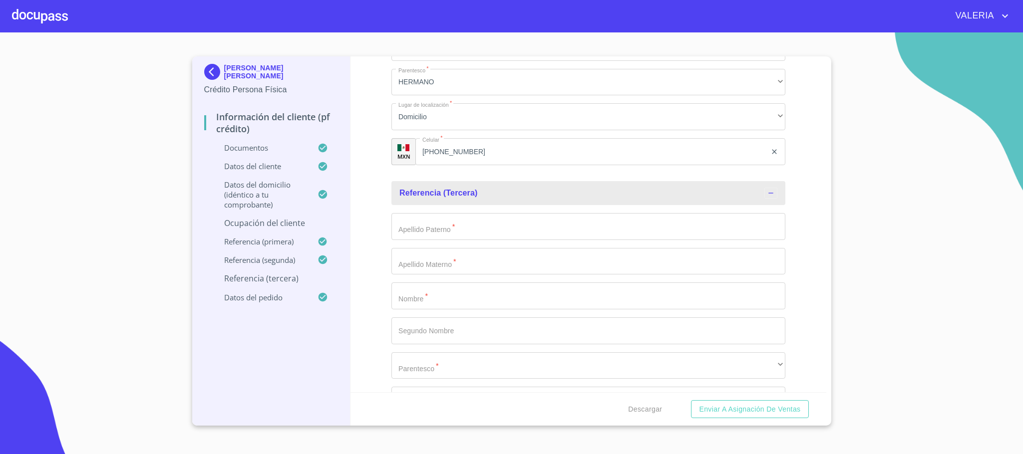
scroll to position [5279, 0]
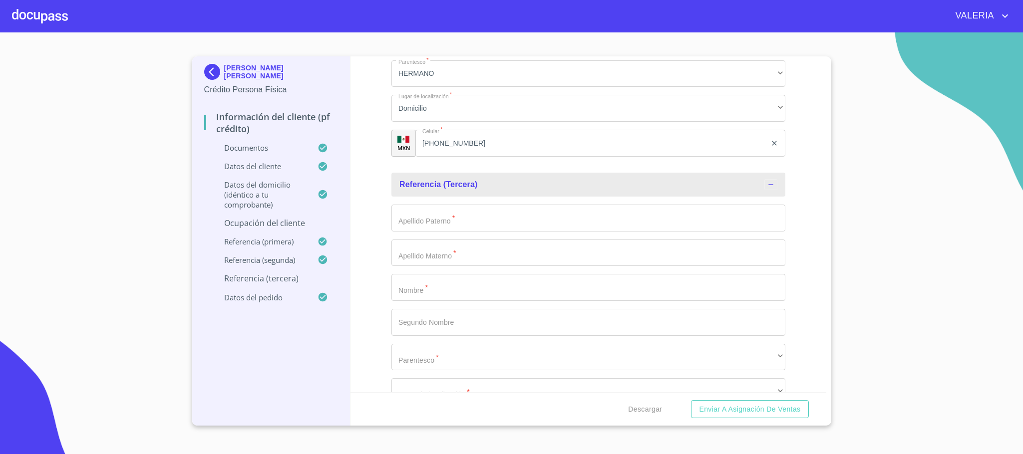
click at [451, 218] on input "Documento de identificación.   *" at bounding box center [589, 218] width 394 height 27
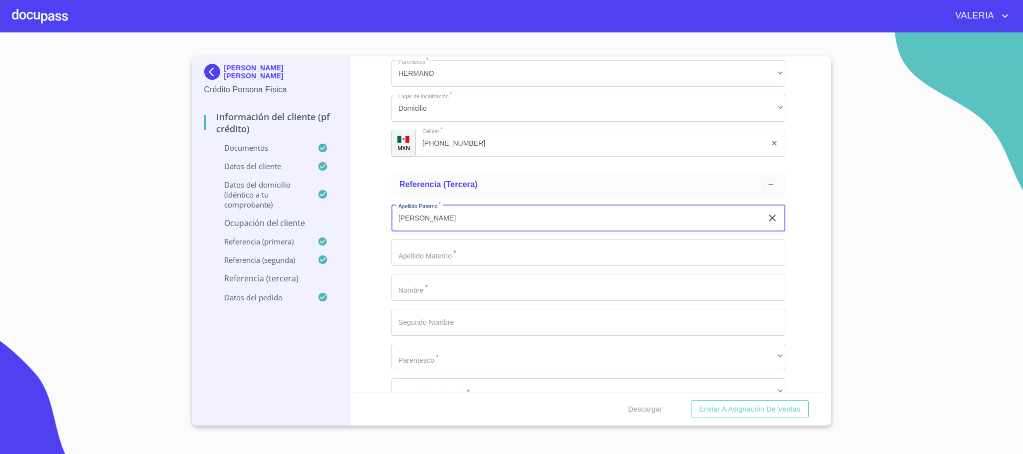
type input "SANCHEZ"
type input "MELENDES"
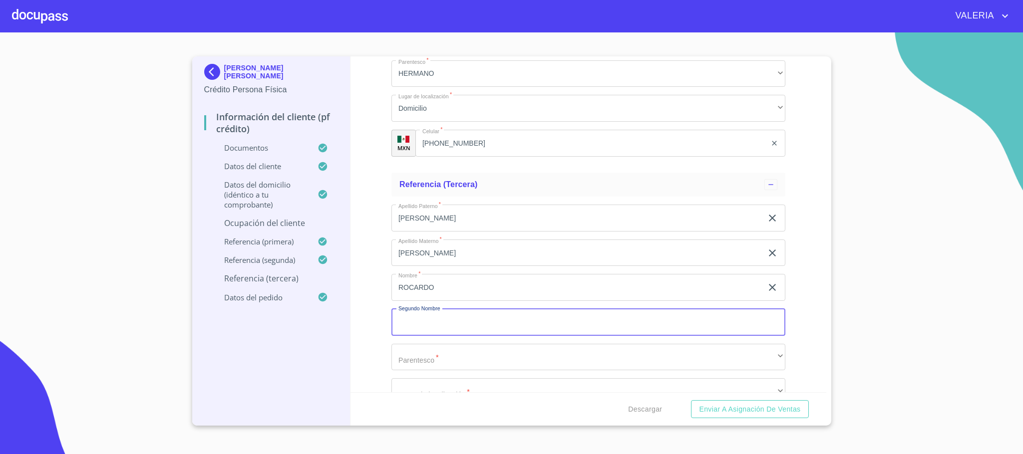
click at [407, 285] on input "ROCARDO" at bounding box center [577, 287] width 371 height 27
type input "RICARDO"
click at [470, 324] on input "Documento de identificación.   *" at bounding box center [589, 322] width 394 height 27
click at [474, 319] on input "HILARIOS" at bounding box center [577, 322] width 371 height 27
type input "HILARIO"
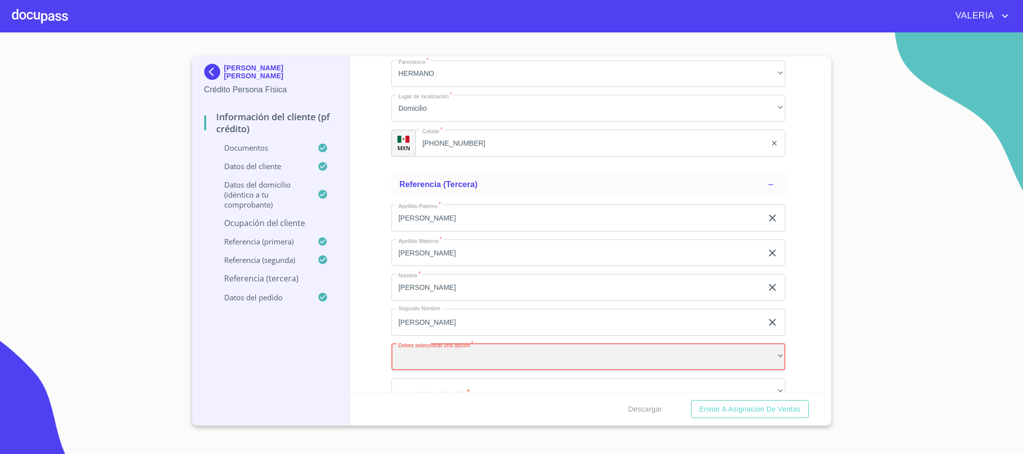
click at [467, 360] on div "​" at bounding box center [589, 357] width 394 height 27
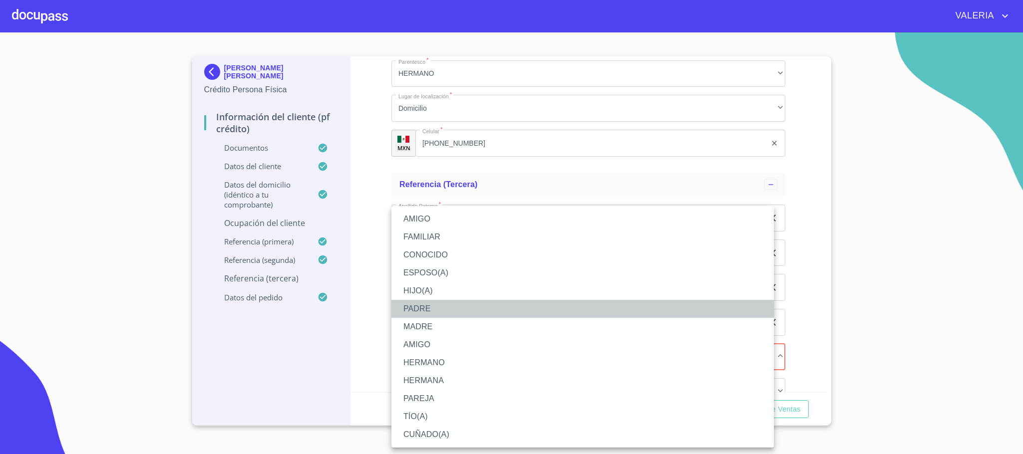
click at [430, 310] on li "PADRE" at bounding box center [583, 309] width 383 height 18
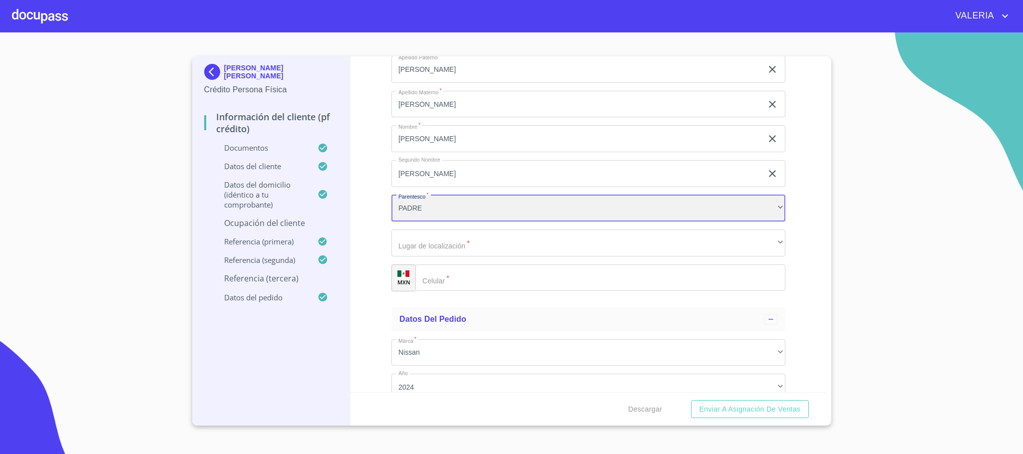
scroll to position [5429, 0]
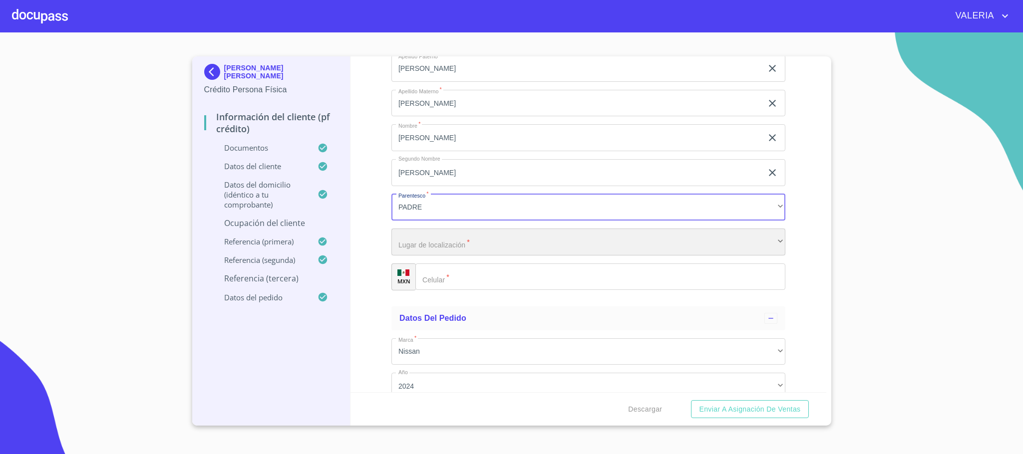
click at [447, 245] on div "​" at bounding box center [589, 242] width 394 height 27
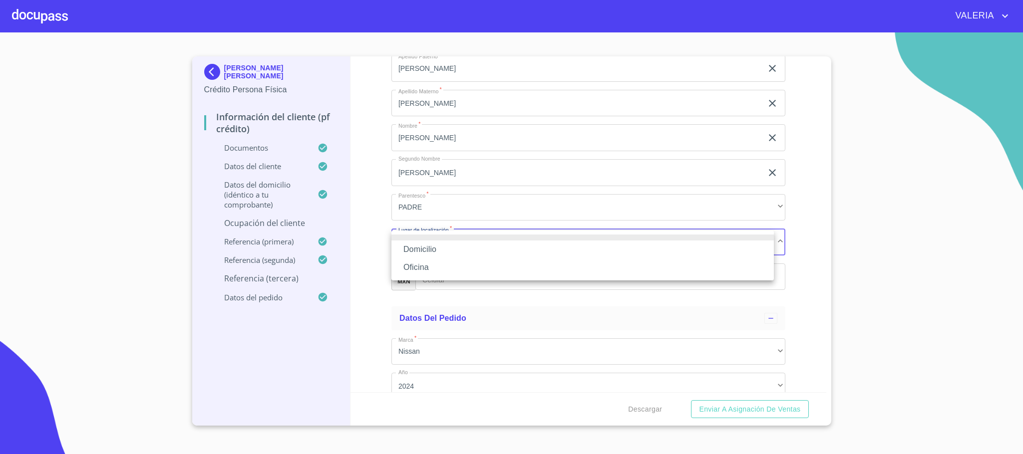
click at [443, 246] on li "Domicilio" at bounding box center [583, 250] width 383 height 18
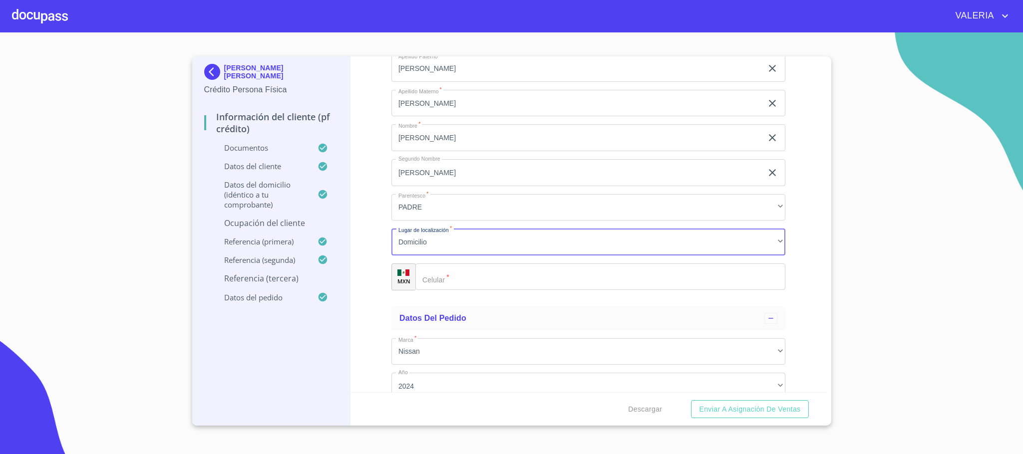
click at [457, 279] on input "Documento de identificación.   *" at bounding box center [600, 277] width 370 height 27
type input "(33)18506438"
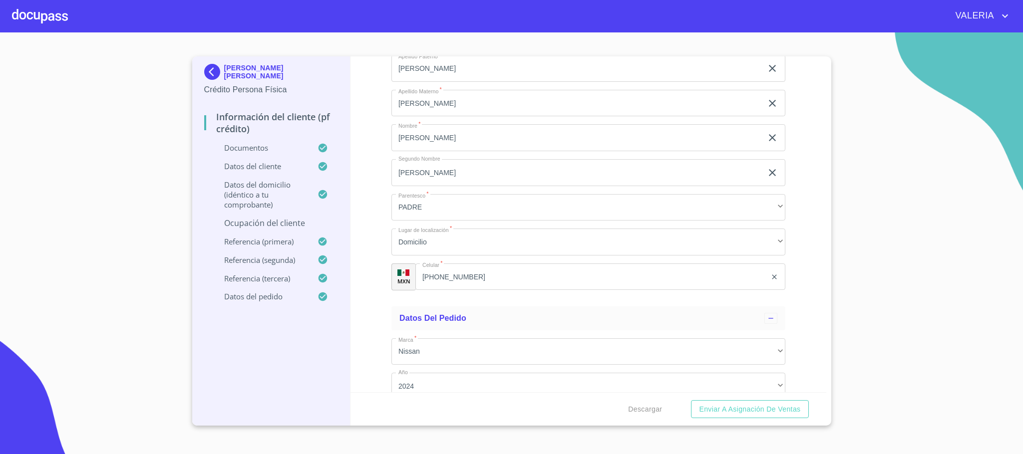
click at [372, 305] on div "Información del cliente (PF crédito) Documentos Documento de identificación.   …" at bounding box center [589, 224] width 476 height 336
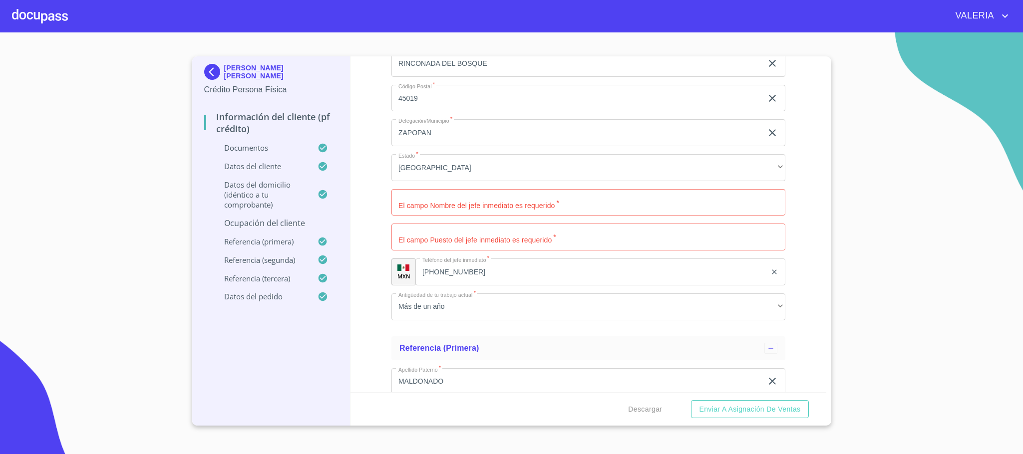
scroll to position [4530, 0]
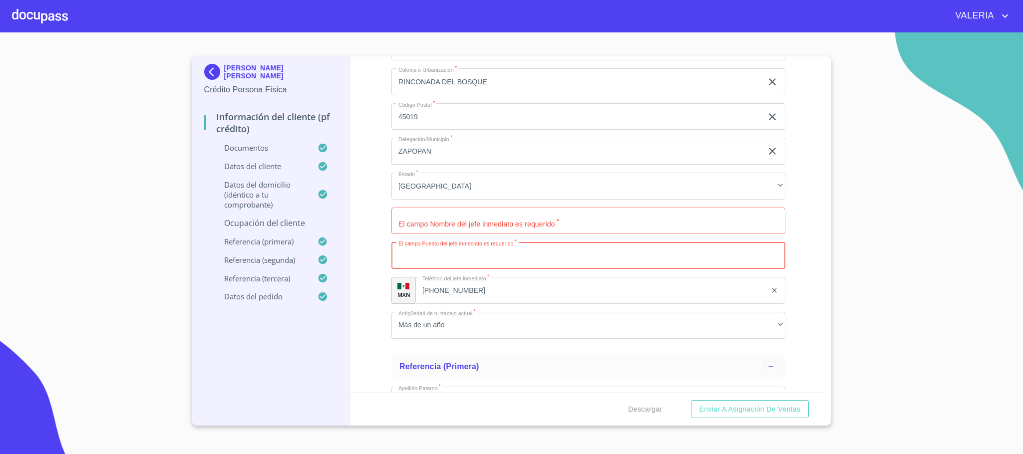
click at [474, 257] on input "Documento de identificación.   *" at bounding box center [589, 255] width 394 height 27
type input "SUPERVISOR"
click at [380, 282] on div "Información del cliente (PF crédito) Documentos Documento de identificación.   …" at bounding box center [589, 224] width 476 height 336
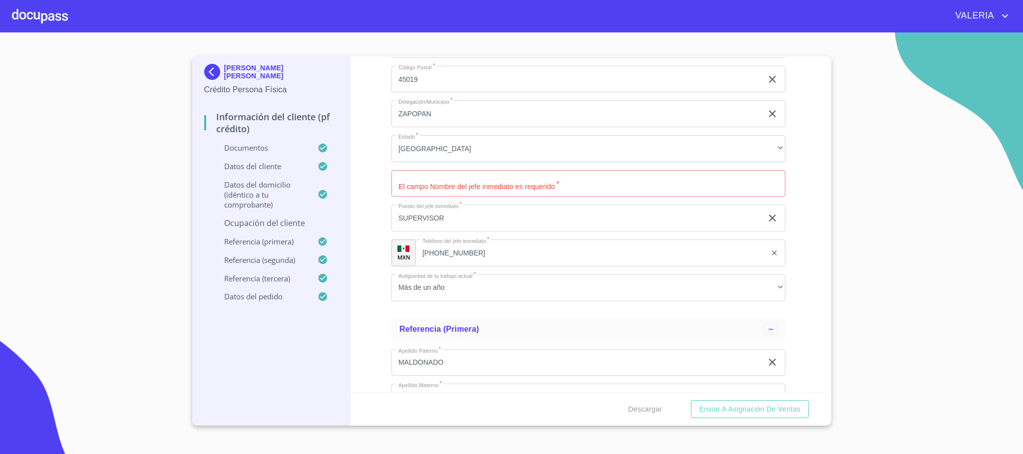
scroll to position [4569, 0]
click at [435, 192] on input "Documento de identificación.   *" at bounding box center [589, 182] width 394 height 27
click at [465, 186] on input "Documento de identificación.   *" at bounding box center [589, 182] width 394 height 27
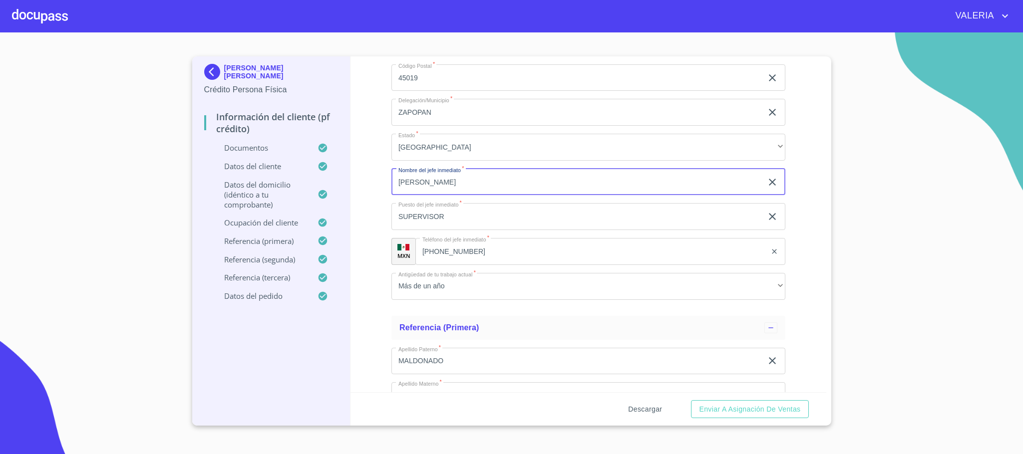
type input "COPITZIN HERNANDEZ"
click at [645, 415] on span "Descargar" at bounding box center [645, 409] width 34 height 12
click at [751, 410] on span "Enviar a Asignación de Ventas" at bounding box center [749, 409] width 101 height 12
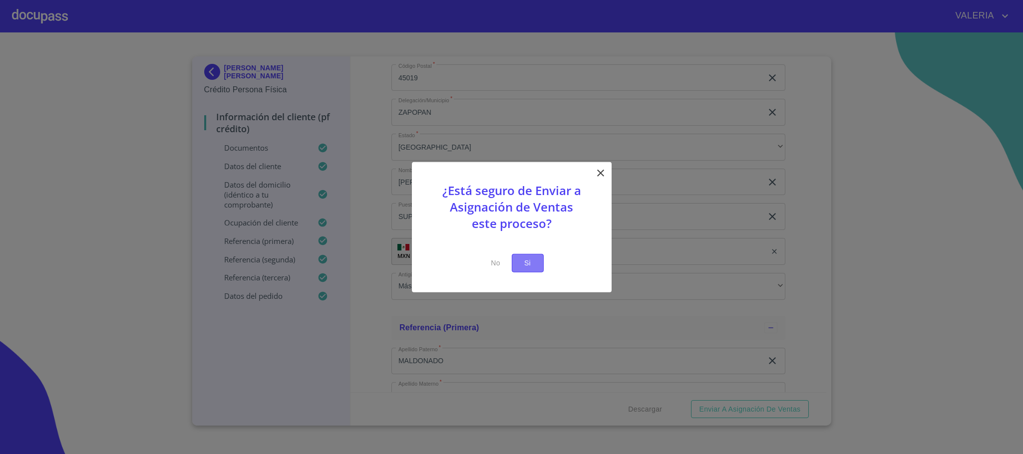
click at [534, 267] on span "Si" at bounding box center [528, 263] width 16 height 12
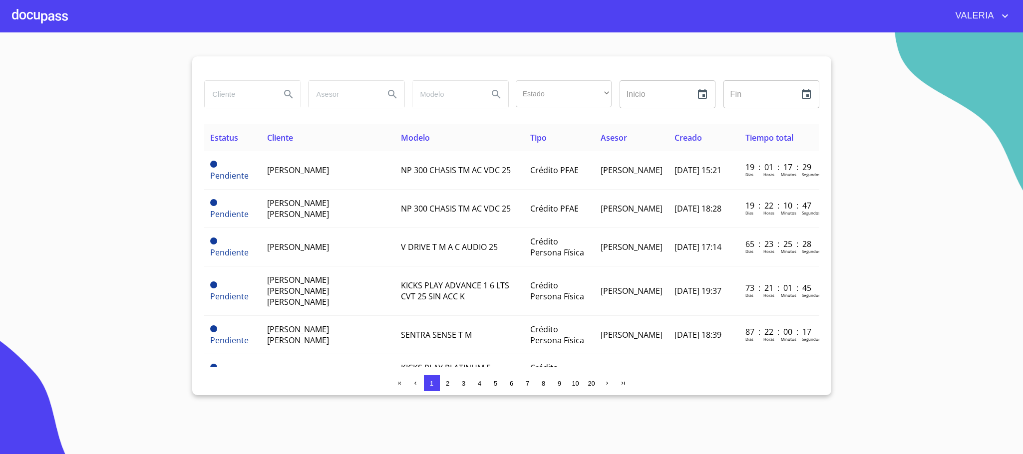
click at [266, 94] on input "search" at bounding box center [239, 94] width 68 height 27
type input "CAROLINA"
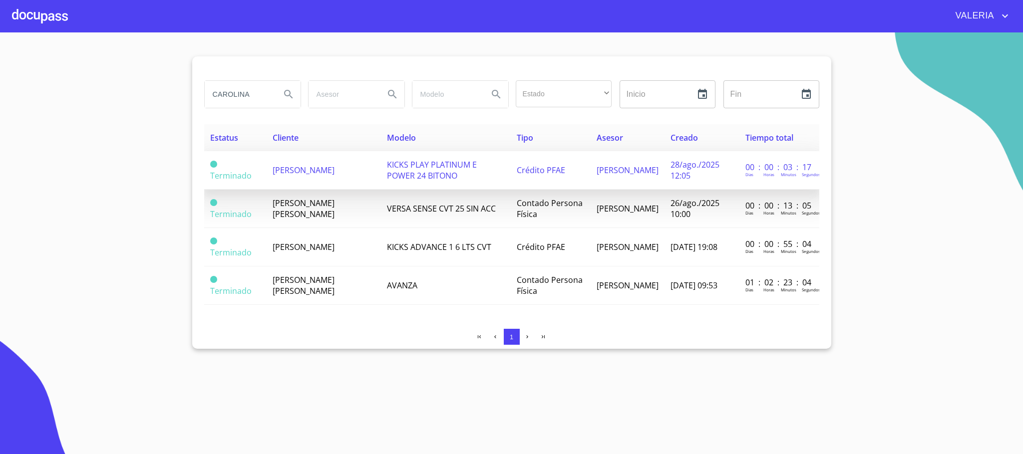
click at [385, 165] on td "KICKS PLAY PLATINUM E POWER 24 BITONO" at bounding box center [446, 170] width 130 height 38
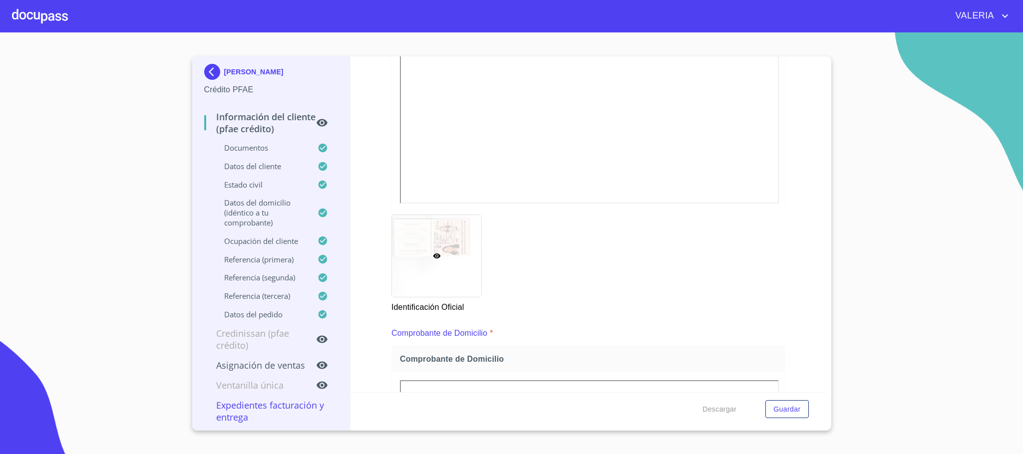
click at [523, 267] on div "Identificación Oficial" at bounding box center [589, 264] width 406 height 111
click at [544, 262] on div "Identificación Oficial" at bounding box center [589, 264] width 406 height 111
drag, startPoint x: 539, startPoint y: 262, endPoint x: 470, endPoint y: 267, distance: 69.1
click at [538, 262] on div "Identificación Oficial" at bounding box center [589, 264] width 406 height 111
click at [467, 267] on div at bounding box center [436, 256] width 89 height 82
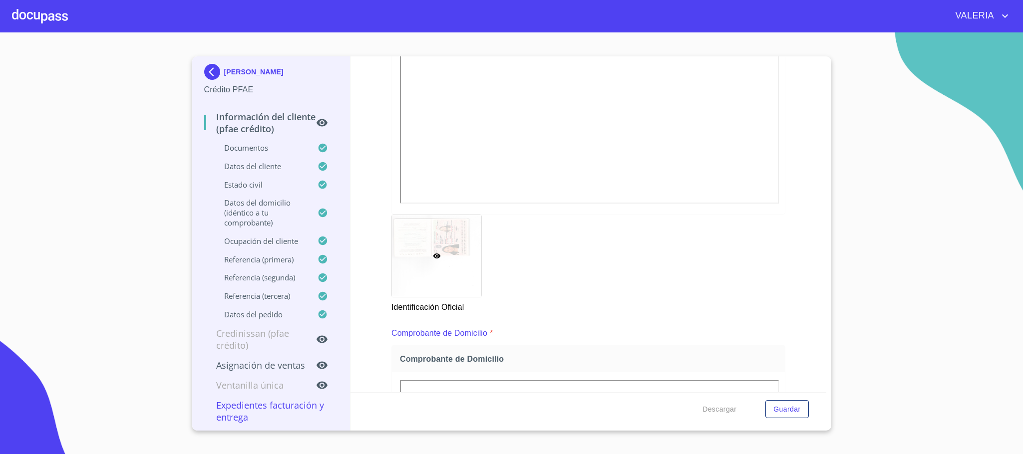
scroll to position [7, 0]
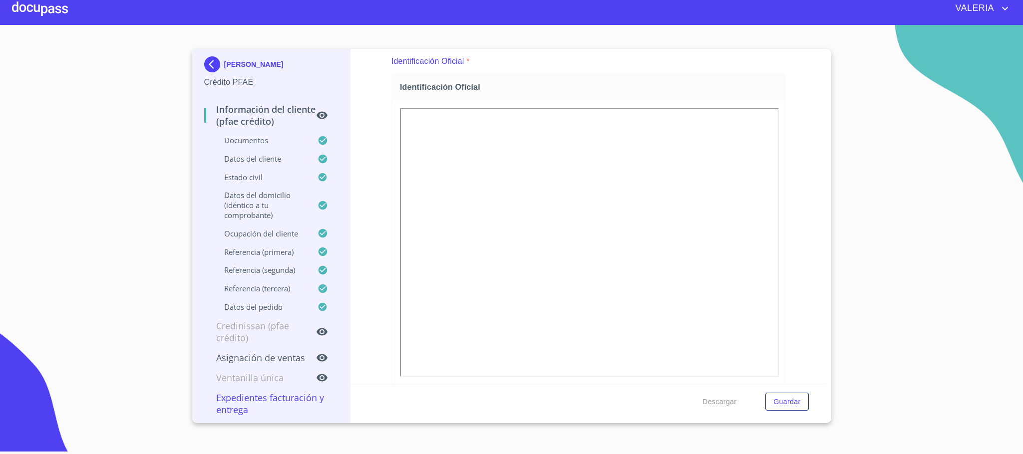
click at [704, 73] on div "Identificación Oficial" at bounding box center [589, 230] width 394 height 315
click at [237, 416] on p "Expedientes Facturación y Entrega" at bounding box center [271, 404] width 134 height 24
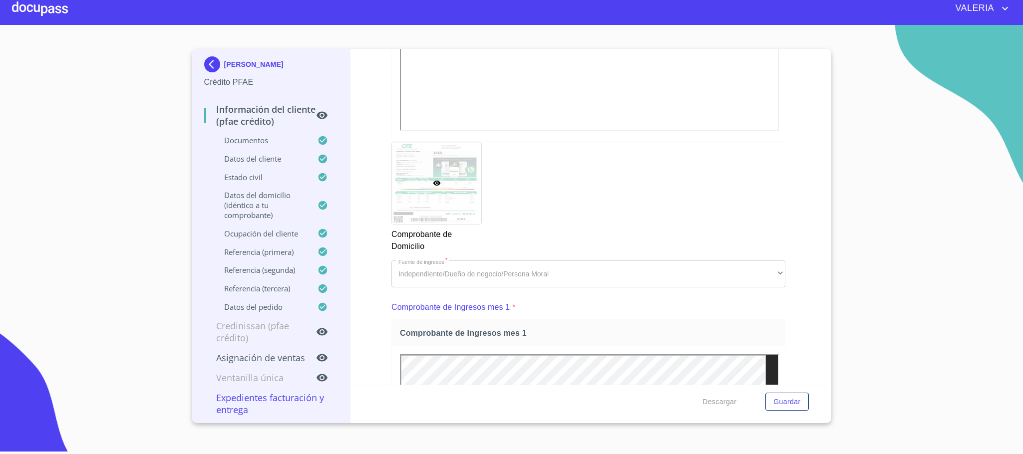
scroll to position [718, 0]
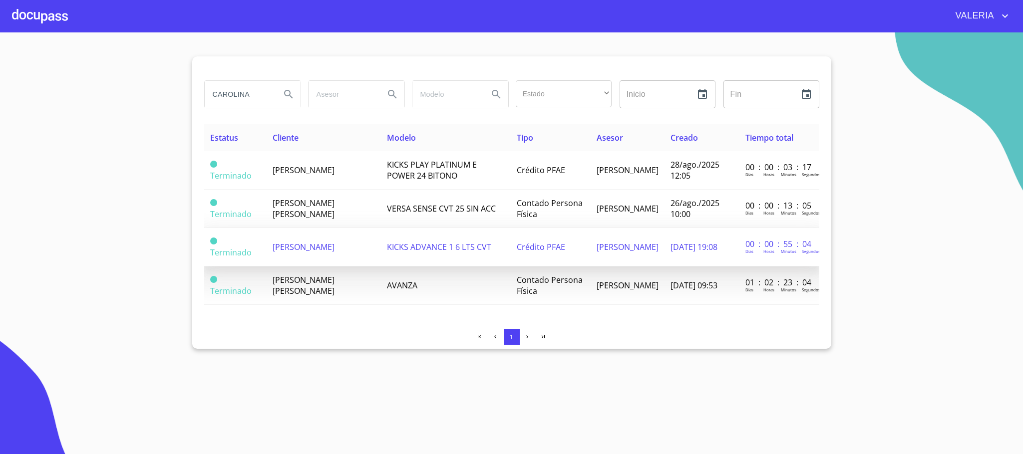
click at [327, 249] on td "CAROLINA GOMEZ GUTIERREZ" at bounding box center [324, 247] width 115 height 38
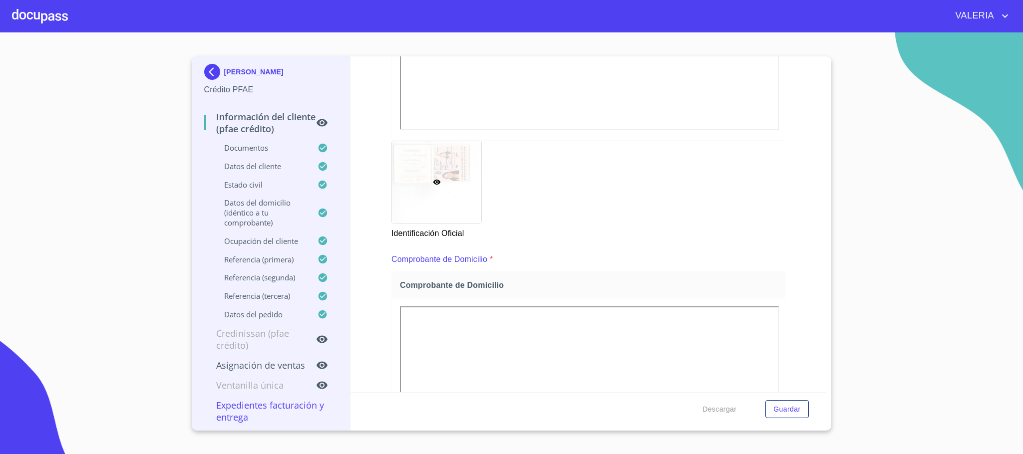
scroll to position [375, 0]
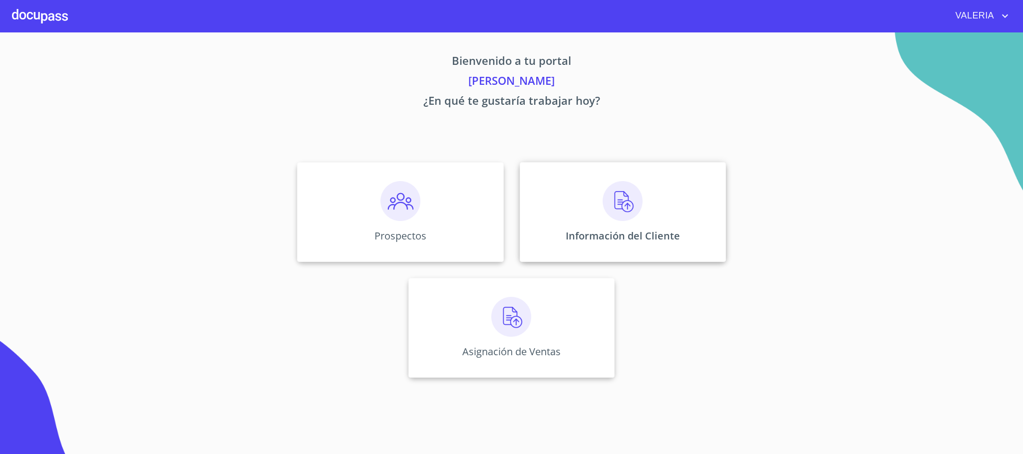
click at [622, 225] on div "Información del Cliente" at bounding box center [623, 212] width 206 height 100
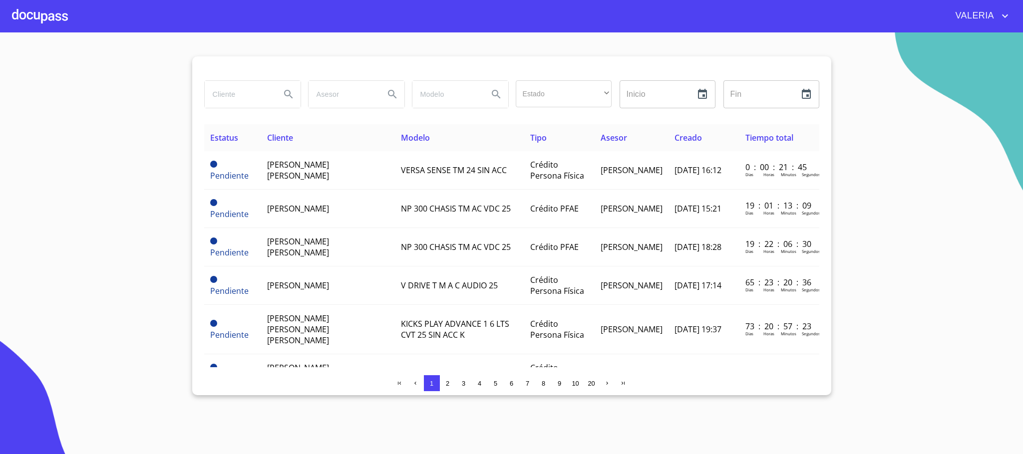
click at [242, 95] on input "search" at bounding box center [239, 94] width 68 height 27
type input "CAROLINA"
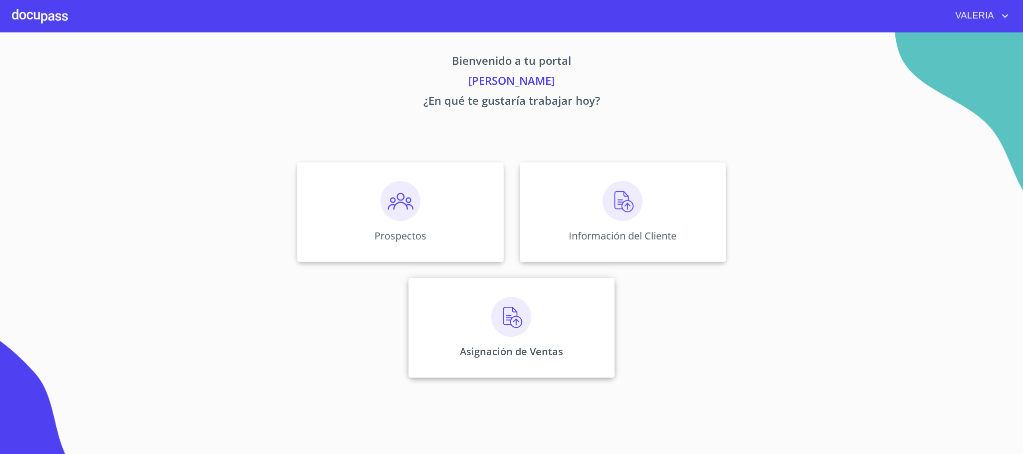
click at [499, 374] on div "Asignación de Ventas" at bounding box center [511, 328] width 206 height 100
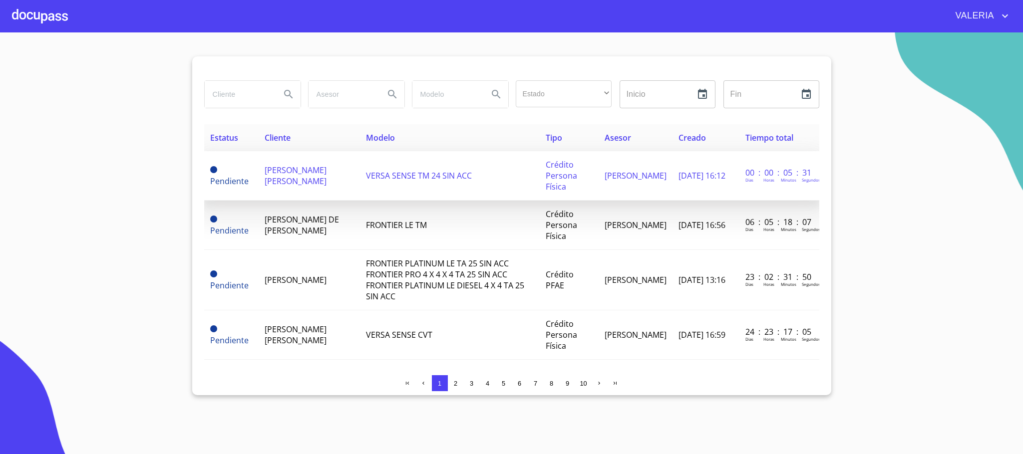
click at [315, 181] on td "[PERSON_NAME] [PERSON_NAME]" at bounding box center [309, 175] width 101 height 49
